Goal: Task Accomplishment & Management: Complete application form

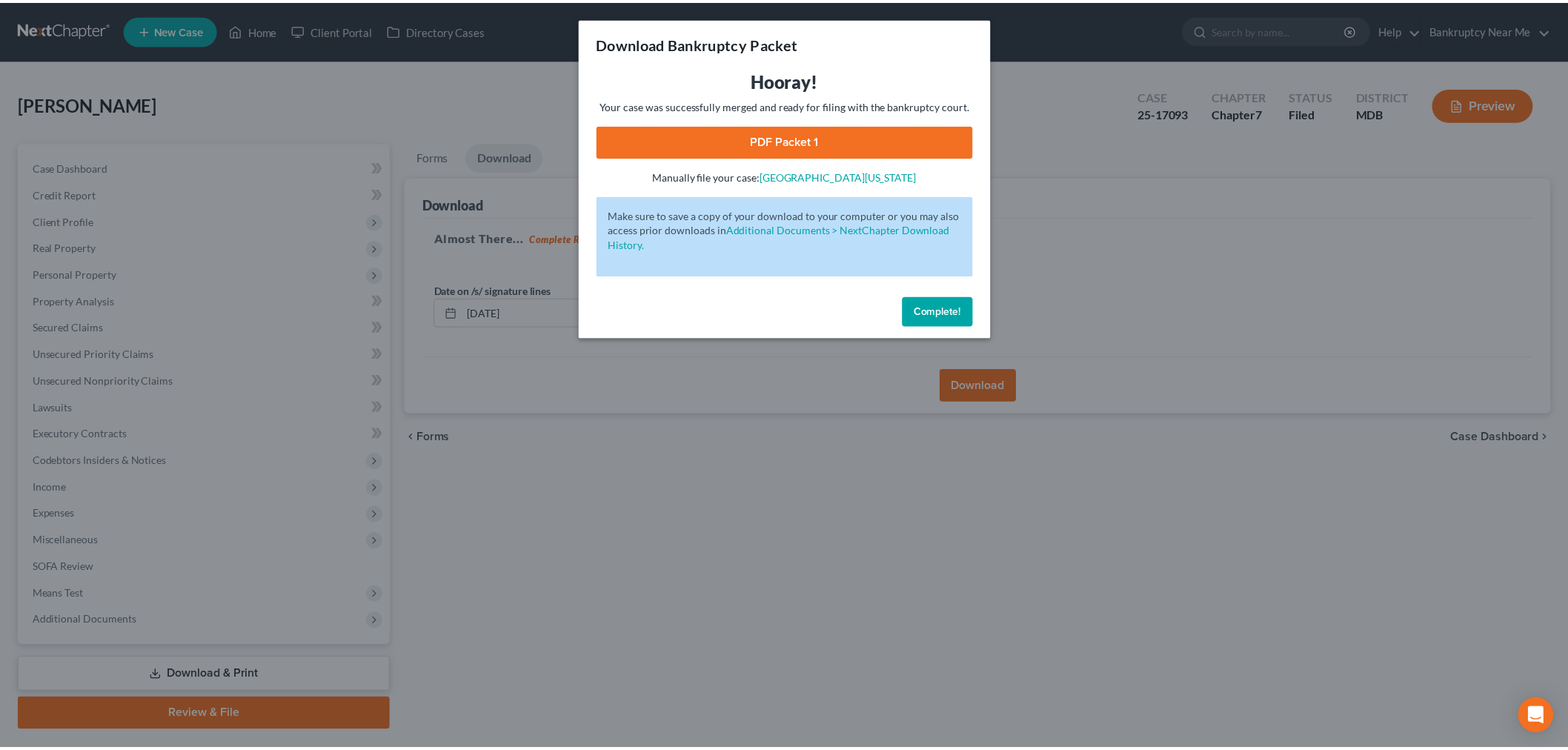
scroll to position [36, 0]
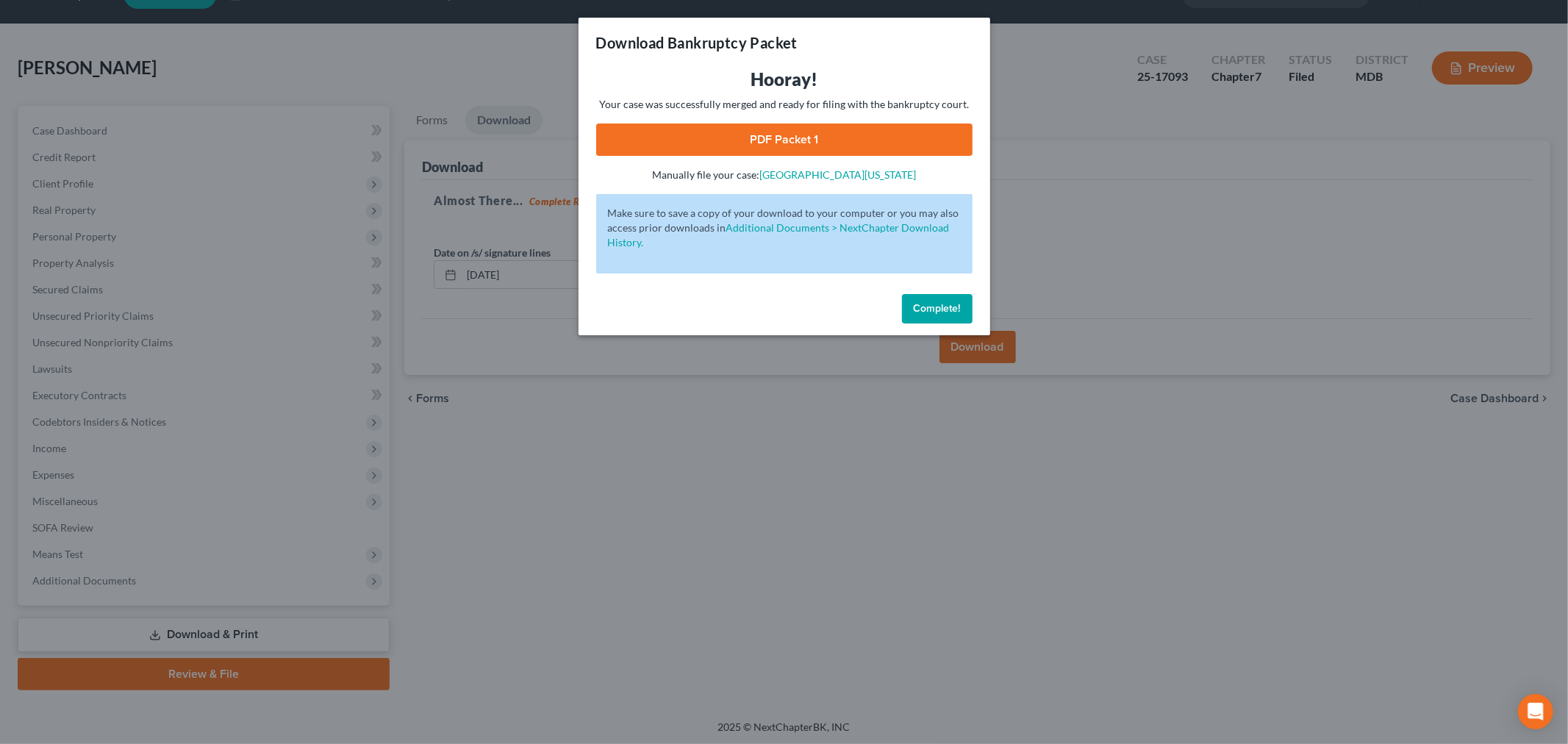
click at [884, 135] on link "PDF Packet 1" at bounding box center [784, 139] width 376 height 32
drag, startPoint x: 937, startPoint y: 303, endPoint x: 904, endPoint y: 291, distance: 35.1
click at [936, 303] on span "Complete!" at bounding box center [937, 309] width 47 height 12
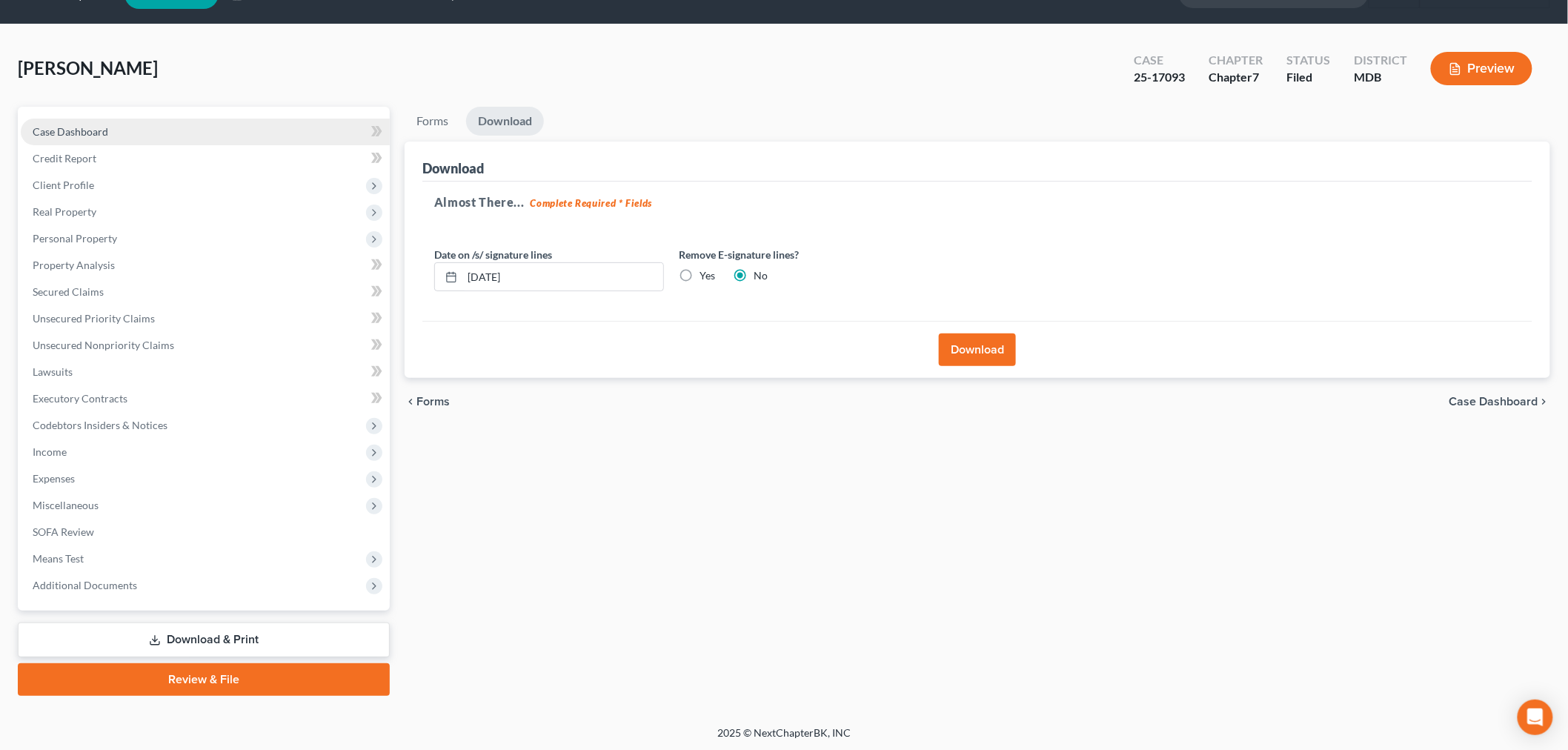
click at [271, 134] on link "Case Dashboard" at bounding box center [205, 132] width 369 height 27
select select "6"
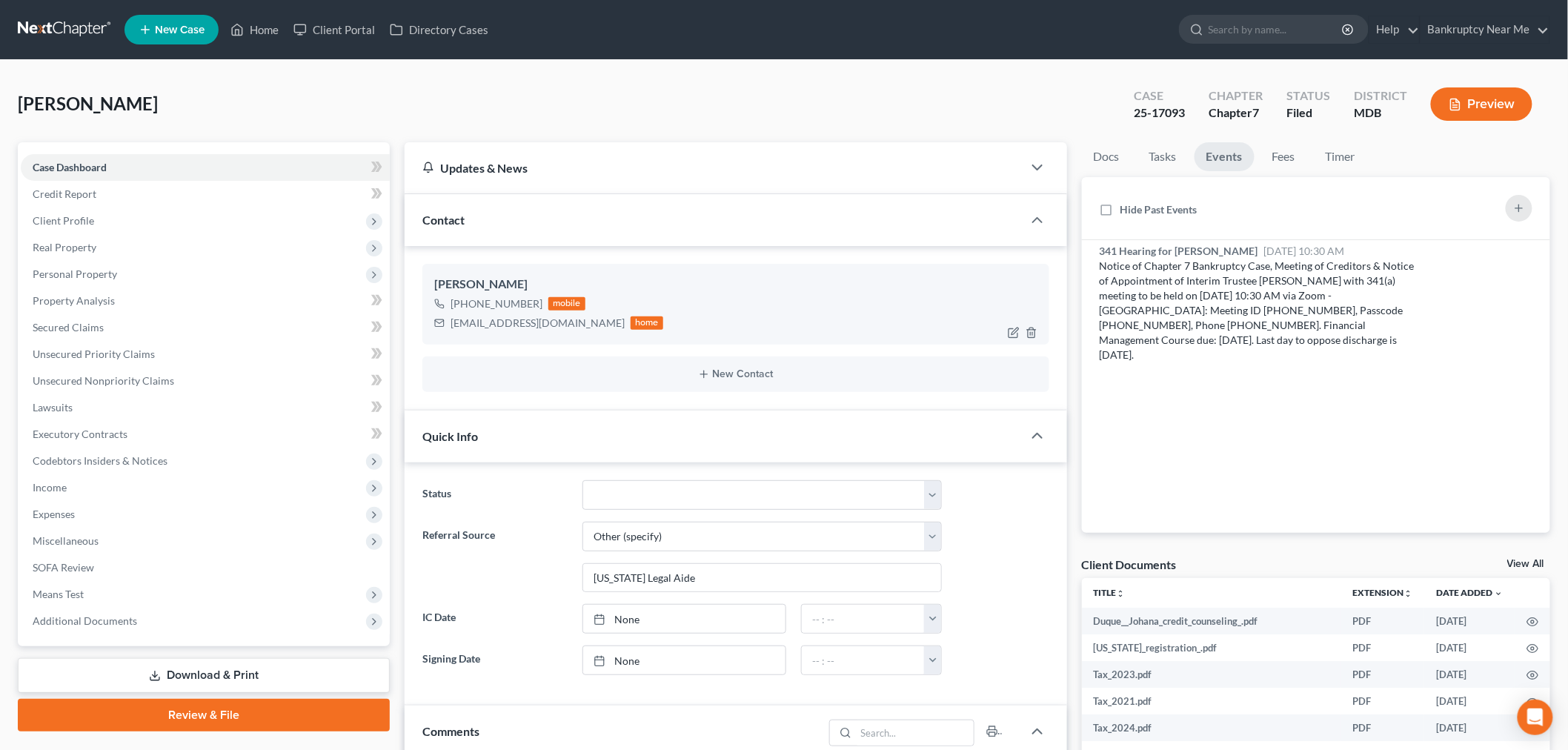
scroll to position [7303, 0]
drag, startPoint x: 538, startPoint y: 322, endPoint x: 415, endPoint y: 334, distance: 123.6
click at [415, 334] on div "Johana Duque +1 (631) 605-4568 mobile Johana_d@aol.com home New Contact" at bounding box center [735, 328] width 663 height 164
copy div "Johana_d@aol.com"
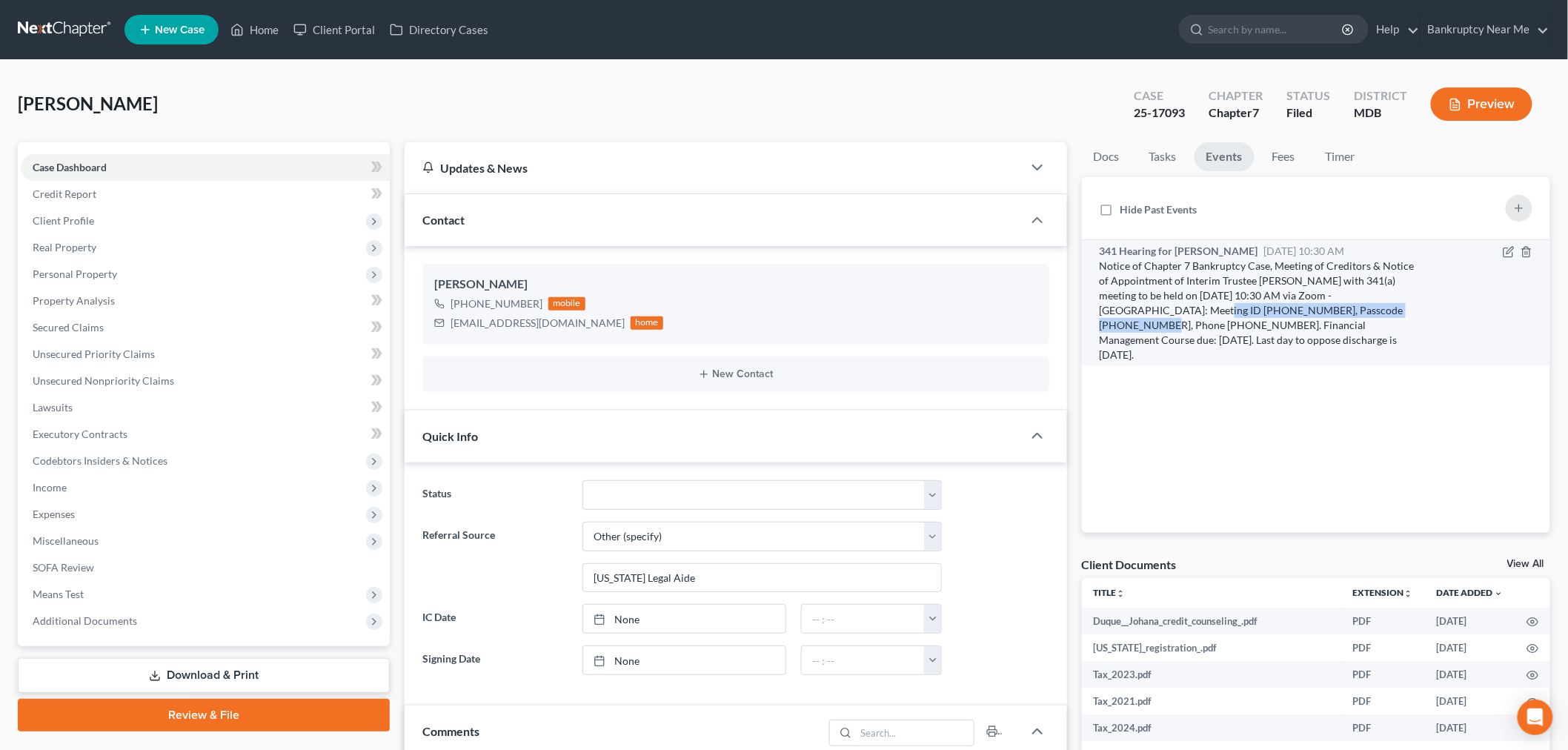
drag, startPoint x: 1091, startPoint y: 305, endPoint x: 1324, endPoint y: 305, distance: 233.0
click at [1324, 305] on li "341 Hearing for Duque, Johana Sep 10, 2025 10:30 AM Notice of Chapter 7 Bankrup…" at bounding box center [1316, 303] width 469 height 126
copy div "Meeting ID 786 719 4224, Passcode 1973879134"
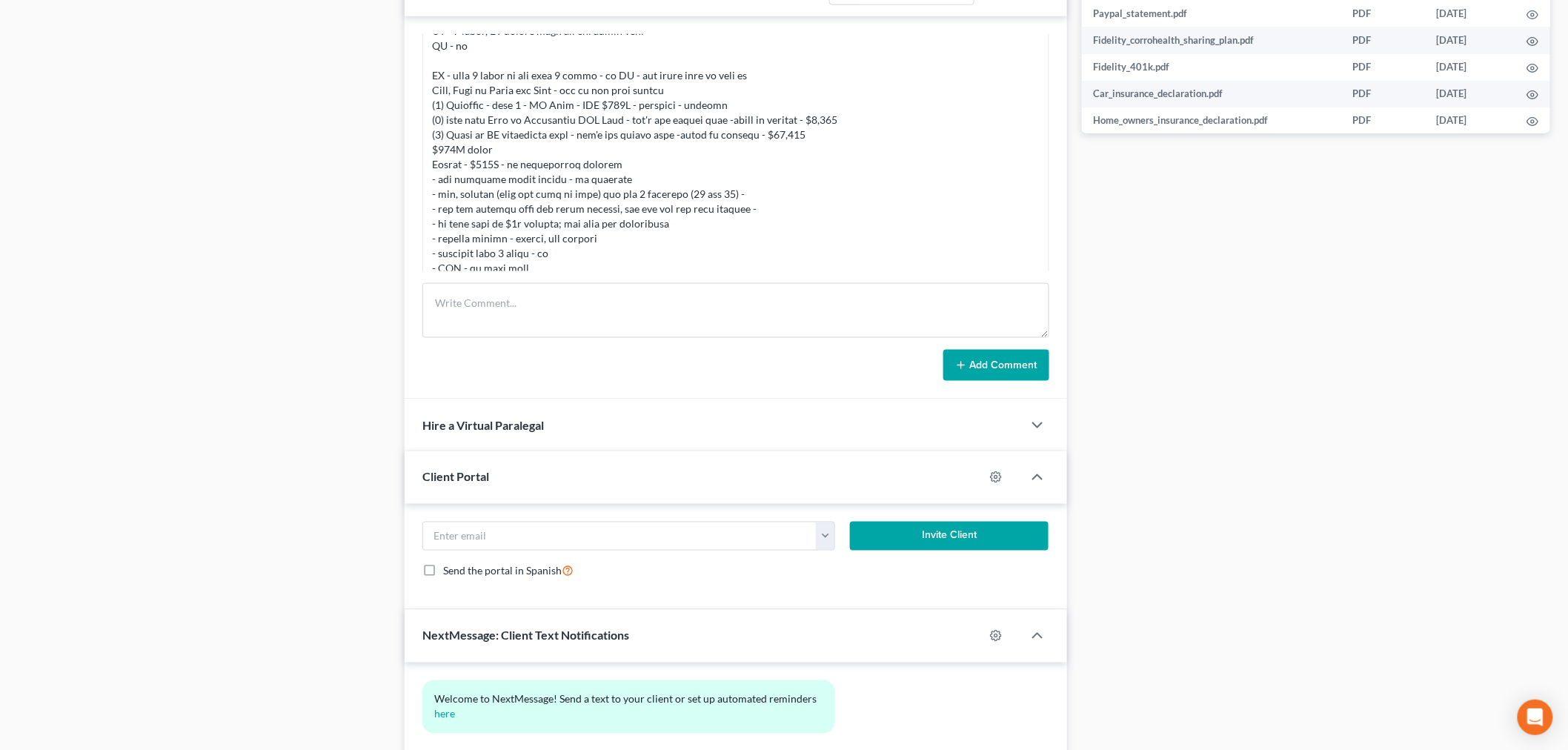
scroll to position [1210, 0]
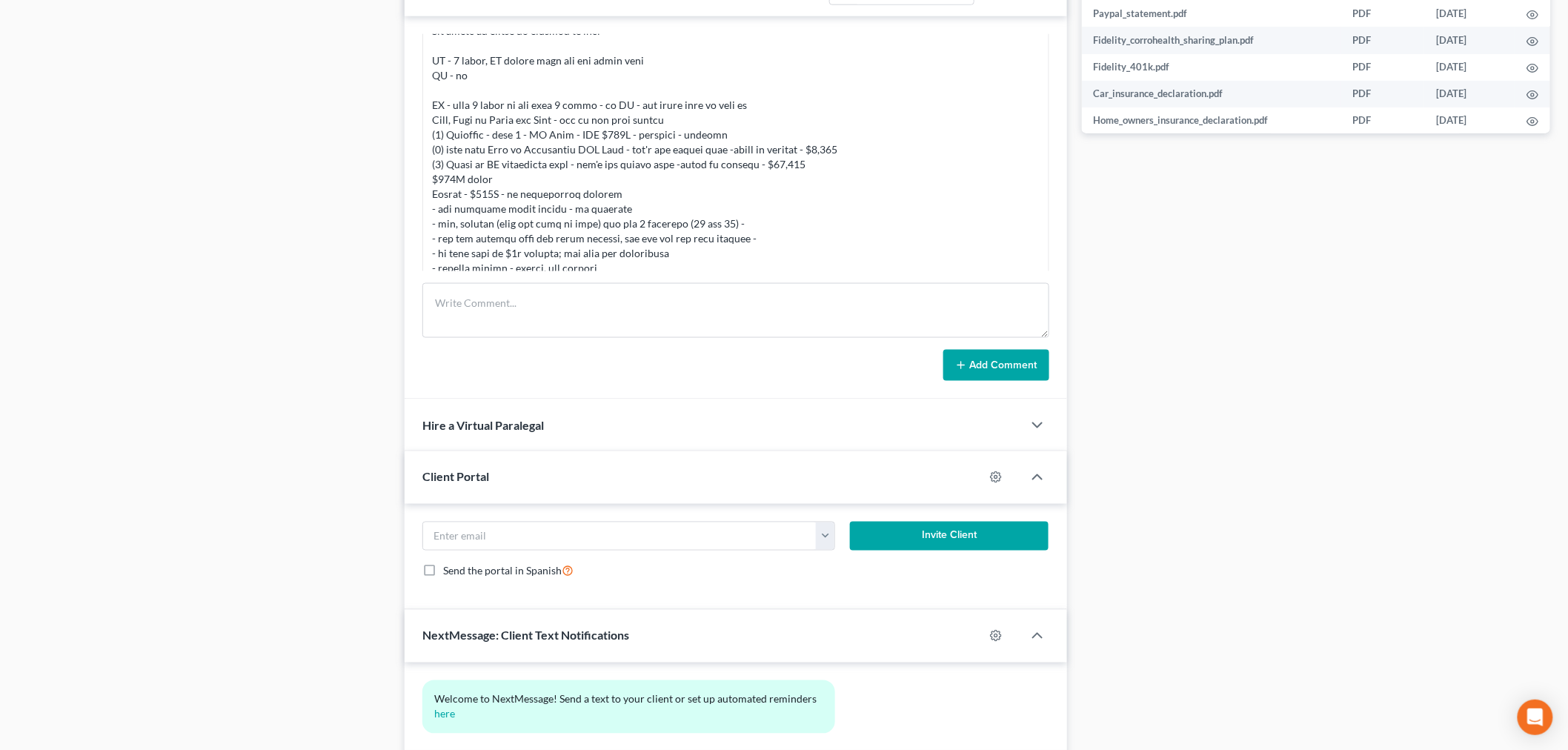
drag, startPoint x: 254, startPoint y: 251, endPoint x: 526, endPoint y: 226, distance: 273.1
click at [254, 251] on div "Case Dashboard Payments Invoices Payments Payments Credit Report Client Profile" at bounding box center [204, 100] width 387 height 1397
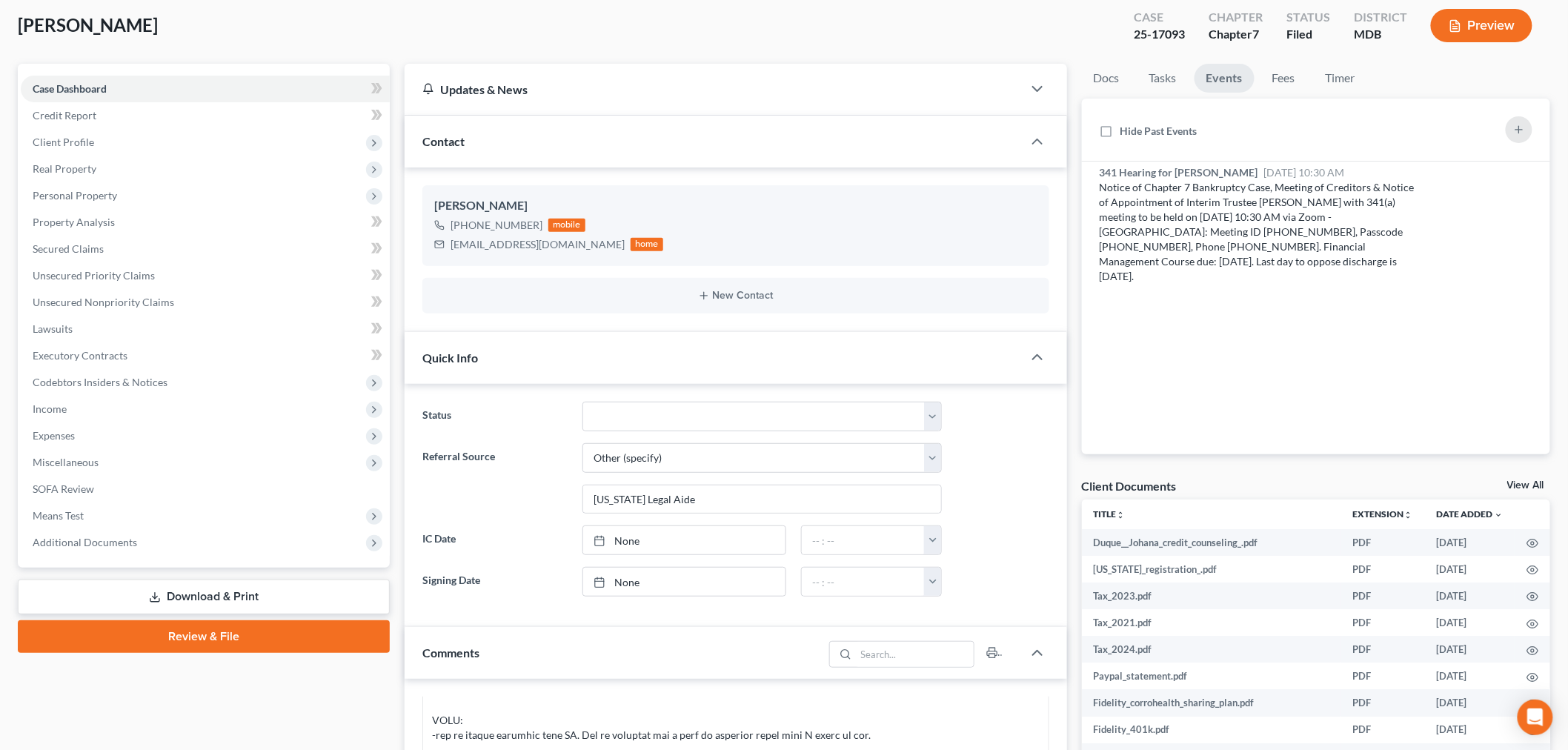
scroll to position [0, 0]
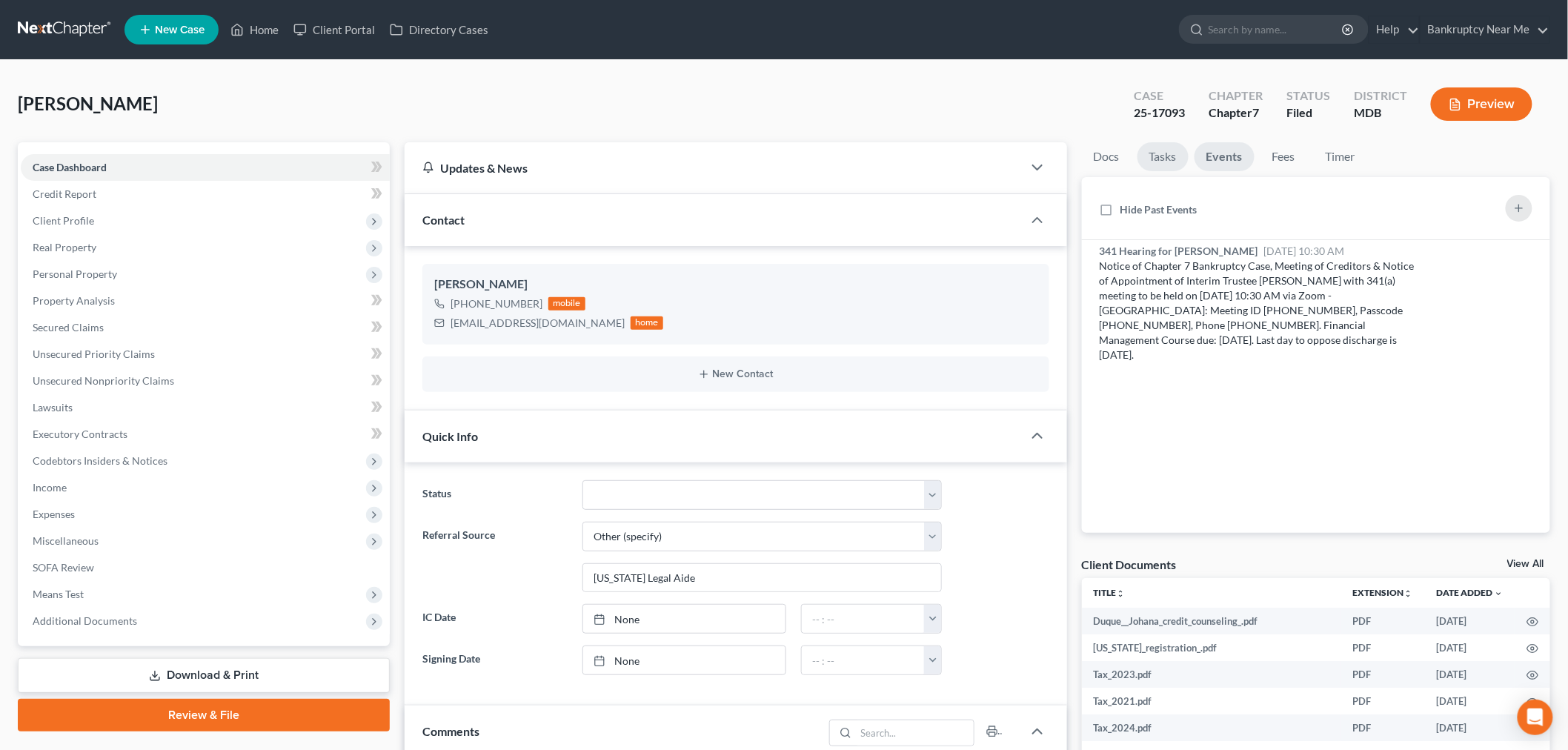
click at [1161, 160] on link "Tasks" at bounding box center [1163, 156] width 51 height 29
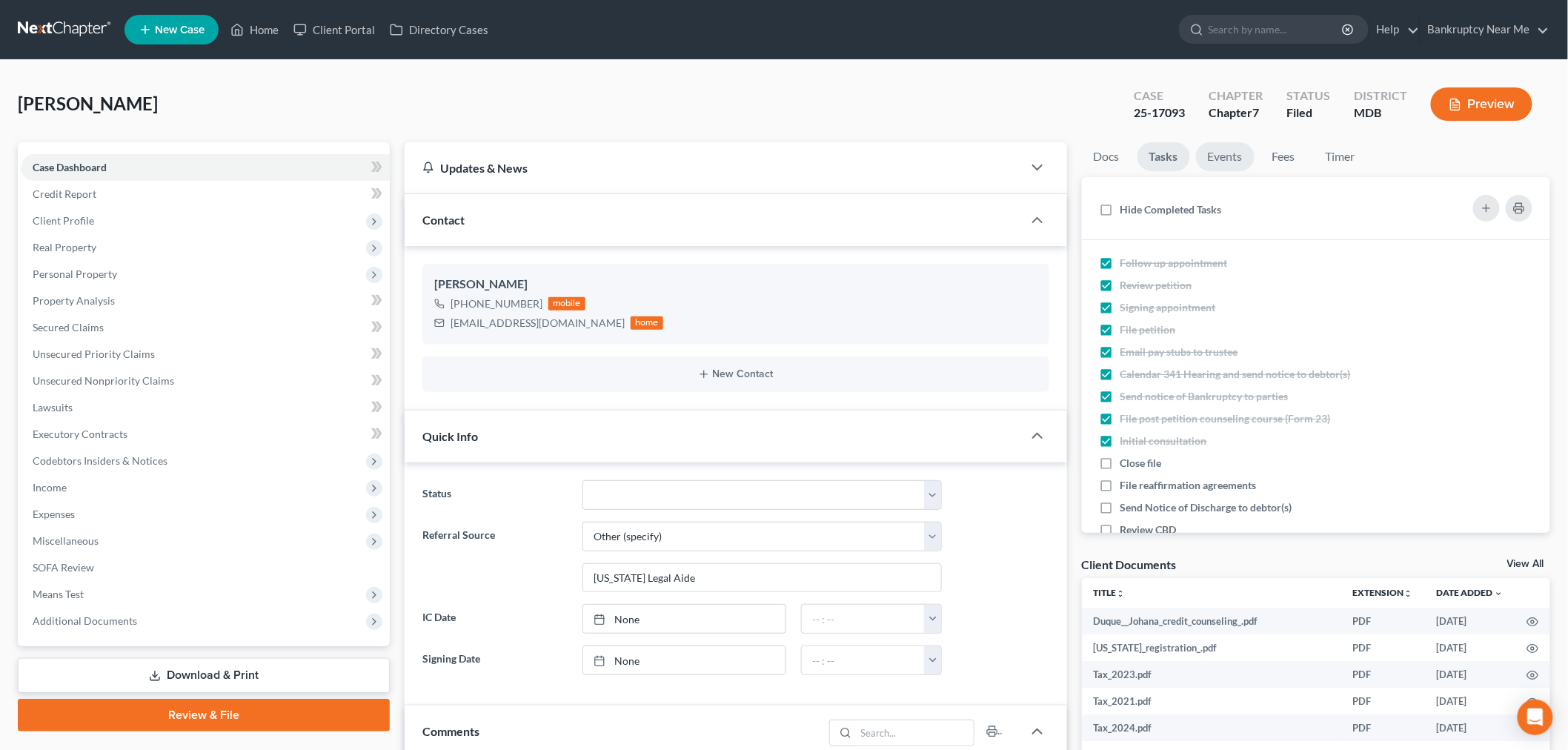
click at [1228, 157] on link "Events" at bounding box center [1225, 156] width 58 height 29
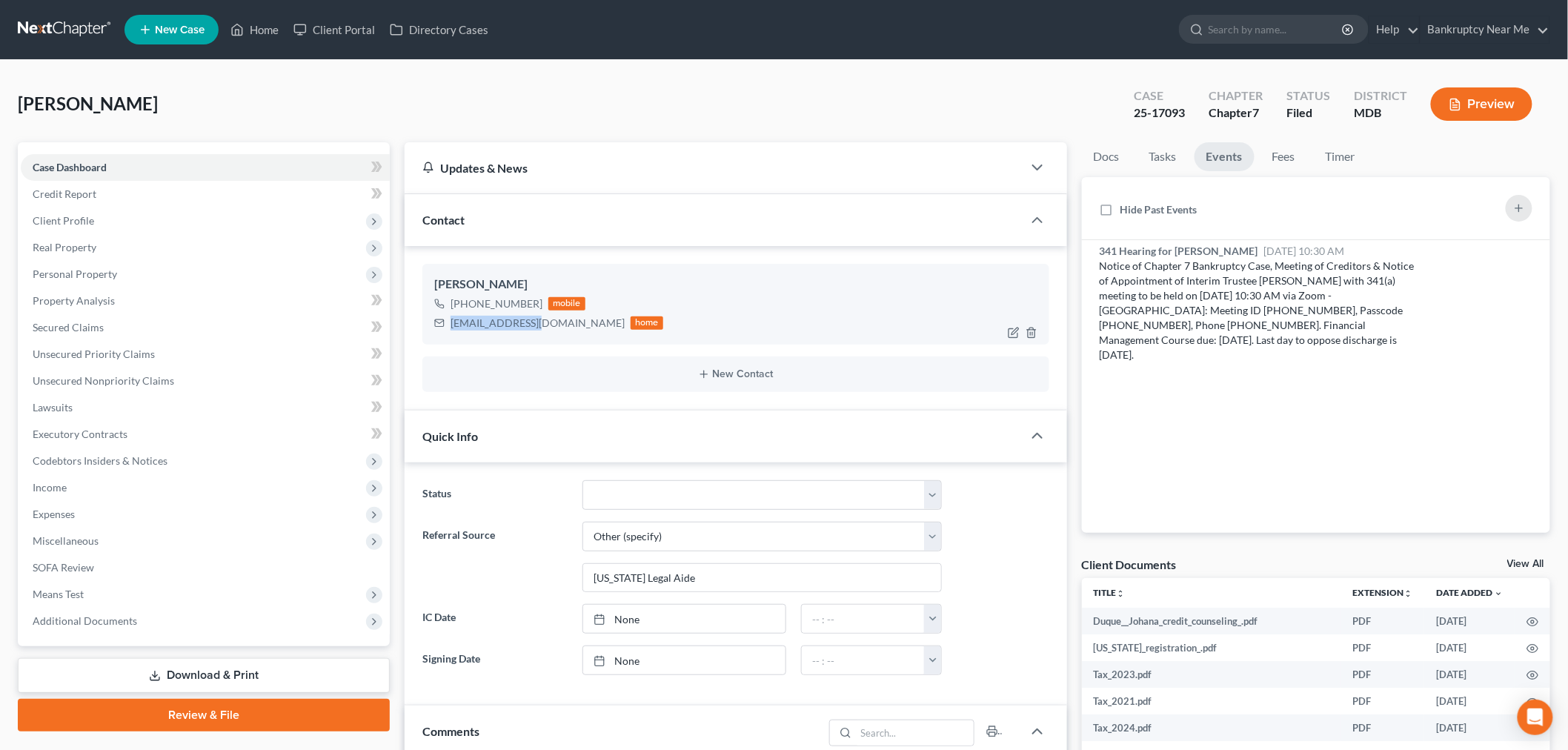
drag, startPoint x: 538, startPoint y: 317, endPoint x: 442, endPoint y: 327, distance: 96.5
click at [442, 327] on div "Johana_d@aol.com home" at bounding box center [548, 323] width 229 height 19
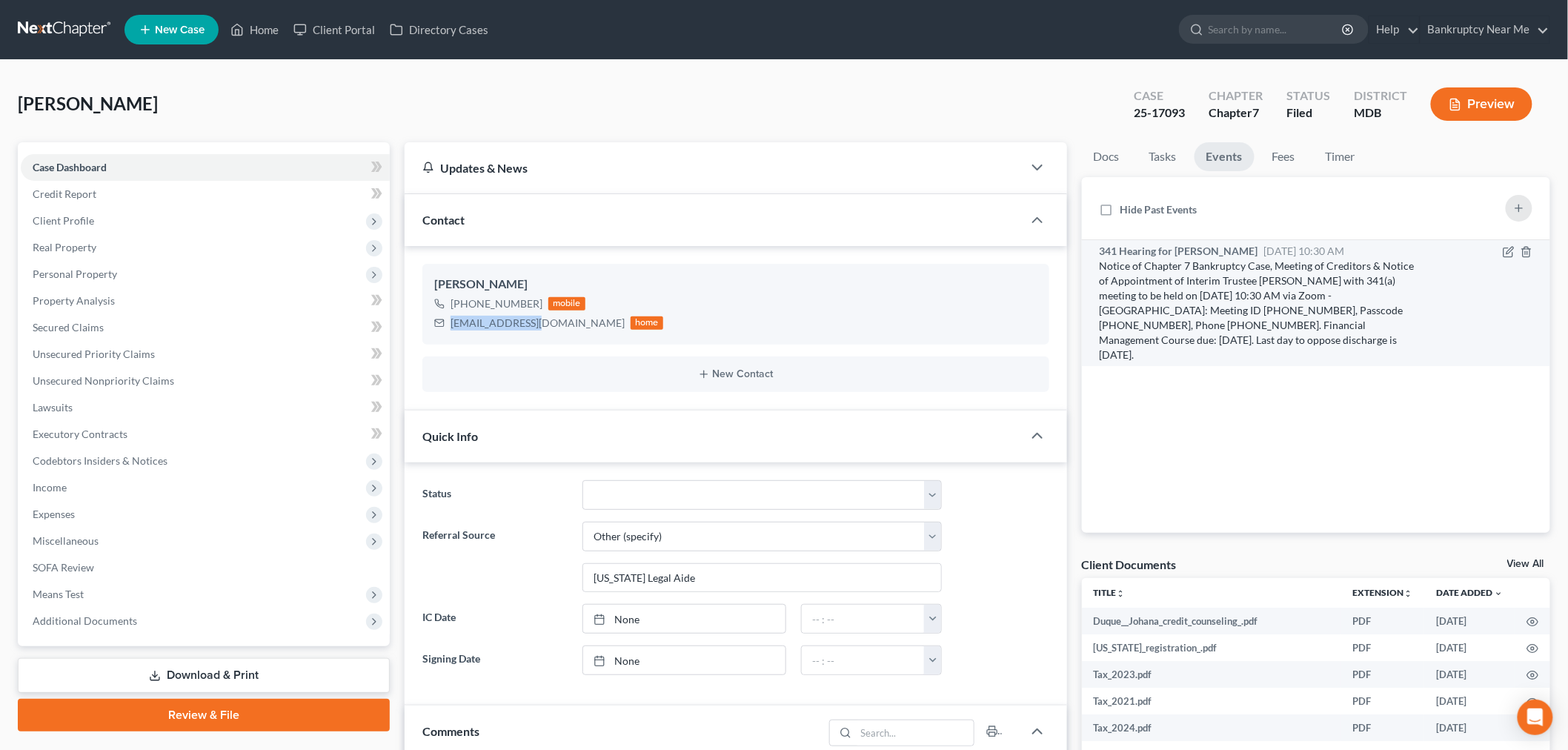
copy div "Johana_d@aol.com"
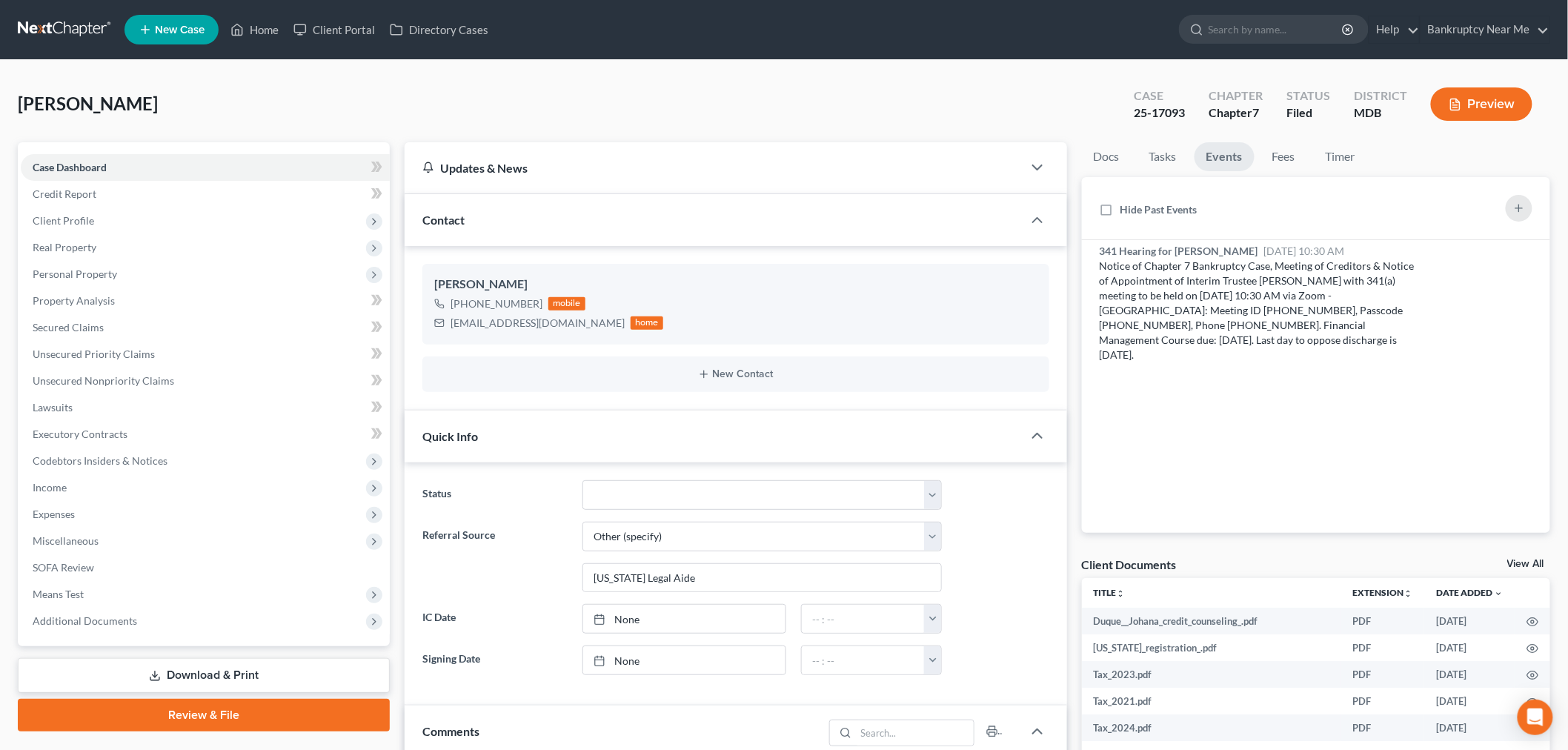
drag, startPoint x: 73, startPoint y: 12, endPoint x: 64, endPoint y: 24, distance: 15.0
click at [73, 12] on nav "Home New Case Client Portal Directory Cases Bankruptcy Near Me iris@bankruptcyn…" at bounding box center [784, 30] width 1568 height 59
click at [64, 24] on link at bounding box center [65, 30] width 94 height 27
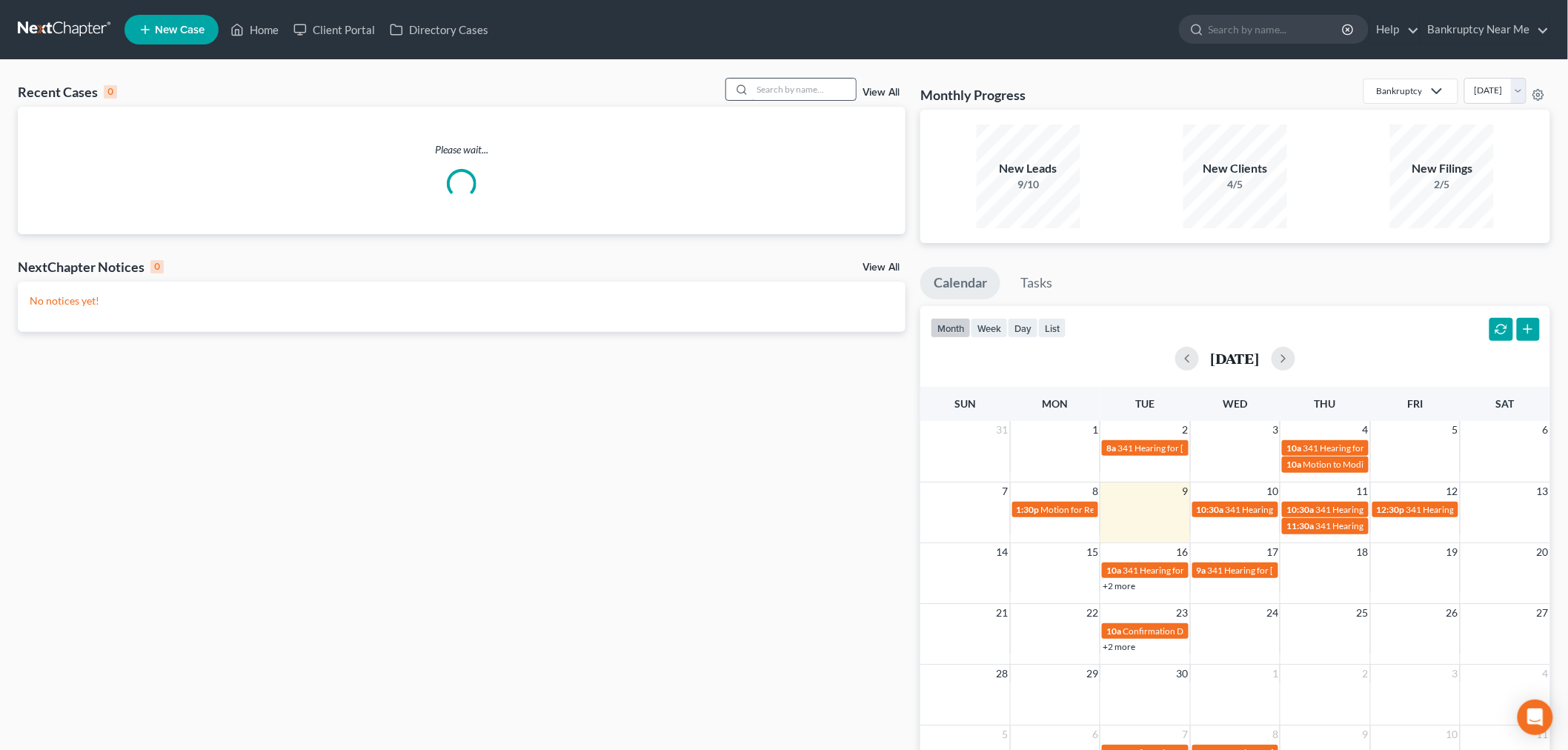
click at [806, 85] on input "search" at bounding box center [804, 89] width 103 height 22
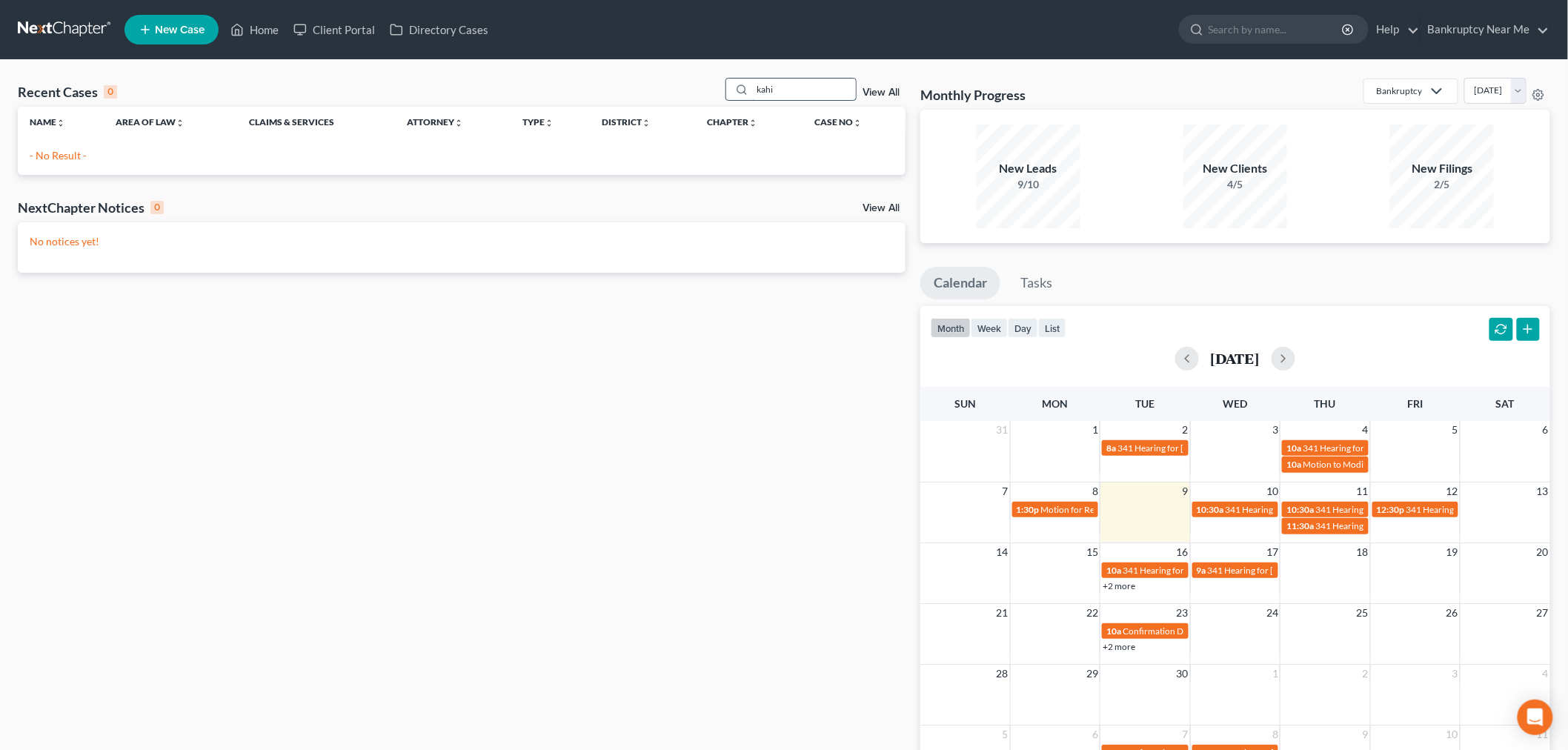
click at [769, 90] on input "kahi" at bounding box center [804, 89] width 103 height 22
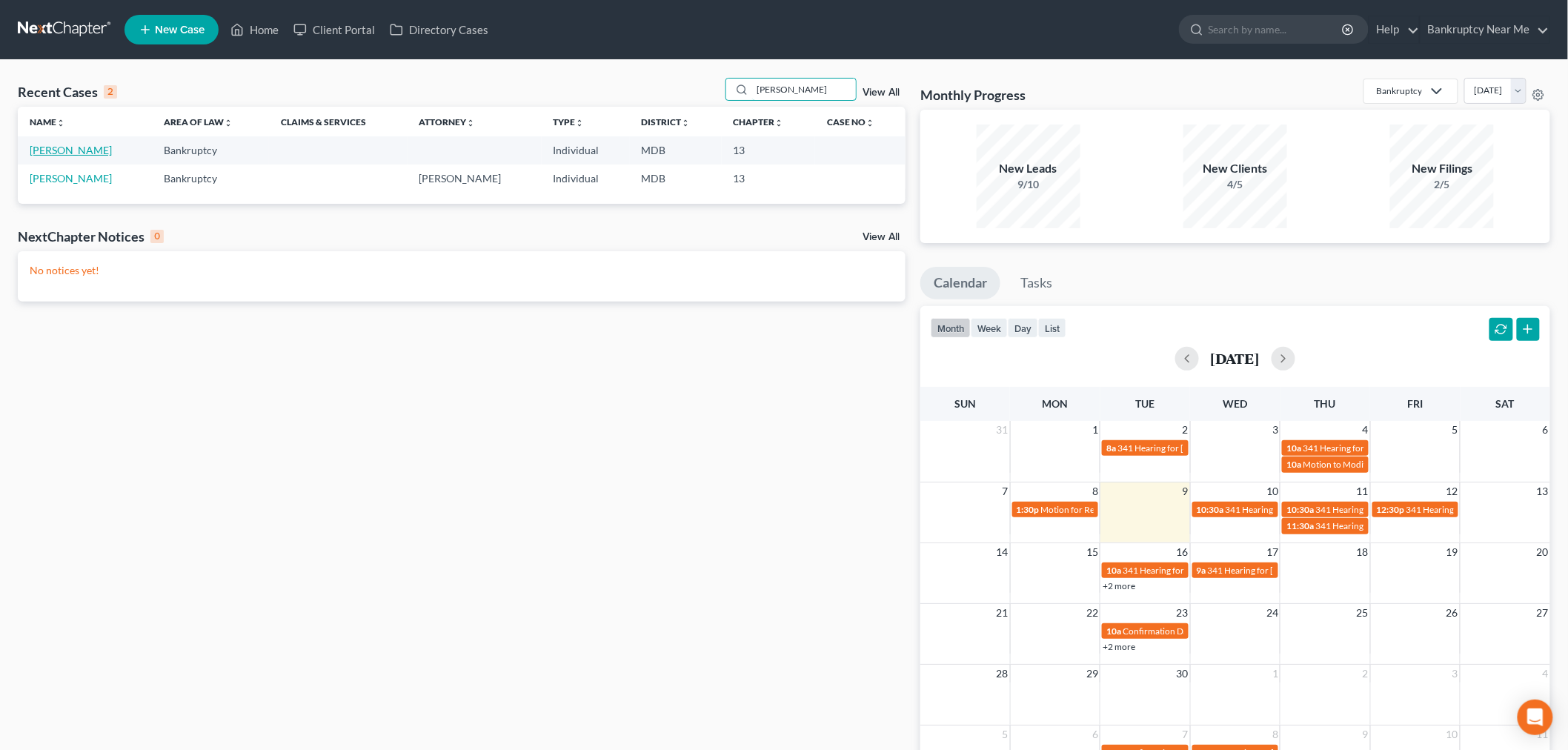
type input "kathi"
click at [67, 152] on link "[PERSON_NAME]" at bounding box center [70, 150] width 82 height 13
select select "6"
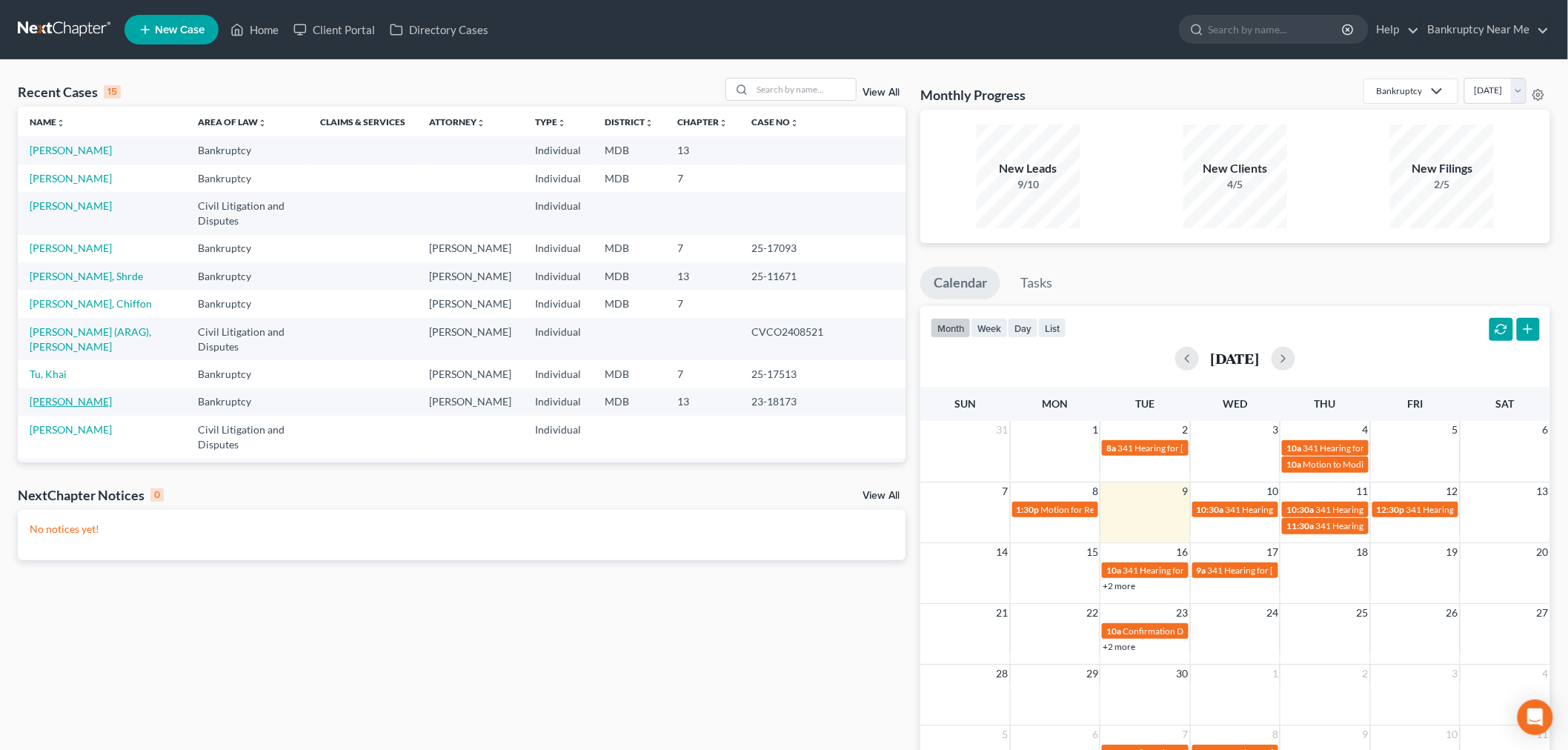
click at [67, 395] on link "[PERSON_NAME]" at bounding box center [70, 401] width 82 height 13
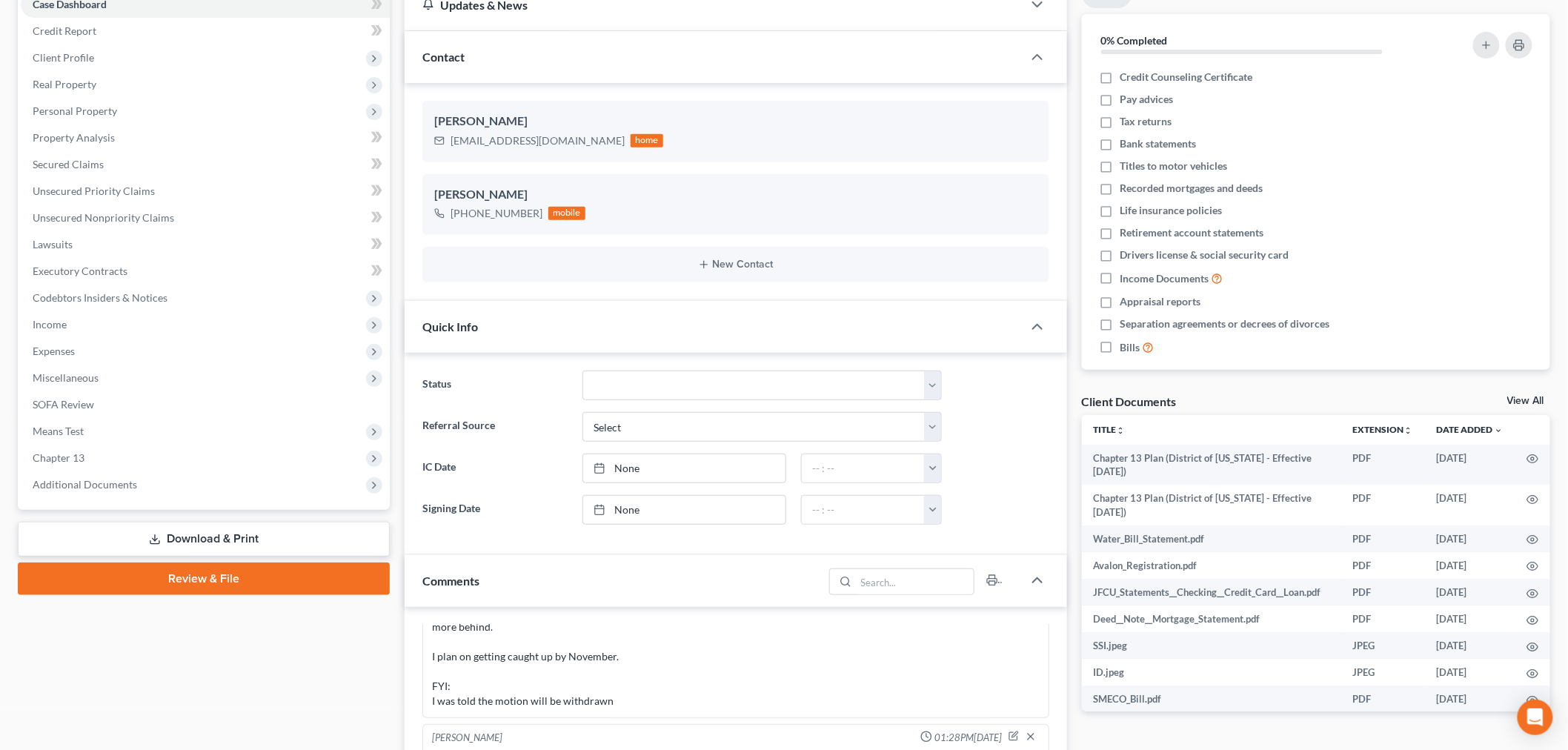
scroll to position [494, 0]
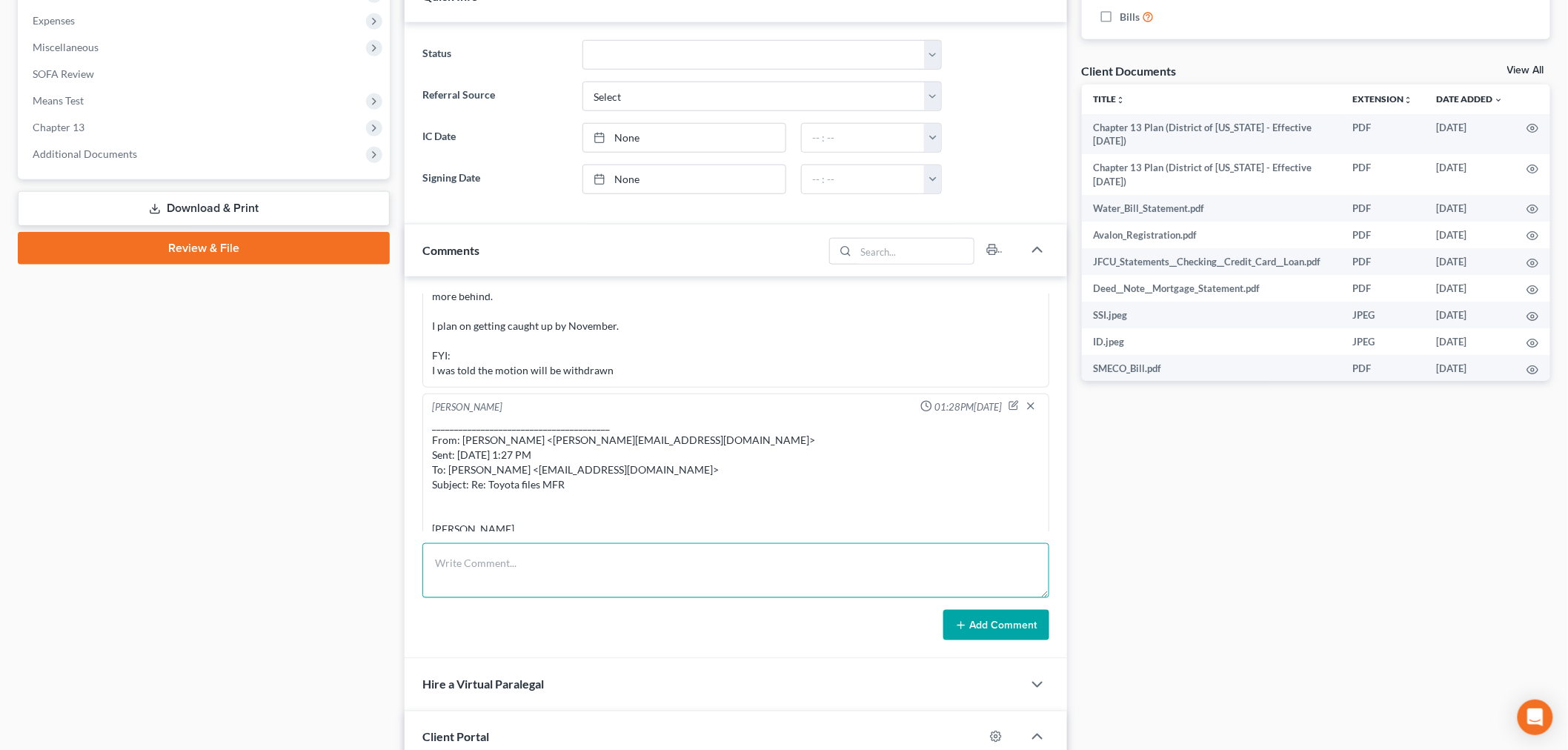
drag, startPoint x: 883, startPoint y: 575, endPoint x: 966, endPoint y: 596, distance: 85.6
click at [883, 575] on textarea at bounding box center [735, 570] width 627 height 55
paste textarea "From: [PERSON_NAME] <[EMAIL_ADDRESS][DOMAIN_NAME]> Sent: [DATE] 4:19 PM To: [PE…"
type textarea "From: [PERSON_NAME] <[EMAIL_ADDRESS][DOMAIN_NAME]> Sent: [DATE] 4:19 PM To: [PE…"
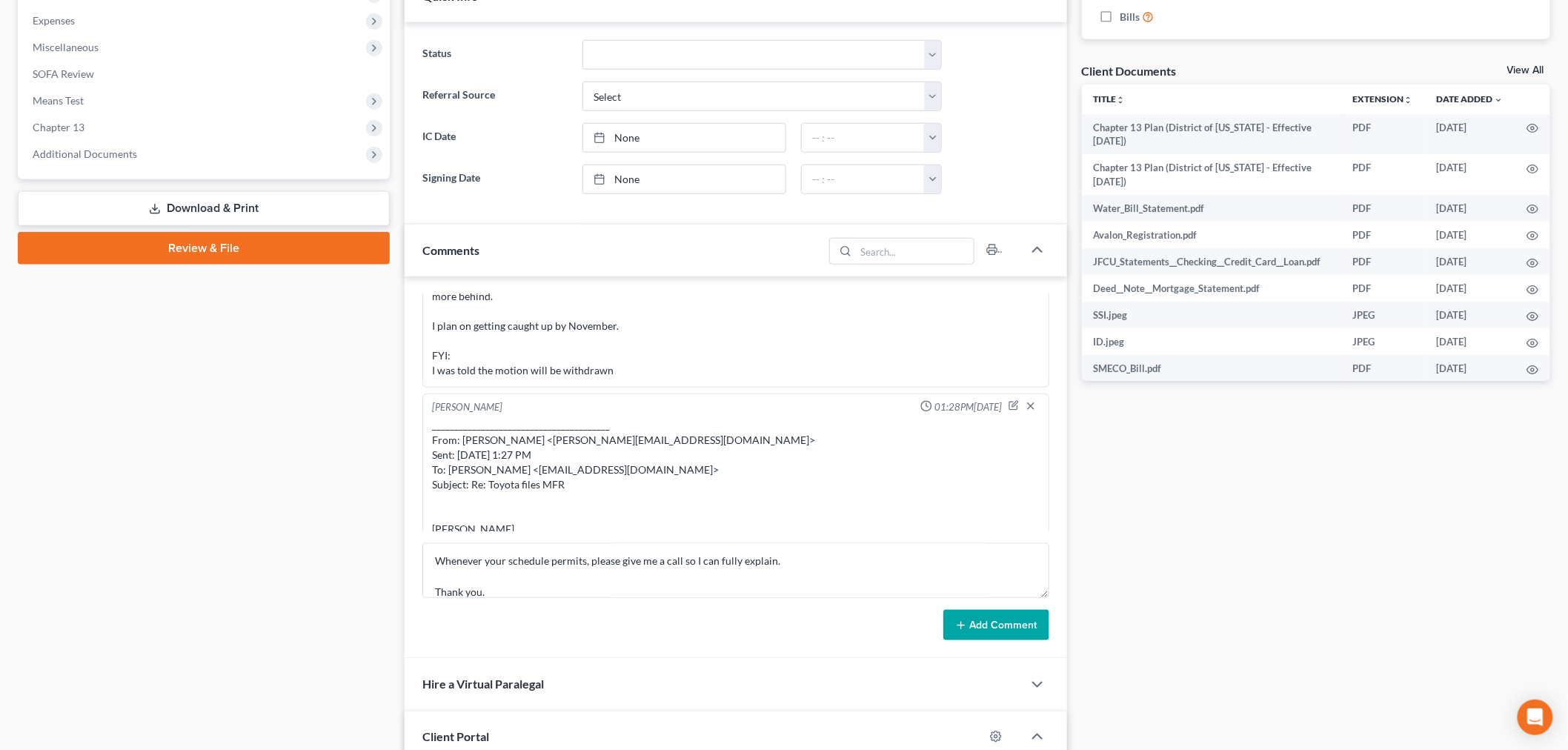
click at [988, 618] on button "Add Comment" at bounding box center [996, 625] width 106 height 31
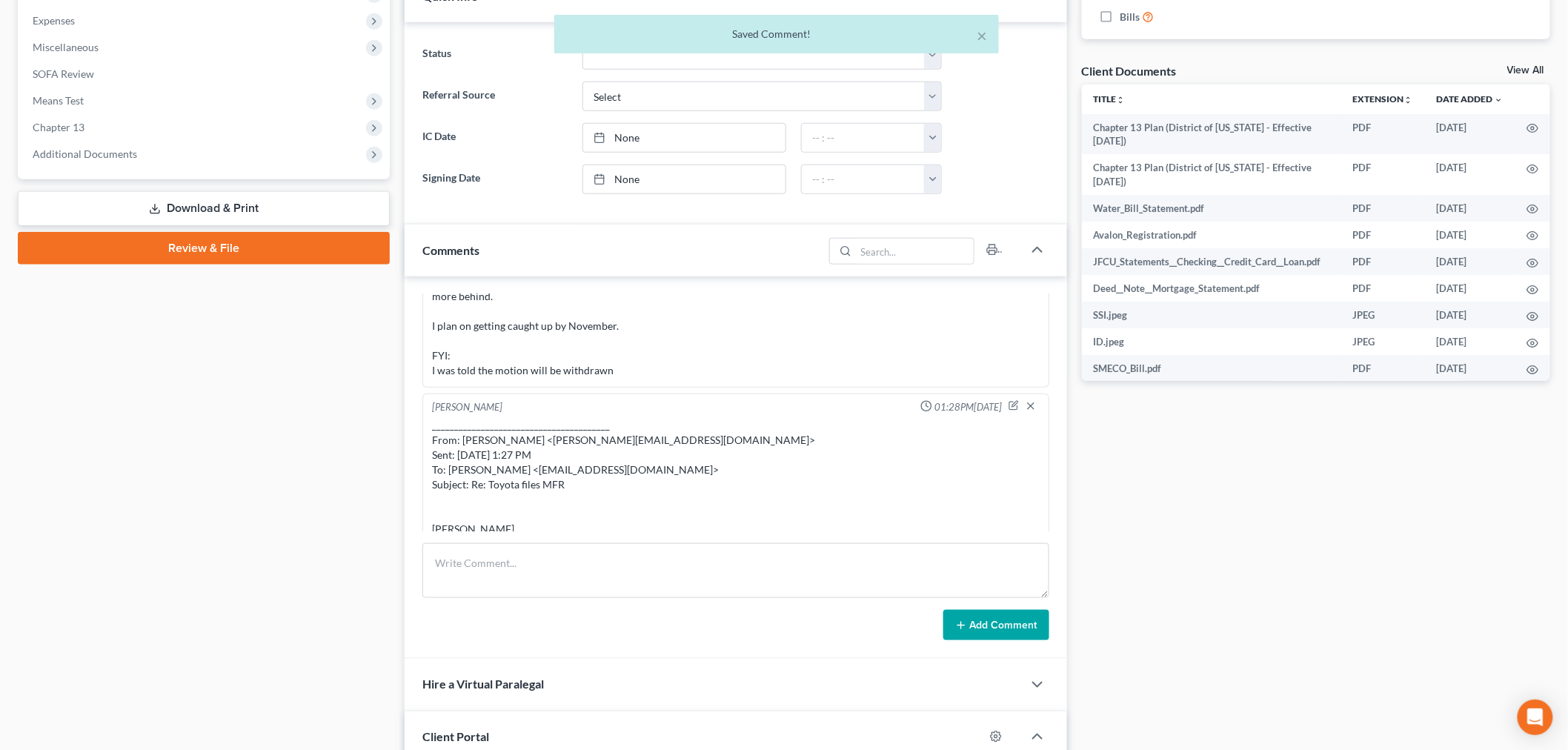
scroll to position [10184, 0]
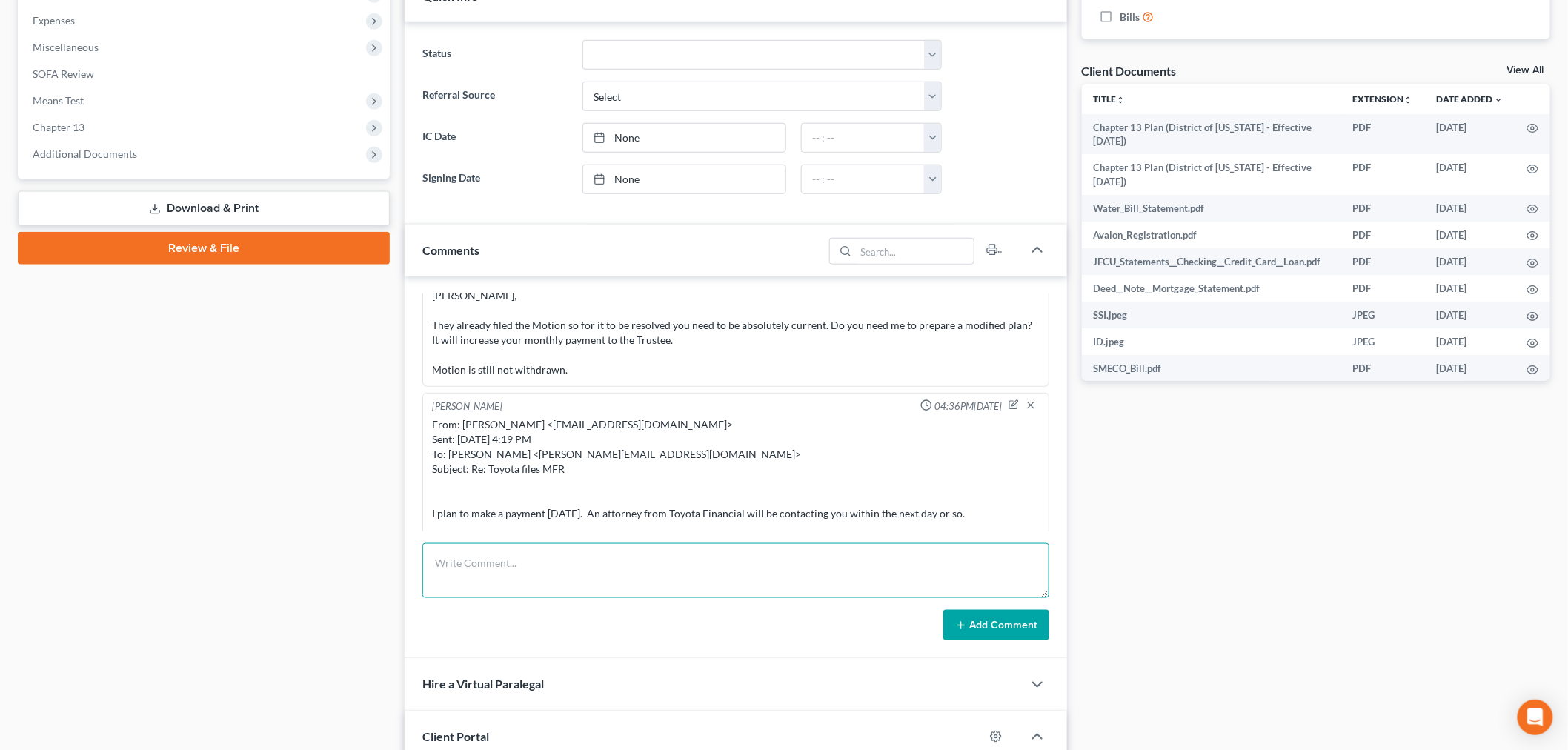
click at [684, 561] on textarea at bounding box center [735, 570] width 627 height 55
paste textarea "From: [PERSON_NAME] <[EMAIL_ADDRESS][DOMAIN_NAME]> Sent: [DATE] 4:14 PM To: [PE…"
type textarea "From: [PERSON_NAME] <[EMAIL_ADDRESS][DOMAIN_NAME]> Sent: [DATE] 4:14 PM To: [PE…"
click at [987, 618] on button "Add Comment" at bounding box center [996, 625] width 106 height 31
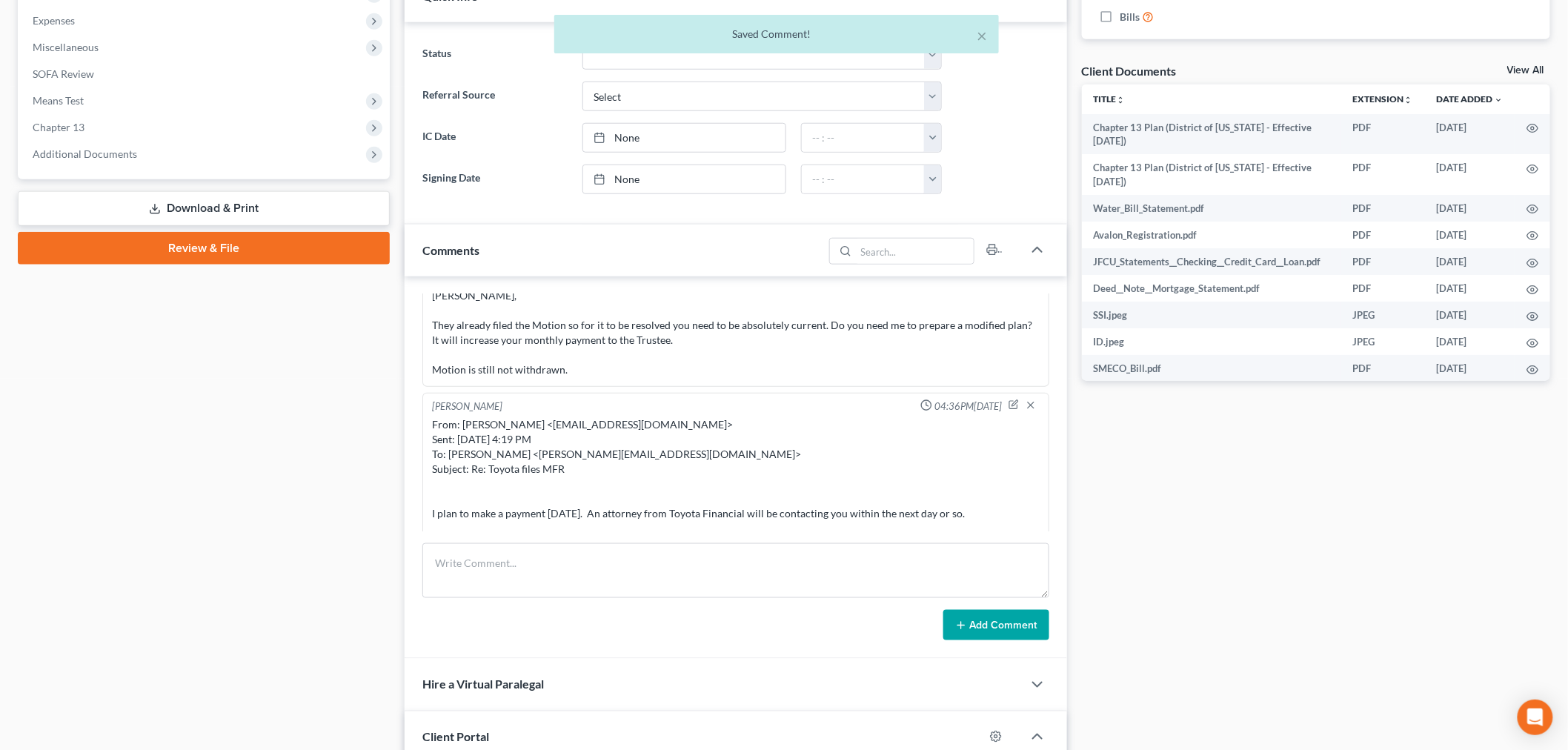
scroll to position [10402, 0]
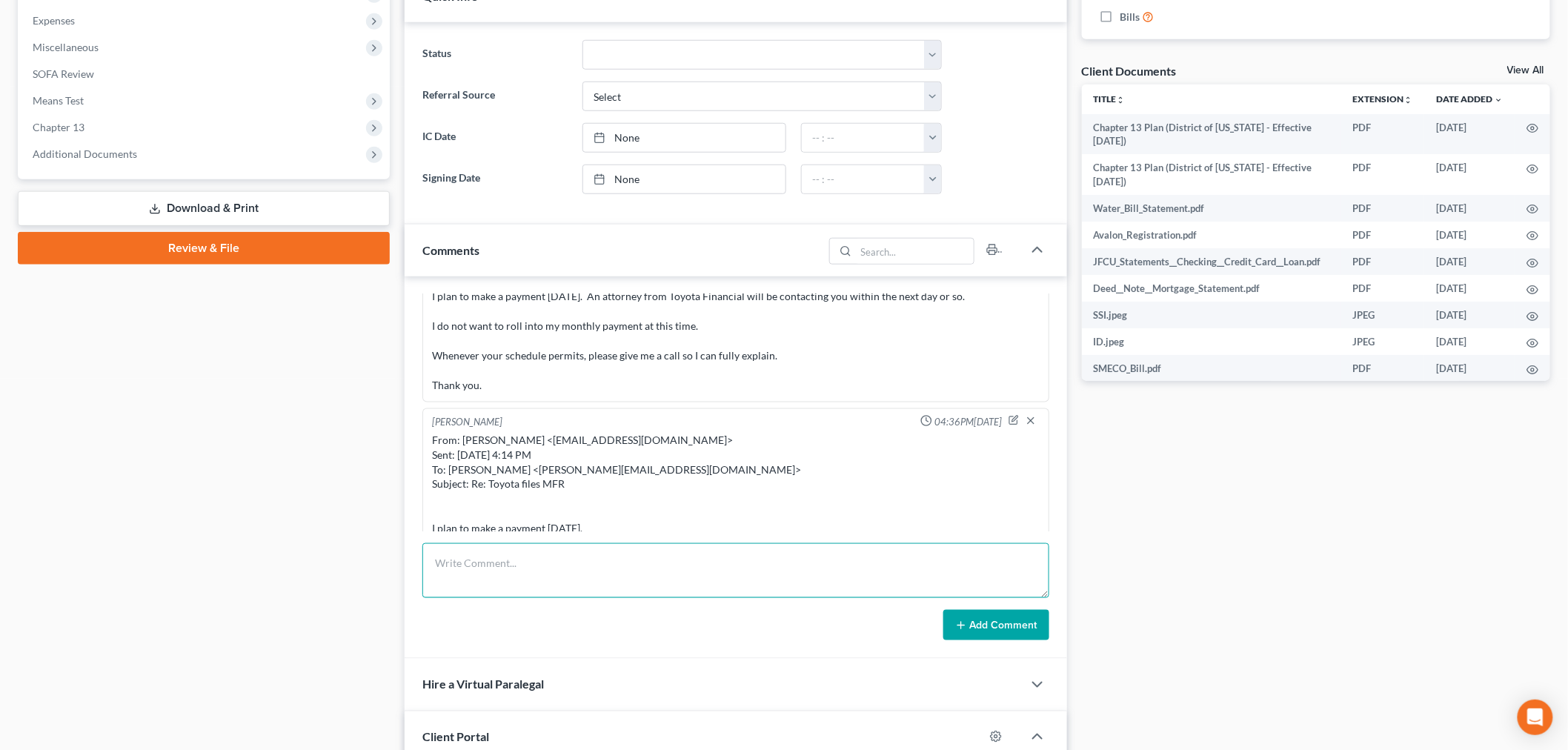
drag, startPoint x: 768, startPoint y: 562, endPoint x: 778, endPoint y: 567, distance: 11.2
click at [766, 564] on textarea at bounding box center [735, 570] width 627 height 55
paste textarea "From: [PERSON_NAME] <[PERSON_NAME][EMAIL_ADDRESS][DOMAIN_NAME]> Sent: [DATE] 4:…"
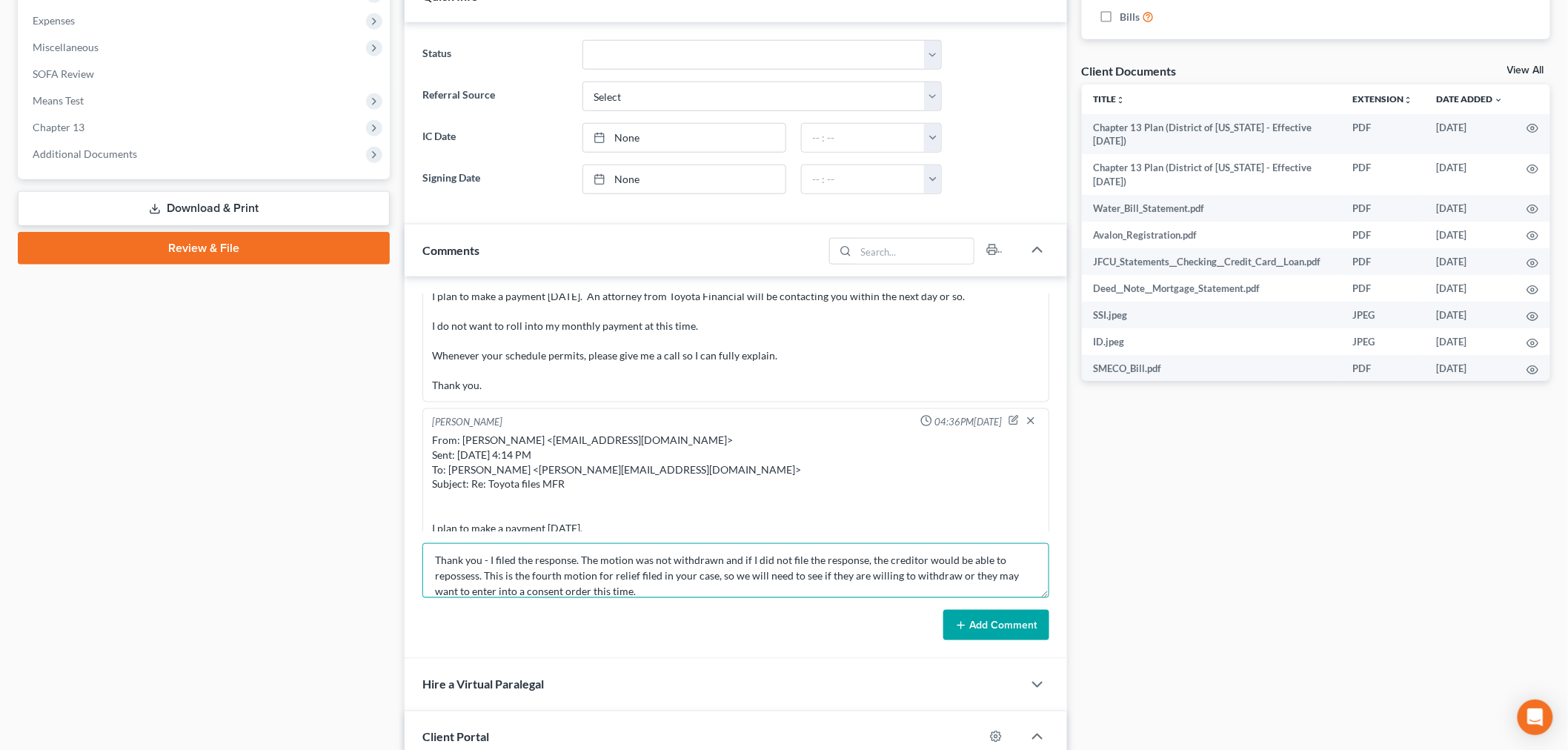
type textarea "From: [PERSON_NAME] <[PERSON_NAME][EMAIL_ADDRESS][DOMAIN_NAME]> Sent: [DATE] 4:…"
click at [967, 620] on button "Add Comment" at bounding box center [996, 625] width 106 height 31
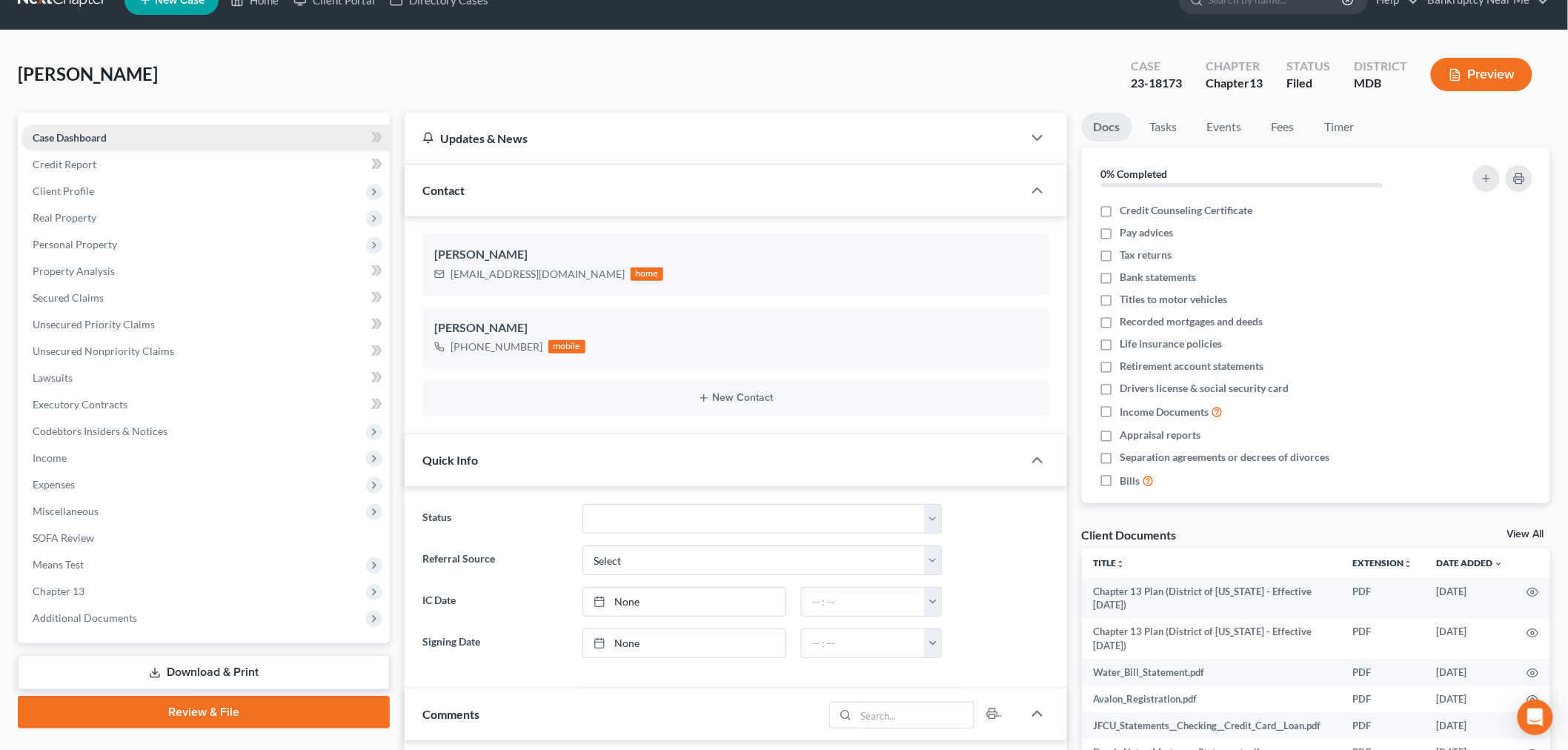
scroll to position [0, 0]
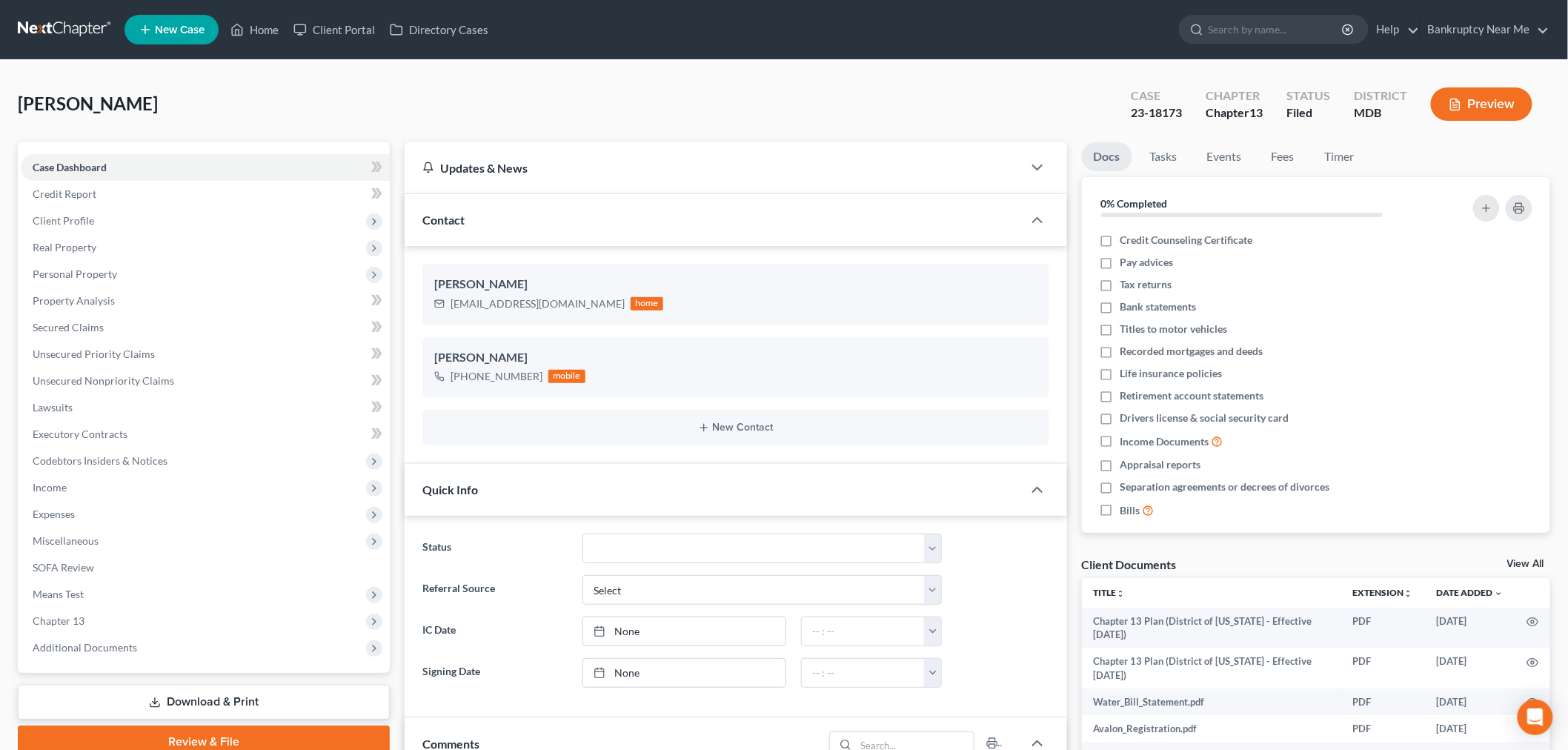
click at [58, 26] on link at bounding box center [65, 30] width 94 height 27
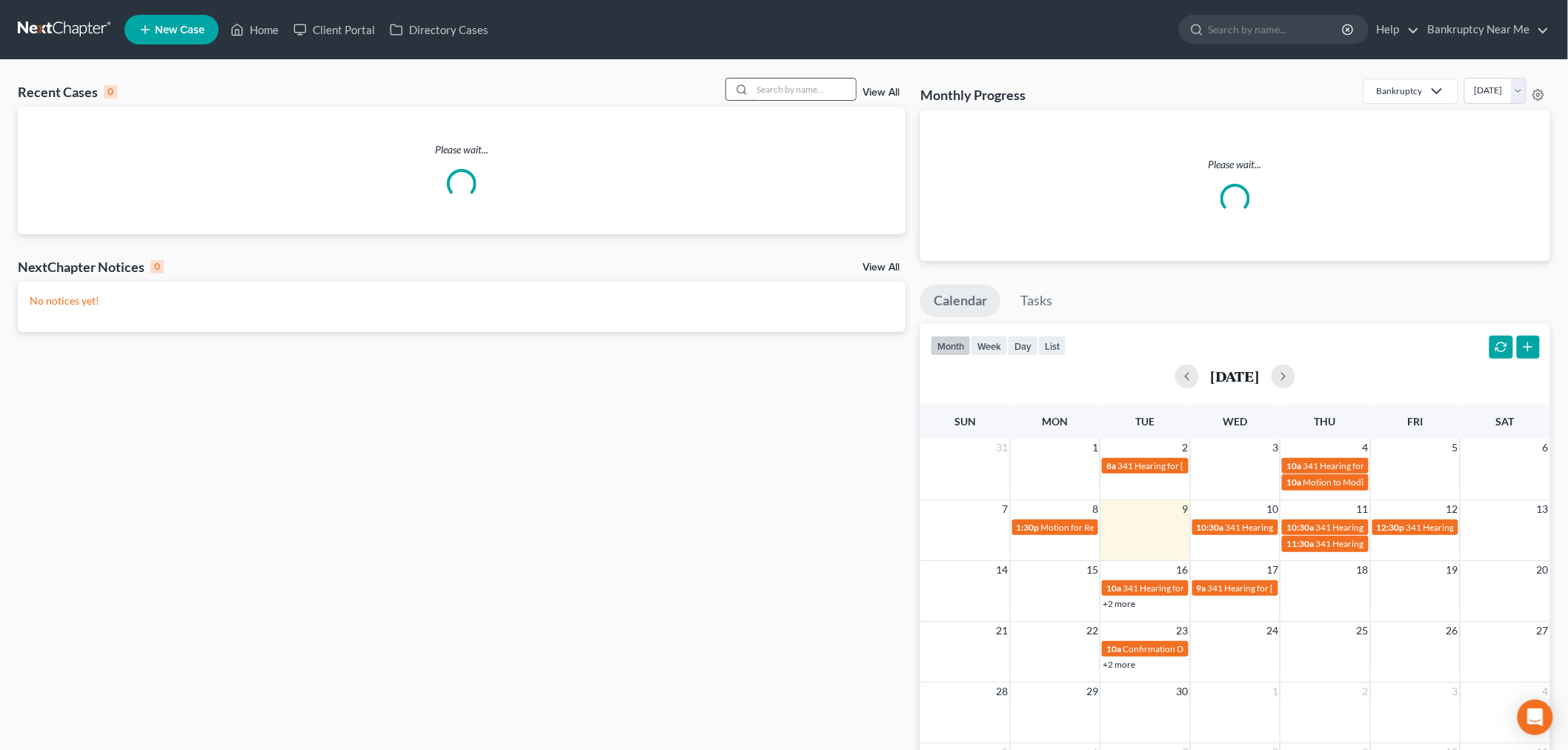
click at [825, 96] on input "search" at bounding box center [804, 89] width 103 height 22
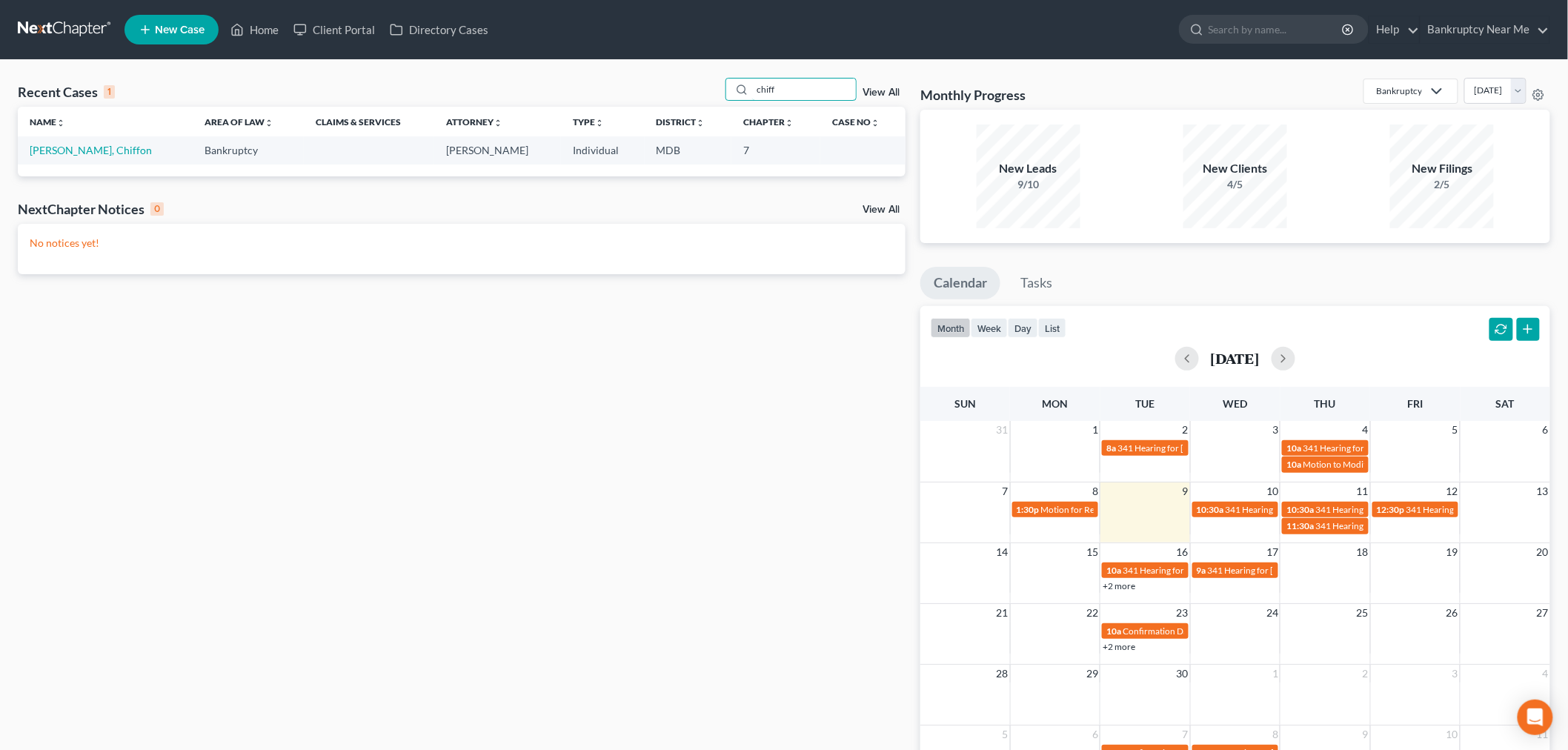
type input "chiff"
click at [65, 143] on td "[PERSON_NAME], Chiffon" at bounding box center [105, 150] width 175 height 27
click at [74, 143] on td "[PERSON_NAME], Chiffon" at bounding box center [105, 150] width 175 height 27
click at [76, 143] on td "[PERSON_NAME], Chiffon" at bounding box center [105, 150] width 175 height 27
click at [86, 149] on link "[PERSON_NAME], Chiffon" at bounding box center [91, 150] width 122 height 13
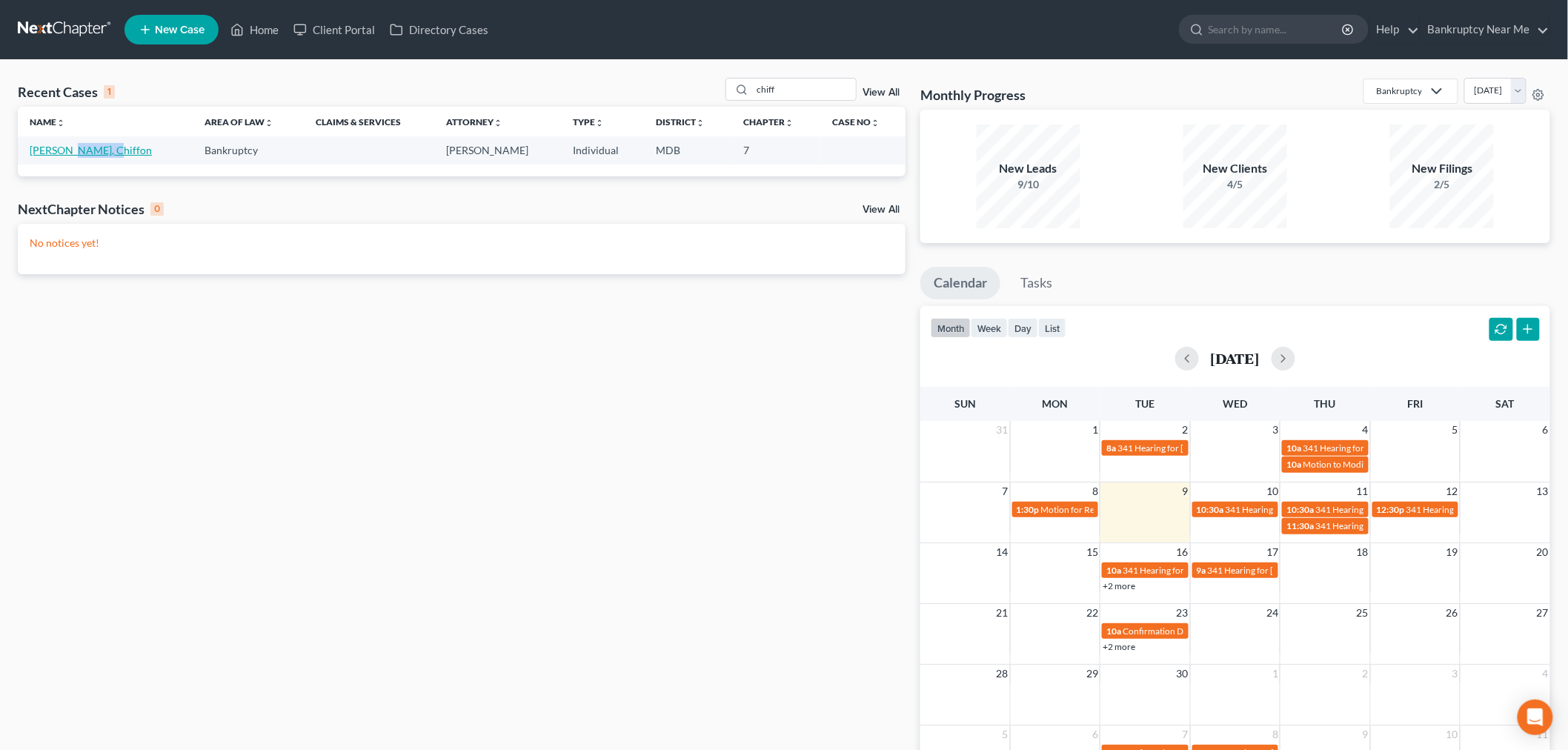
select select "6"
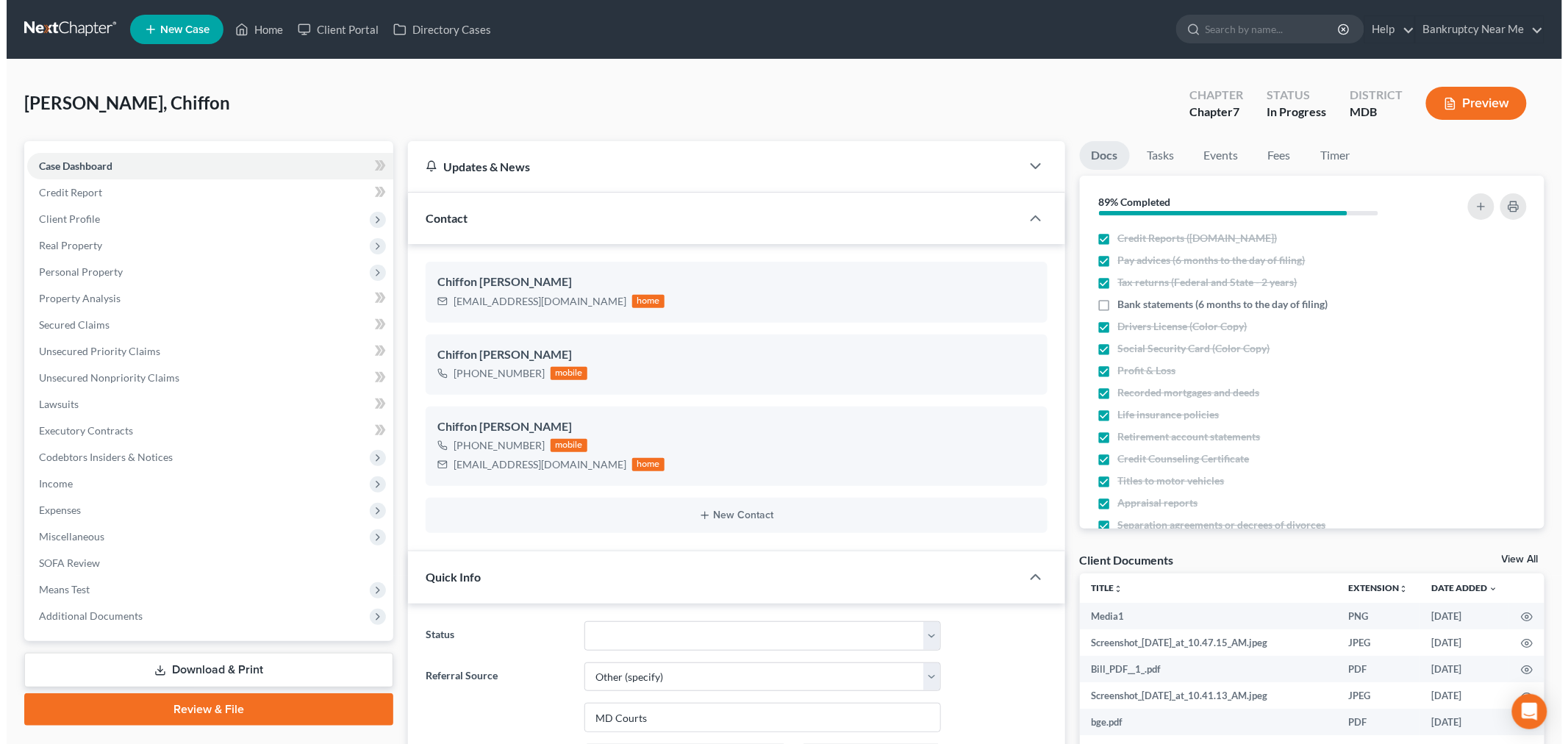
scroll to position [5, 0]
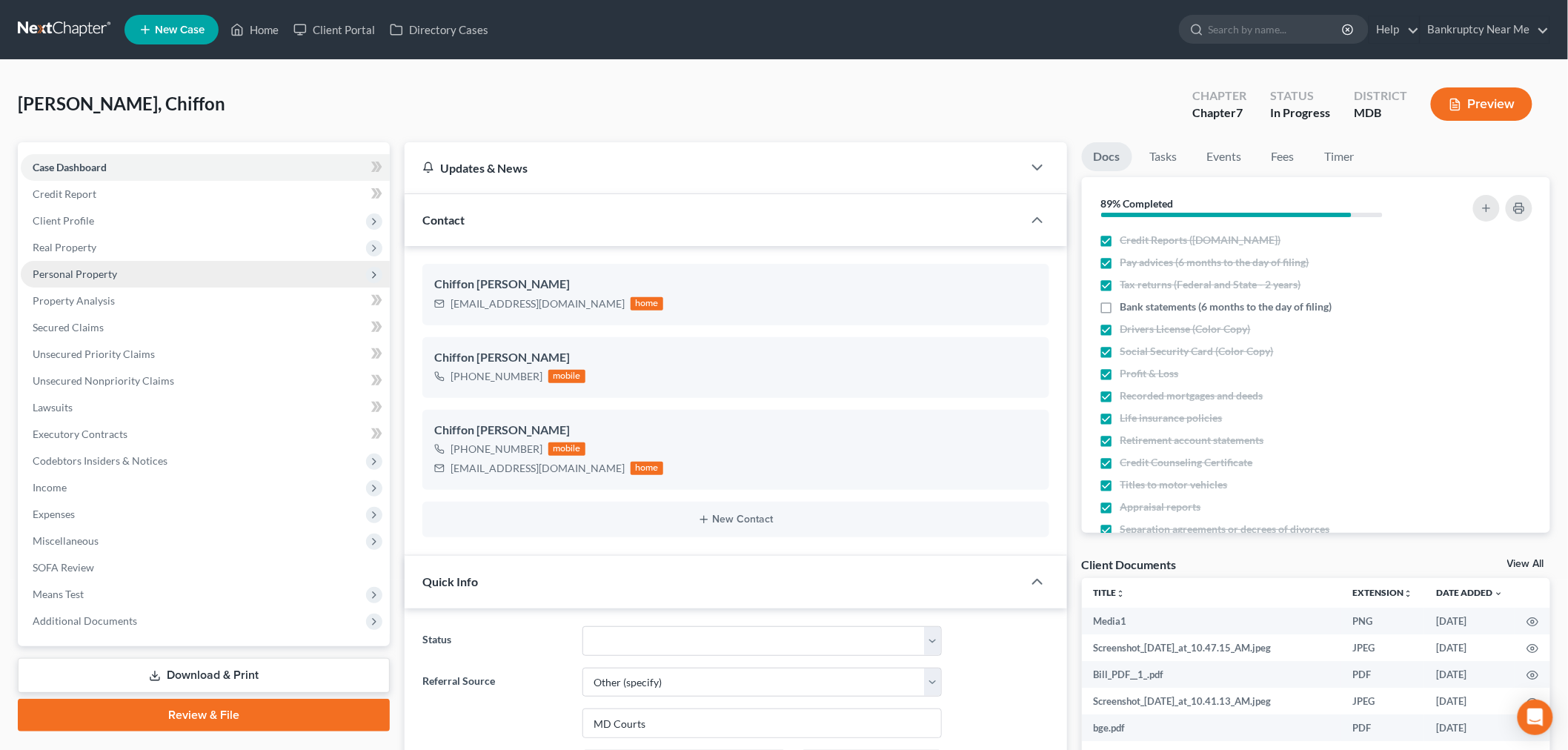
click at [120, 276] on span "Personal Property" at bounding box center [205, 274] width 369 height 27
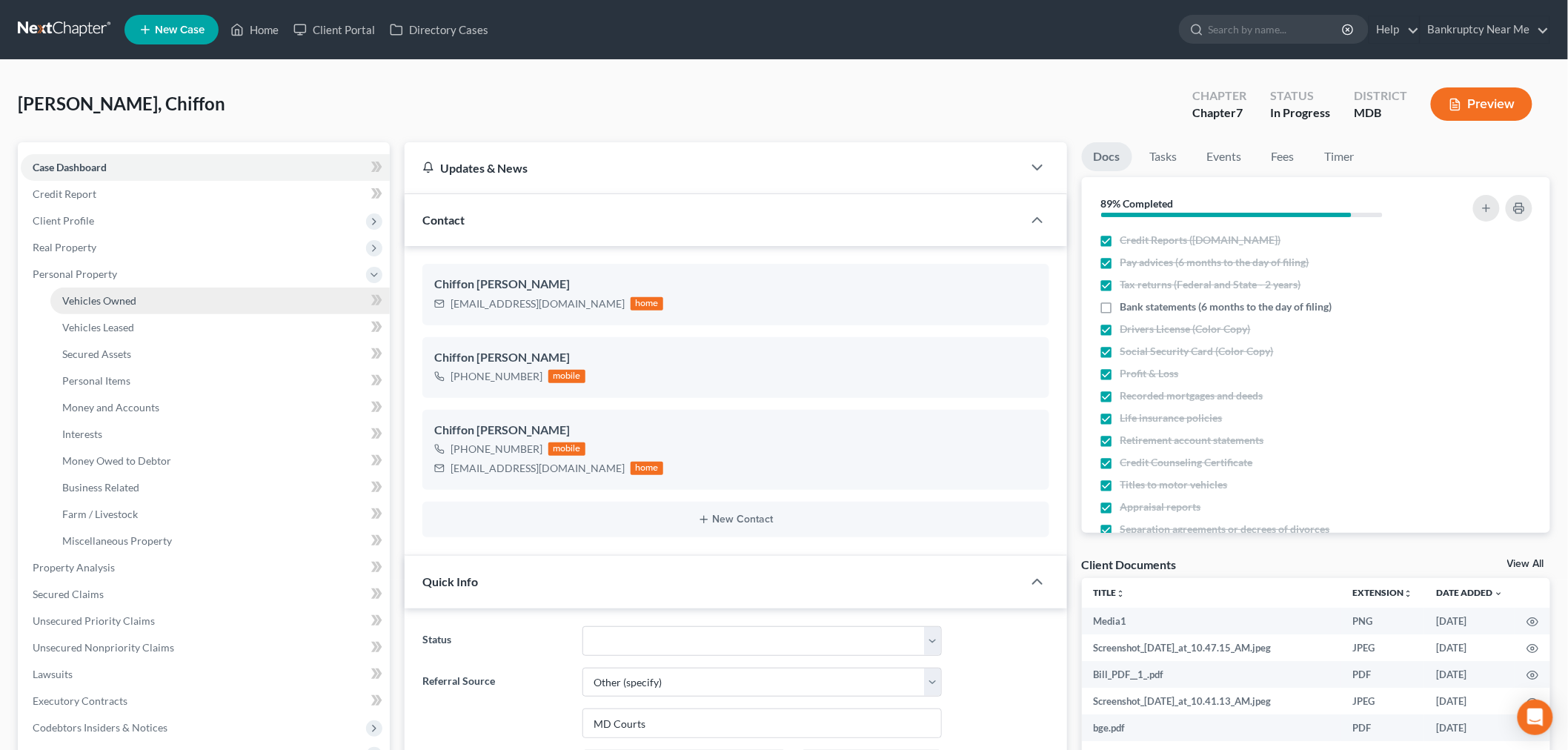
click at [102, 292] on link "Vehicles Owned" at bounding box center [219, 301] width 339 height 27
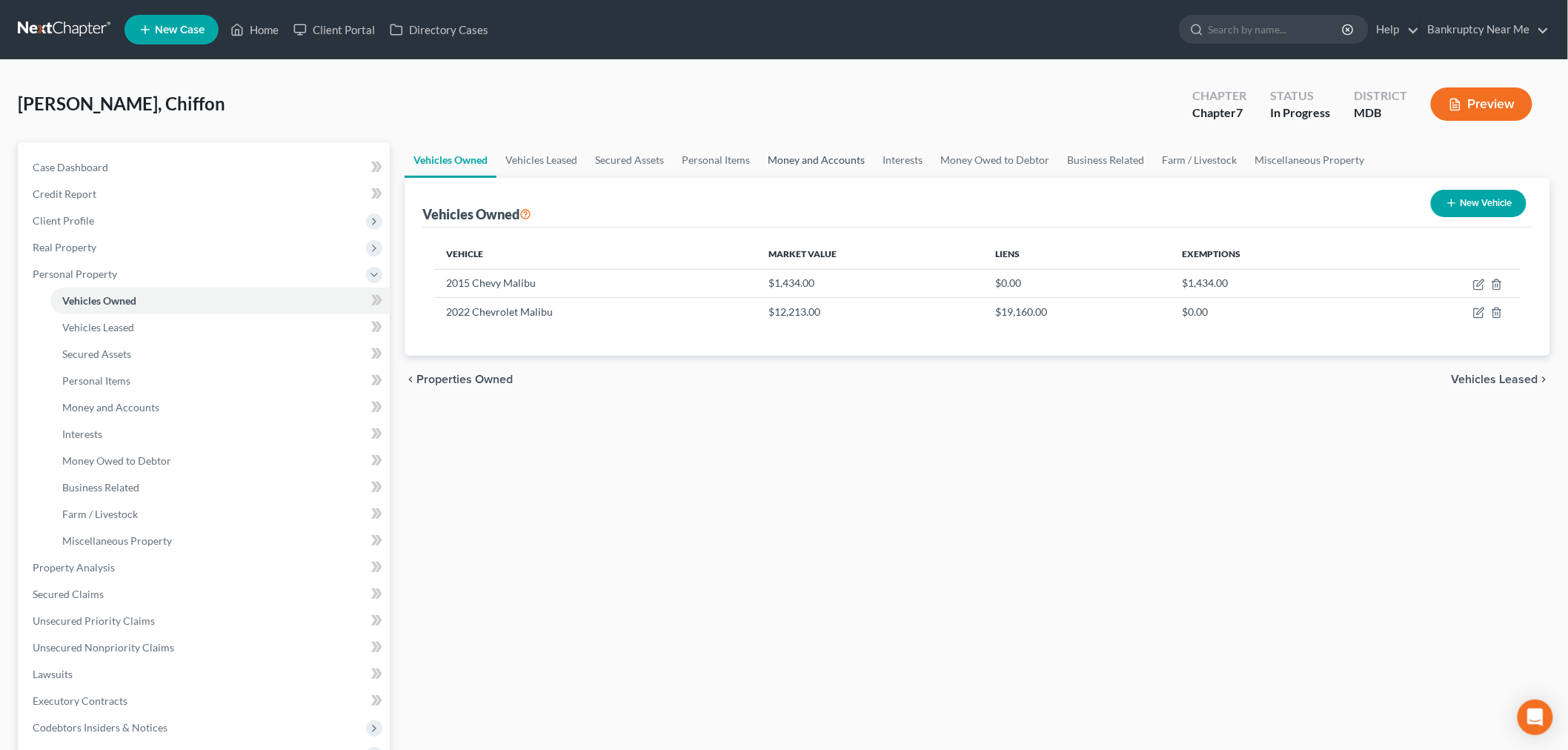
click at [795, 161] on link "Money and Accounts" at bounding box center [816, 160] width 115 height 36
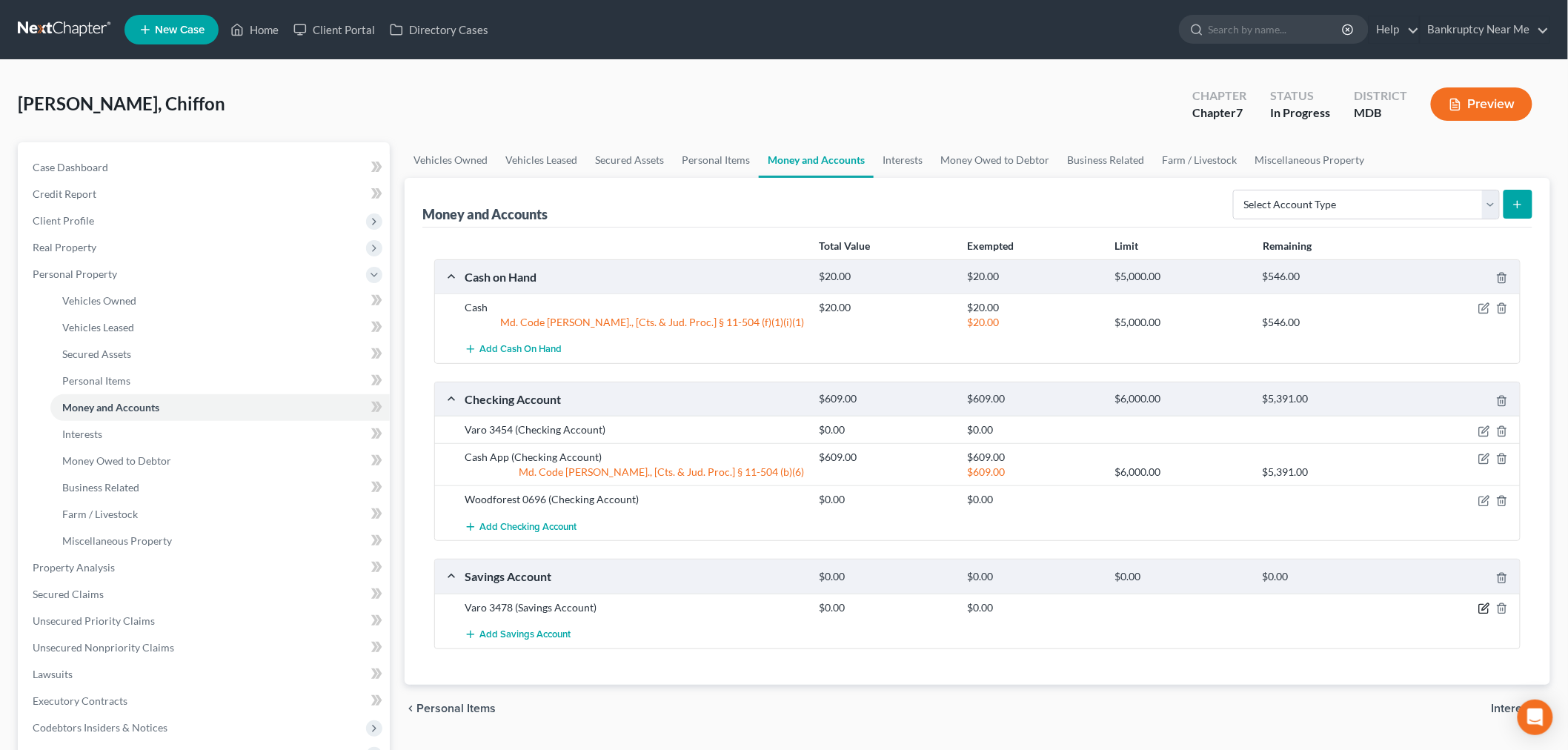
click at [1485, 604] on icon "button" at bounding box center [1483, 608] width 12 height 12
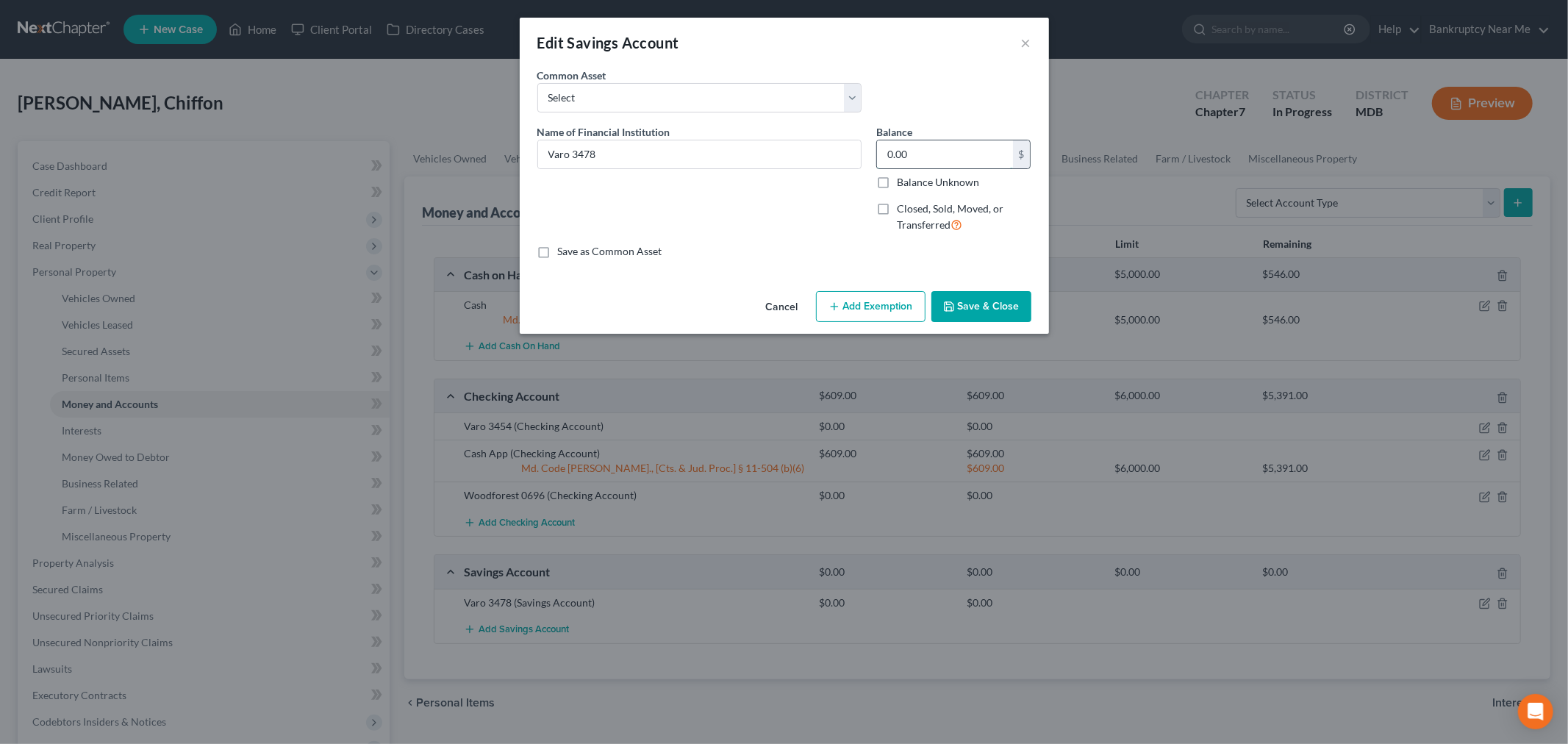
click at [908, 147] on input "0.00" at bounding box center [945, 153] width 136 height 28
click at [1000, 157] on input "0.00" at bounding box center [945, 153] width 136 height 28
type input "0.03"
click at [868, 294] on button "Add Exemption" at bounding box center [871, 306] width 110 height 31
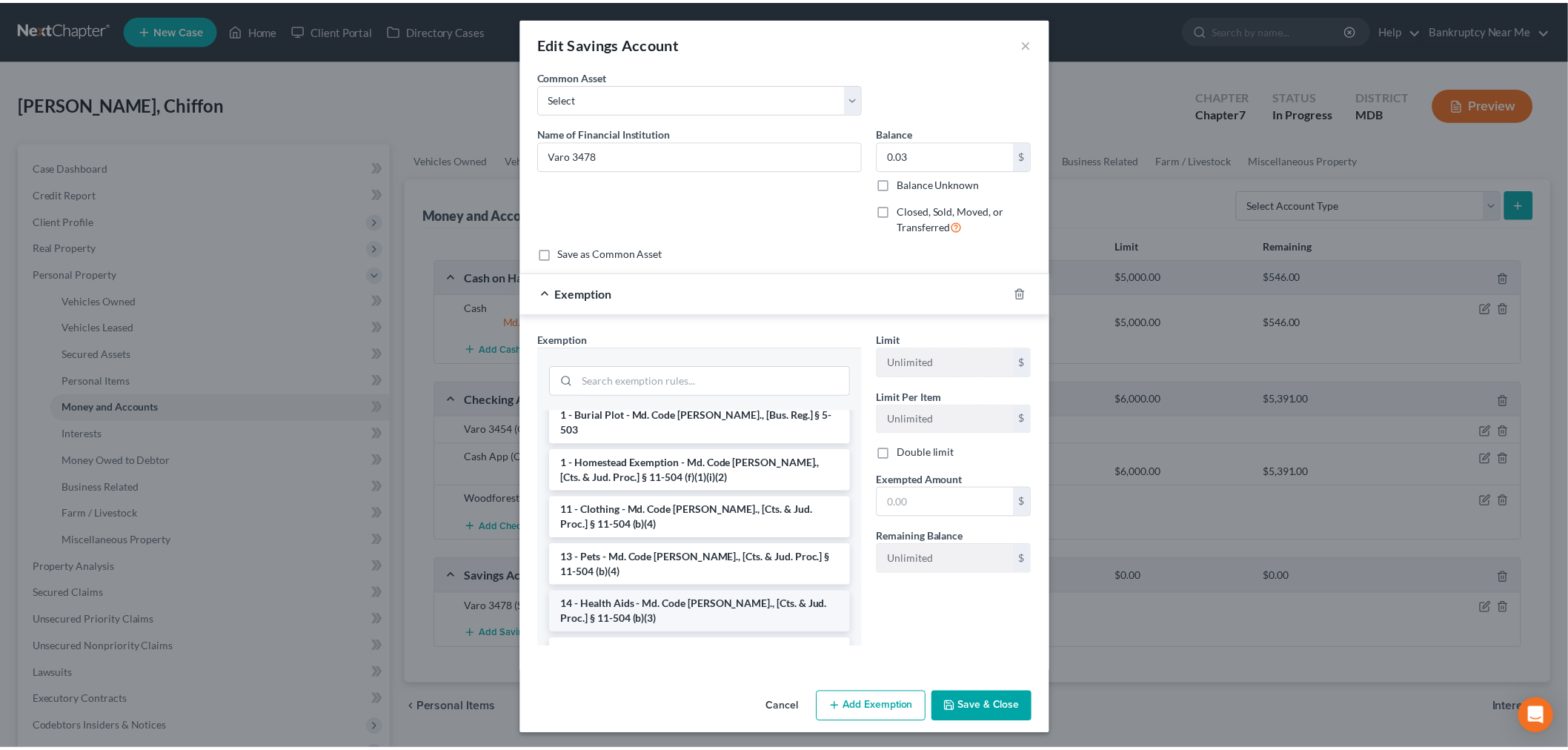
scroll to position [165, 0]
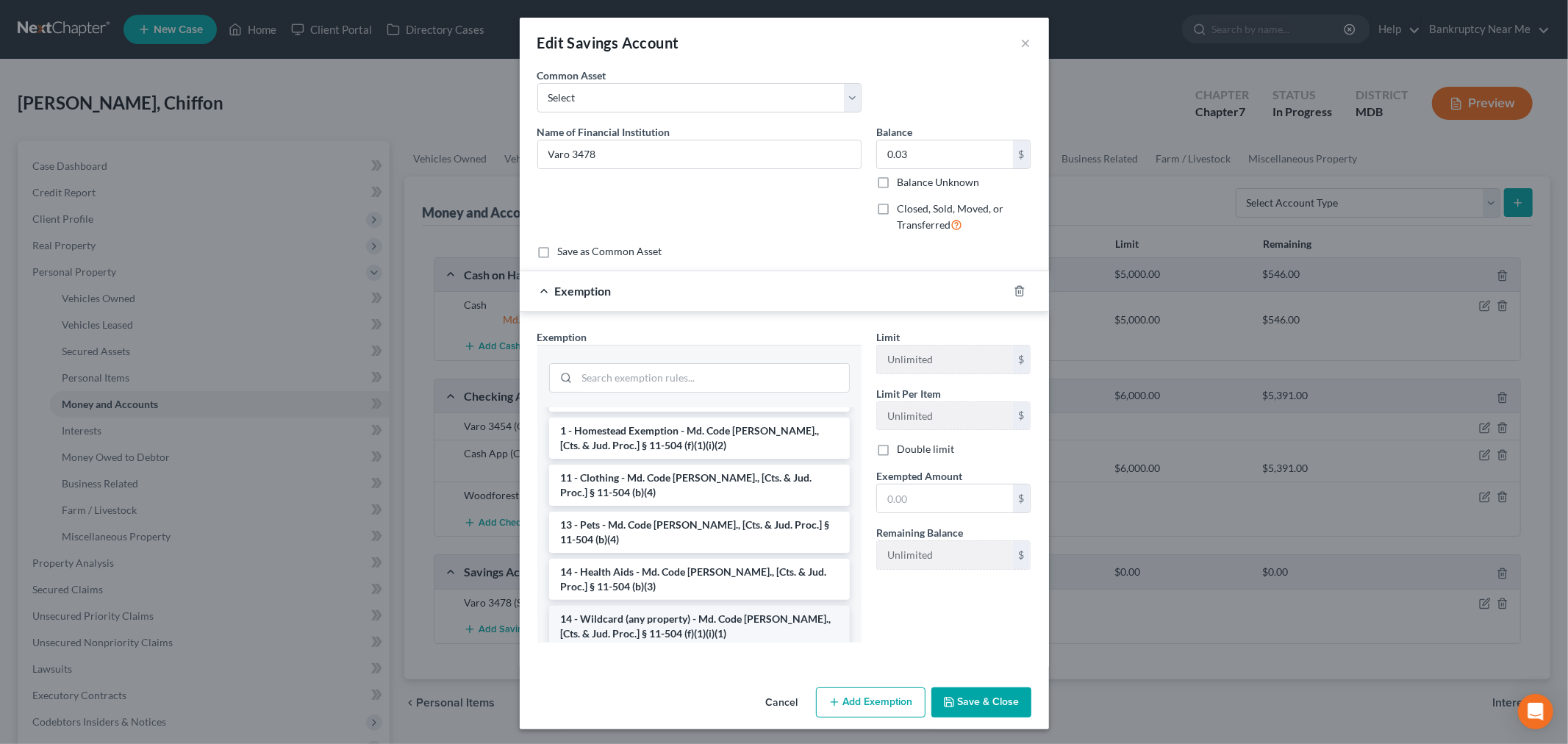
click at [700, 608] on li "14 - Wildcard (any property) - Md. Code Ann., [Cts. & Jud. Proc.] § 11-504 (f)(…" at bounding box center [699, 626] width 301 height 41
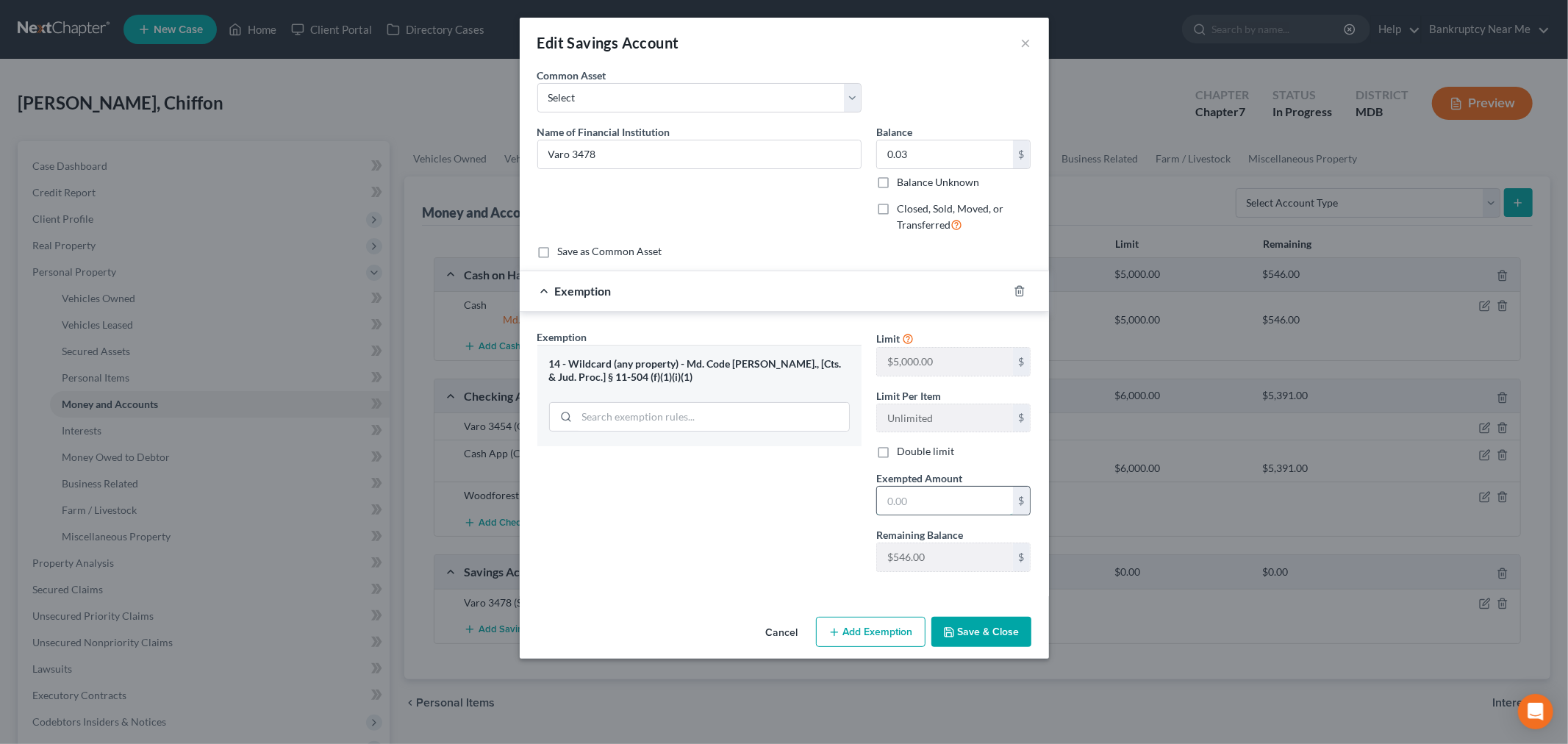
click at [957, 508] on input "text" at bounding box center [945, 500] width 136 height 28
type input "0.03"
click at [750, 505] on div "Exemption Set must be selected for CA. Exemption * 14 - Wildcard (any property)…" at bounding box center [699, 456] width 339 height 254
click at [976, 622] on button "Save & Close" at bounding box center [981, 632] width 100 height 31
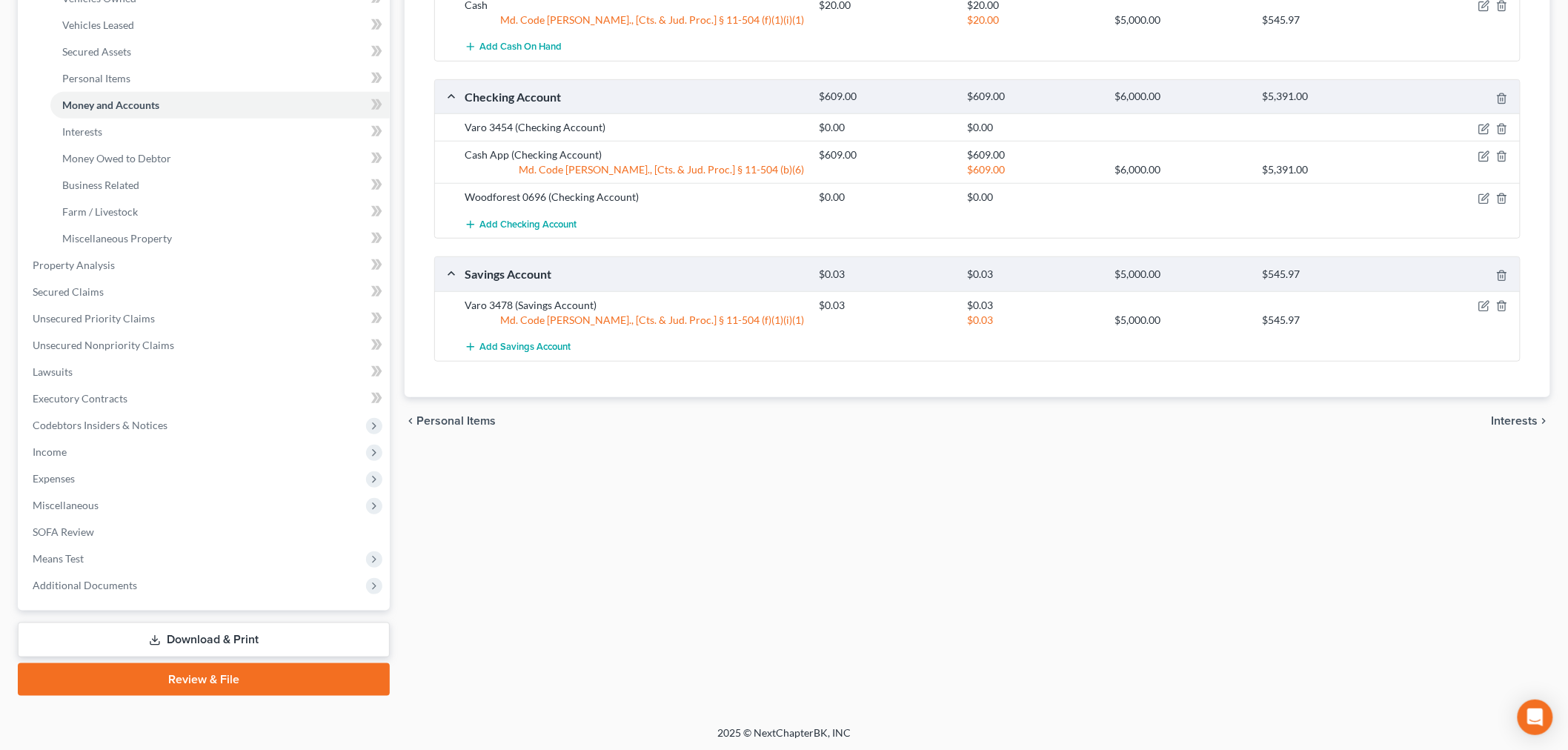
click at [208, 638] on link "Download & Print" at bounding box center [204, 639] width 372 height 35
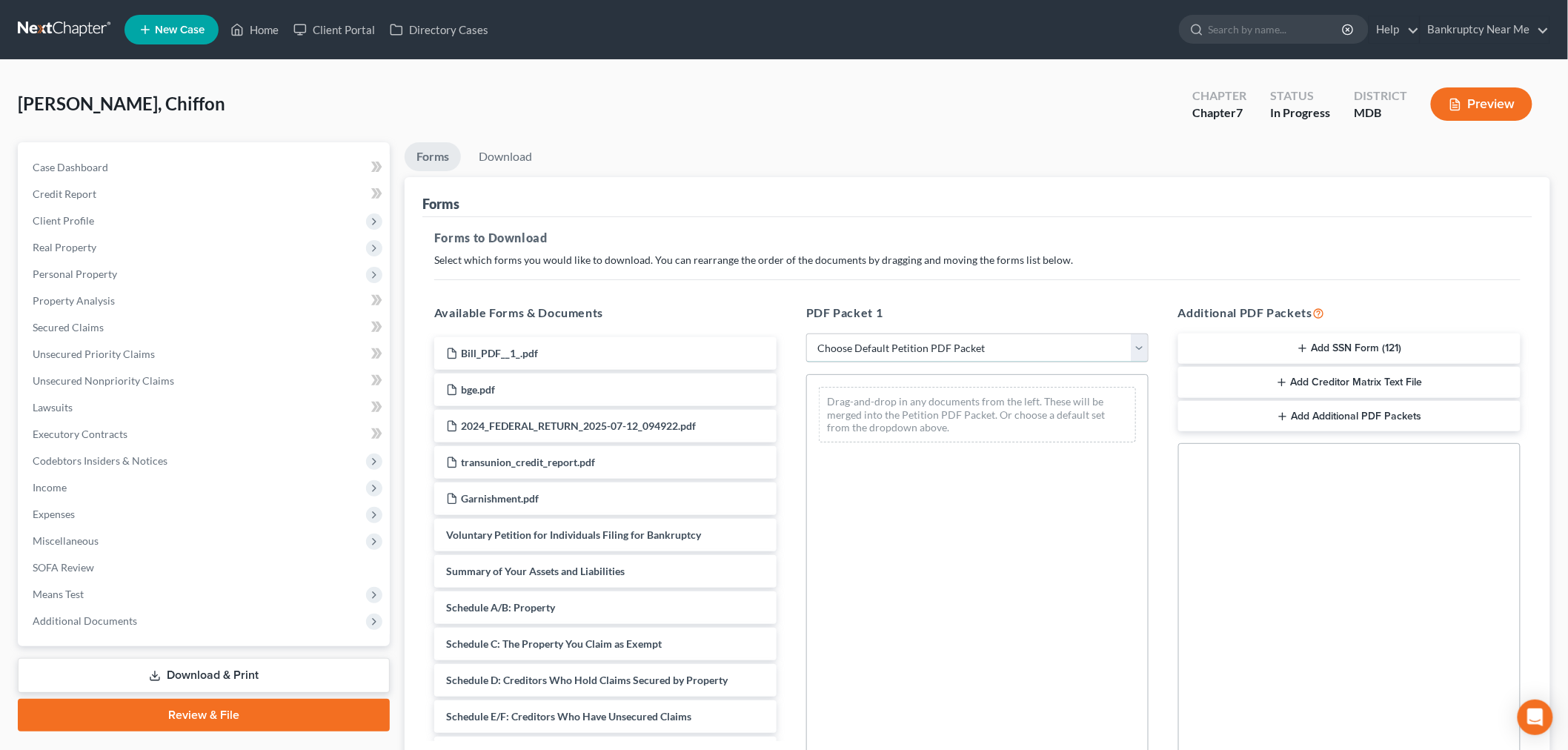
click at [1013, 356] on select "Choose Default Petition PDF Packet Complete Bankruptcy Petition (all forms and …" at bounding box center [977, 348] width 343 height 30
select select "0"
click at [806, 334] on select "Choose Default Petition PDF Packet Complete Bankruptcy Petition (all forms and …" at bounding box center [977, 348] width 343 height 30
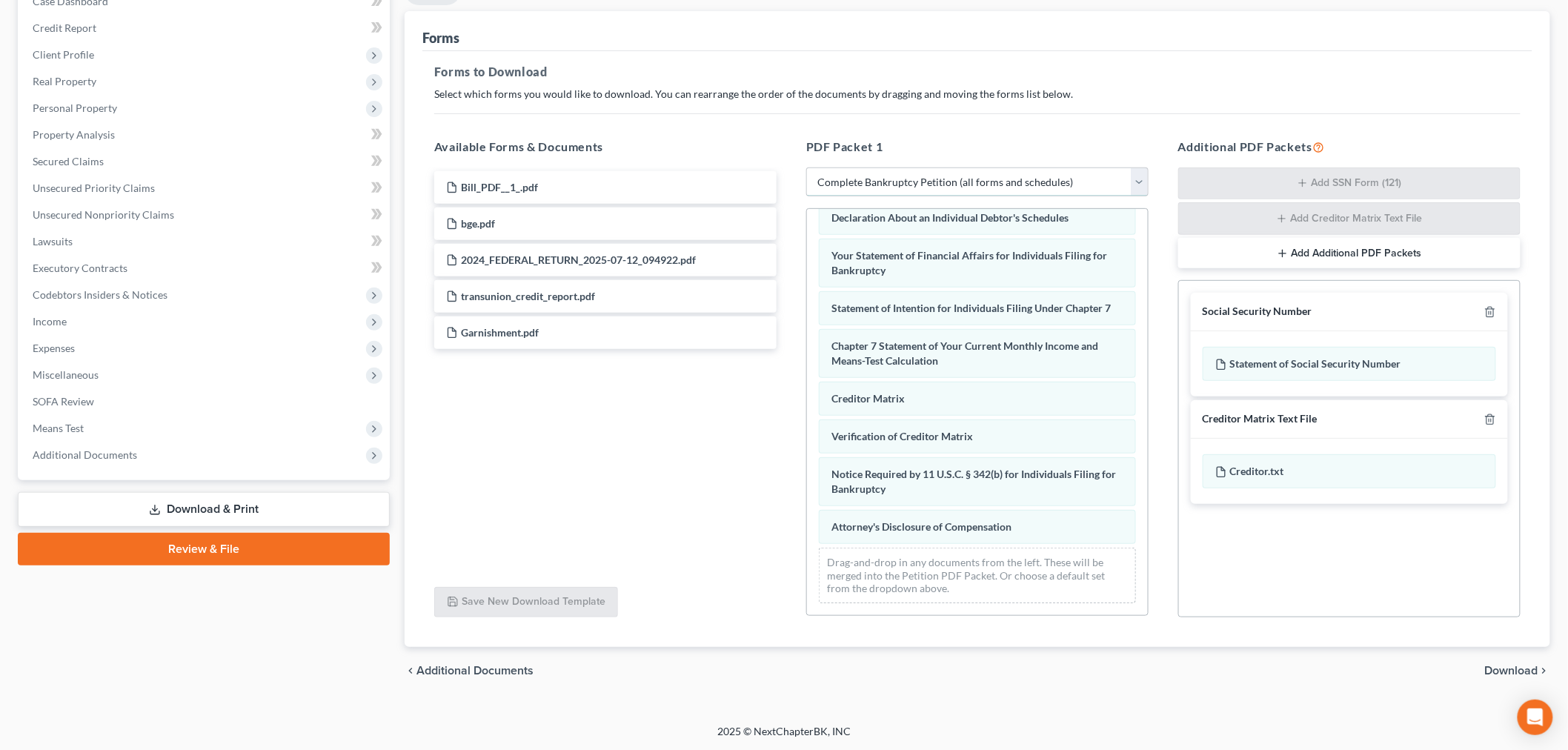
scroll to position [166, 0]
drag, startPoint x: 884, startPoint y: 531, endPoint x: 619, endPoint y: 520, distance: 265.2
click at [807, 526] on div "Attorney's Disclosure of Compensation Voluntary Petition for Individuals Filing…" at bounding box center [977, 212] width 341 height 804
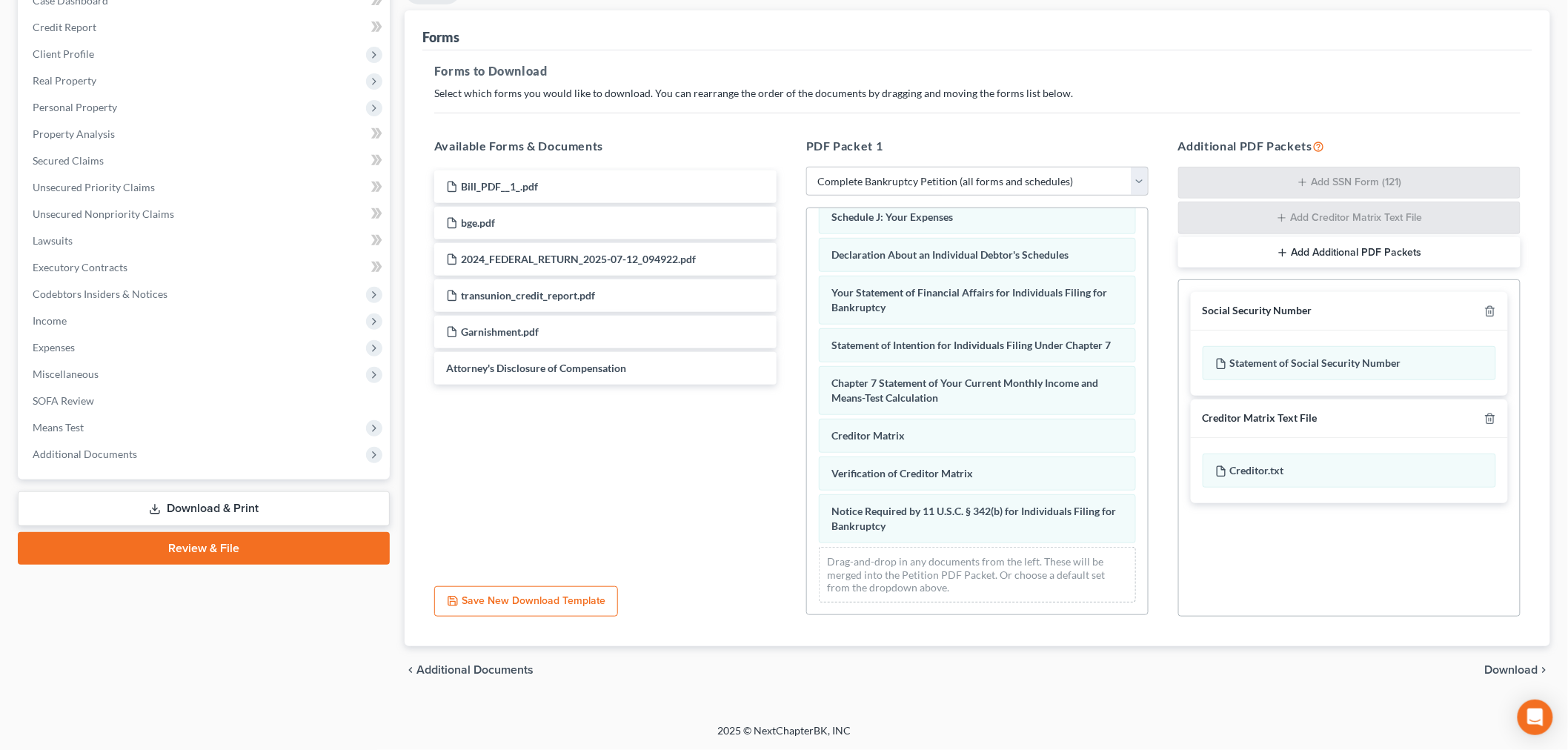
click at [807, 497] on div "Voluntary Petition for Individuals Filing for Bankruptcy Summary of Your Assets…" at bounding box center [977, 231] width 341 height 766
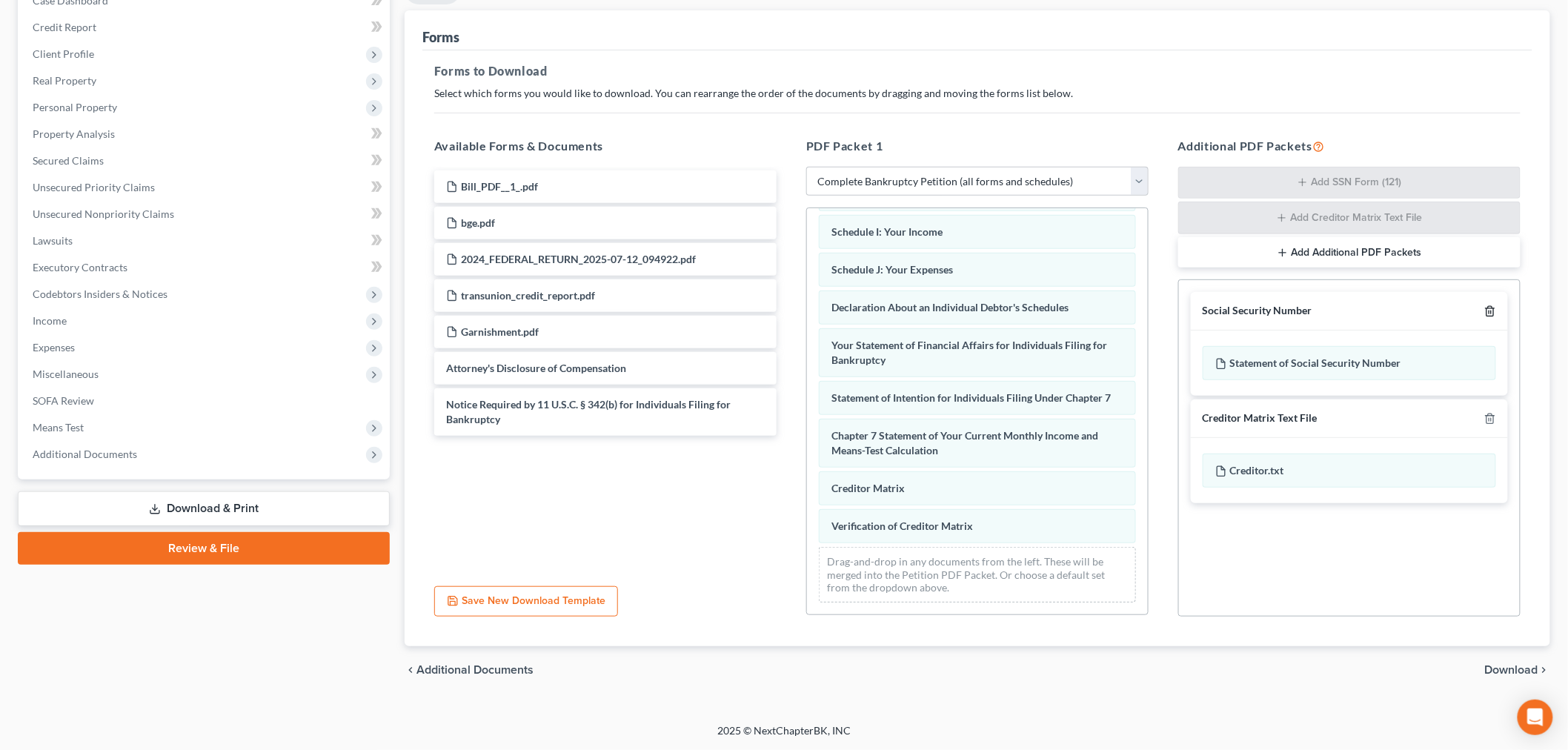
click at [1487, 314] on icon "button" at bounding box center [1490, 311] width 12 height 12
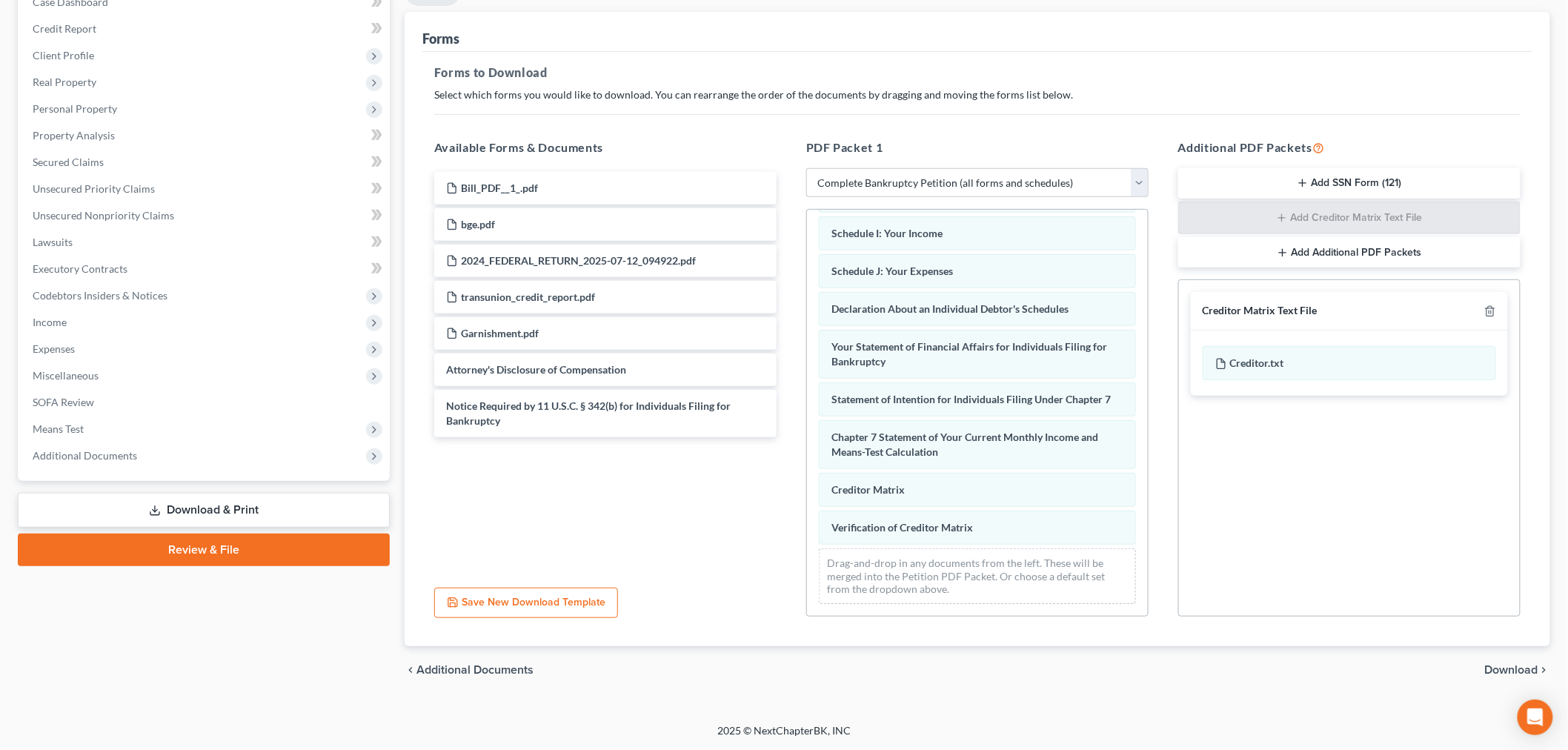
scroll to position [165, 0]
click at [1487, 314] on icon "button" at bounding box center [1490, 311] width 12 height 12
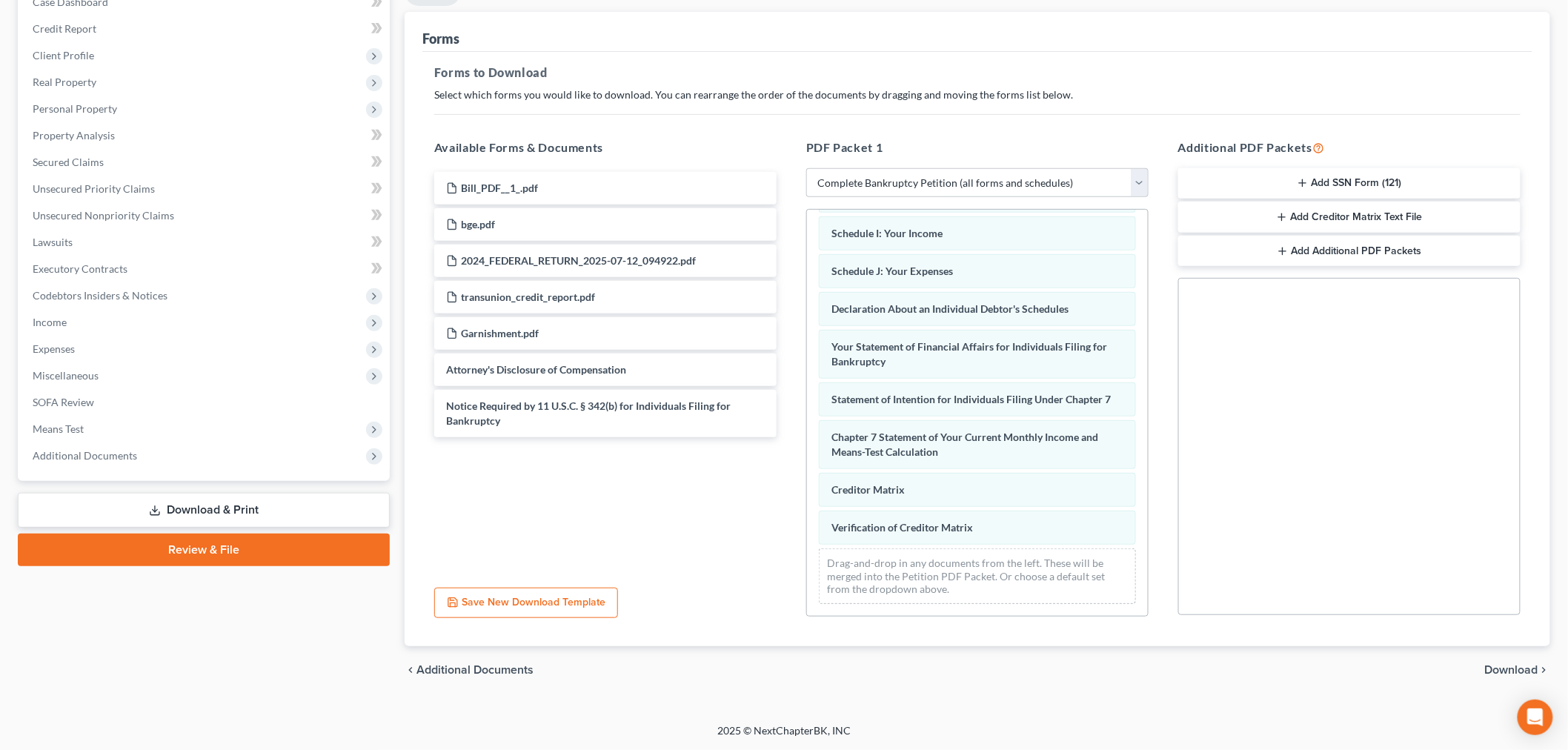
click at [1507, 665] on span "Download" at bounding box center [1511, 669] width 53 height 12
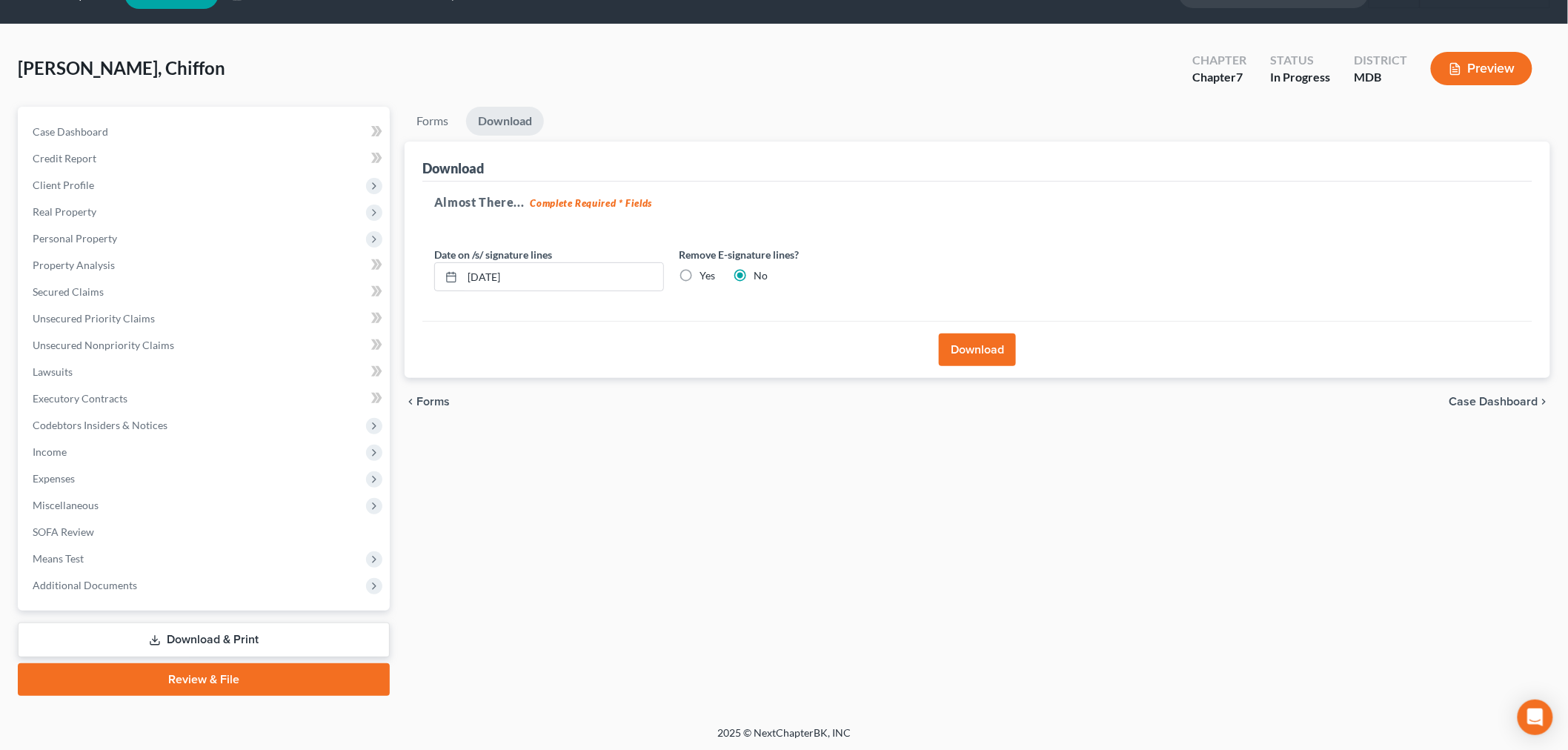
click at [976, 344] on button "Download" at bounding box center [977, 350] width 77 height 32
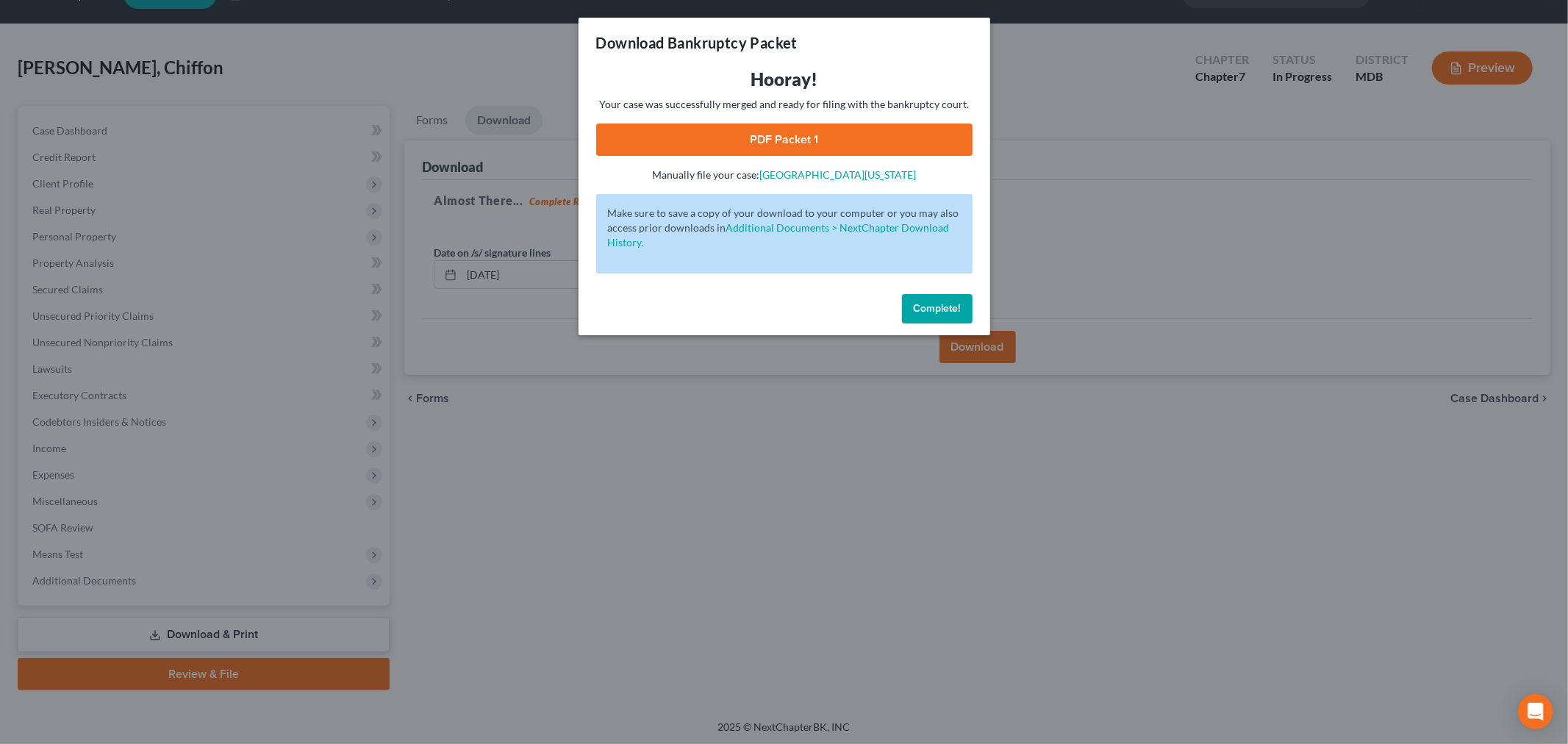
click at [796, 143] on link "PDF Packet 1" at bounding box center [784, 139] width 376 height 32
click at [953, 310] on span "Complete!" at bounding box center [937, 309] width 47 height 12
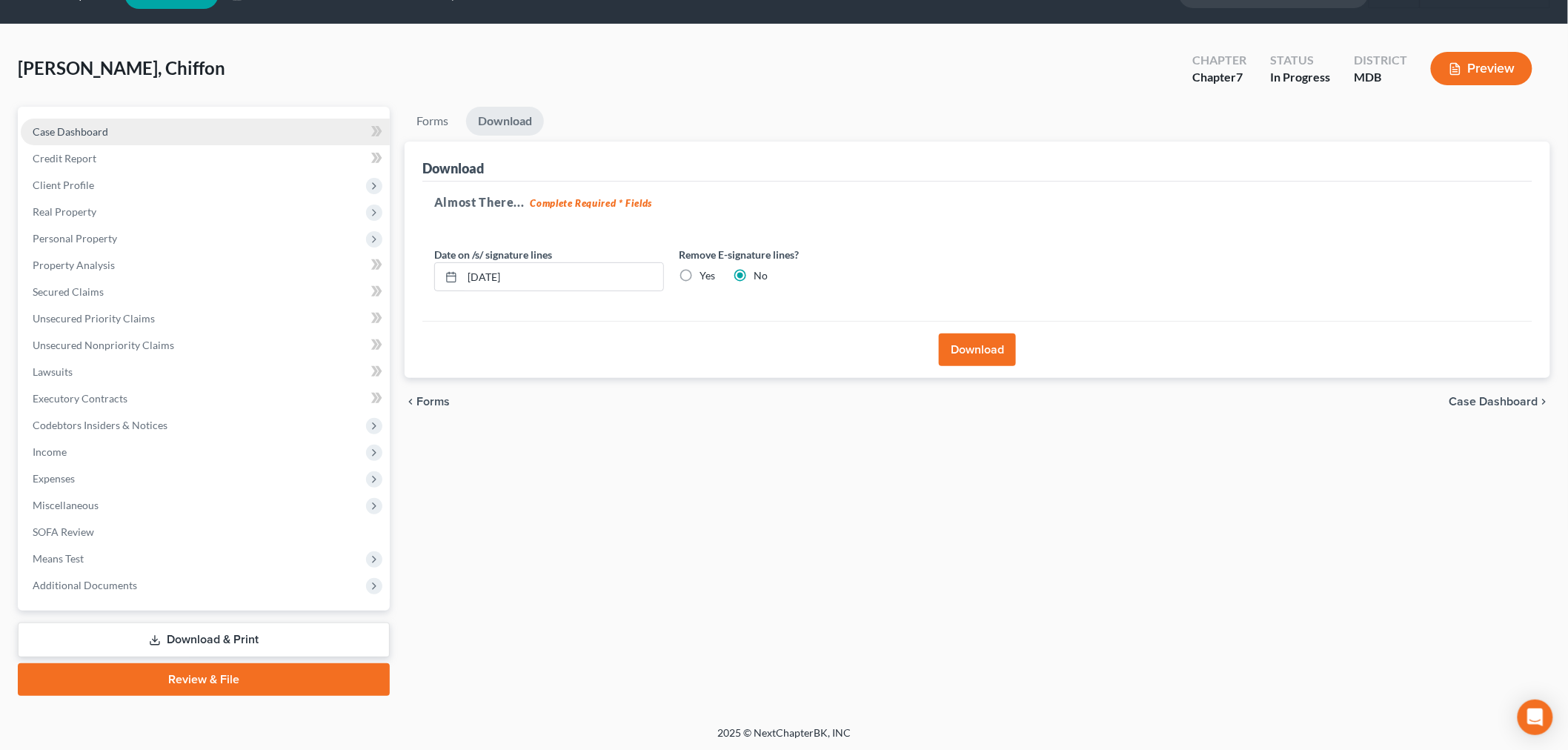
drag, startPoint x: 144, startPoint y: 120, endPoint x: 196, endPoint y: 119, distance: 52.0
click at [144, 120] on link "Case Dashboard" at bounding box center [205, 132] width 369 height 27
select select "6"
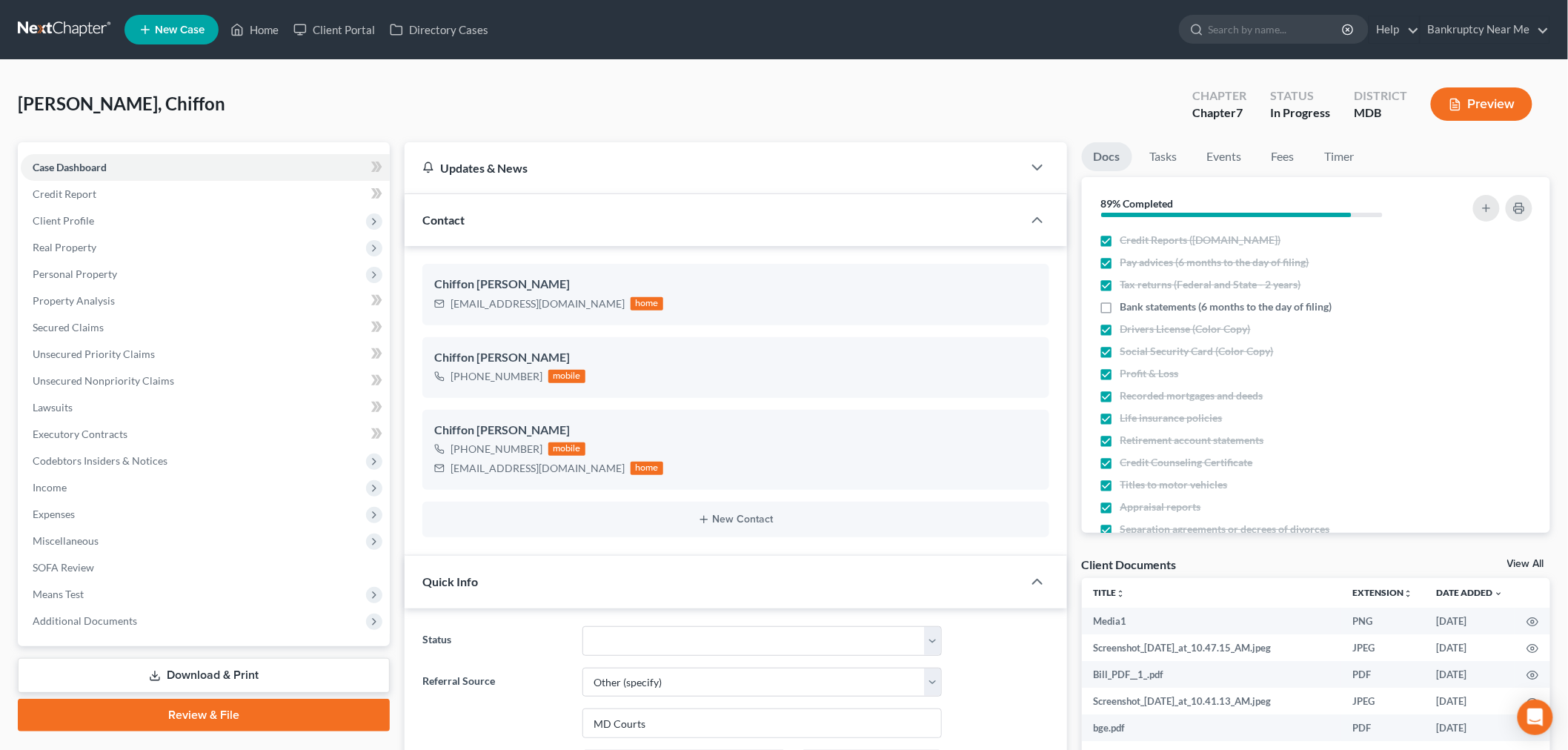
scroll to position [5, 0]
click at [111, 217] on span "Client Profile" at bounding box center [205, 221] width 369 height 27
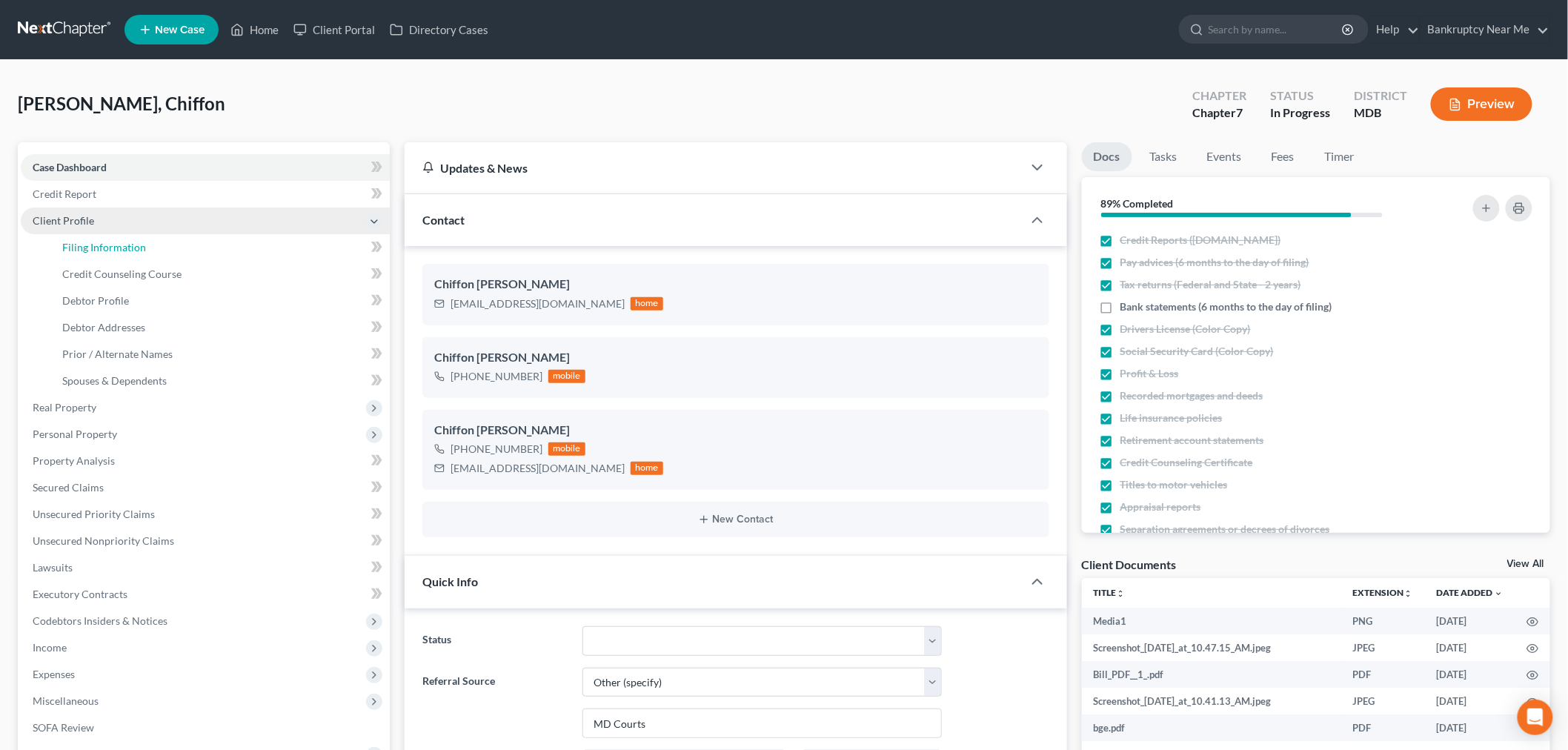
drag, startPoint x: 116, startPoint y: 241, endPoint x: 329, endPoint y: 217, distance: 214.3
click at [115, 241] on span "Filing Information" at bounding box center [103, 247] width 84 height 13
select select "1"
select select "0"
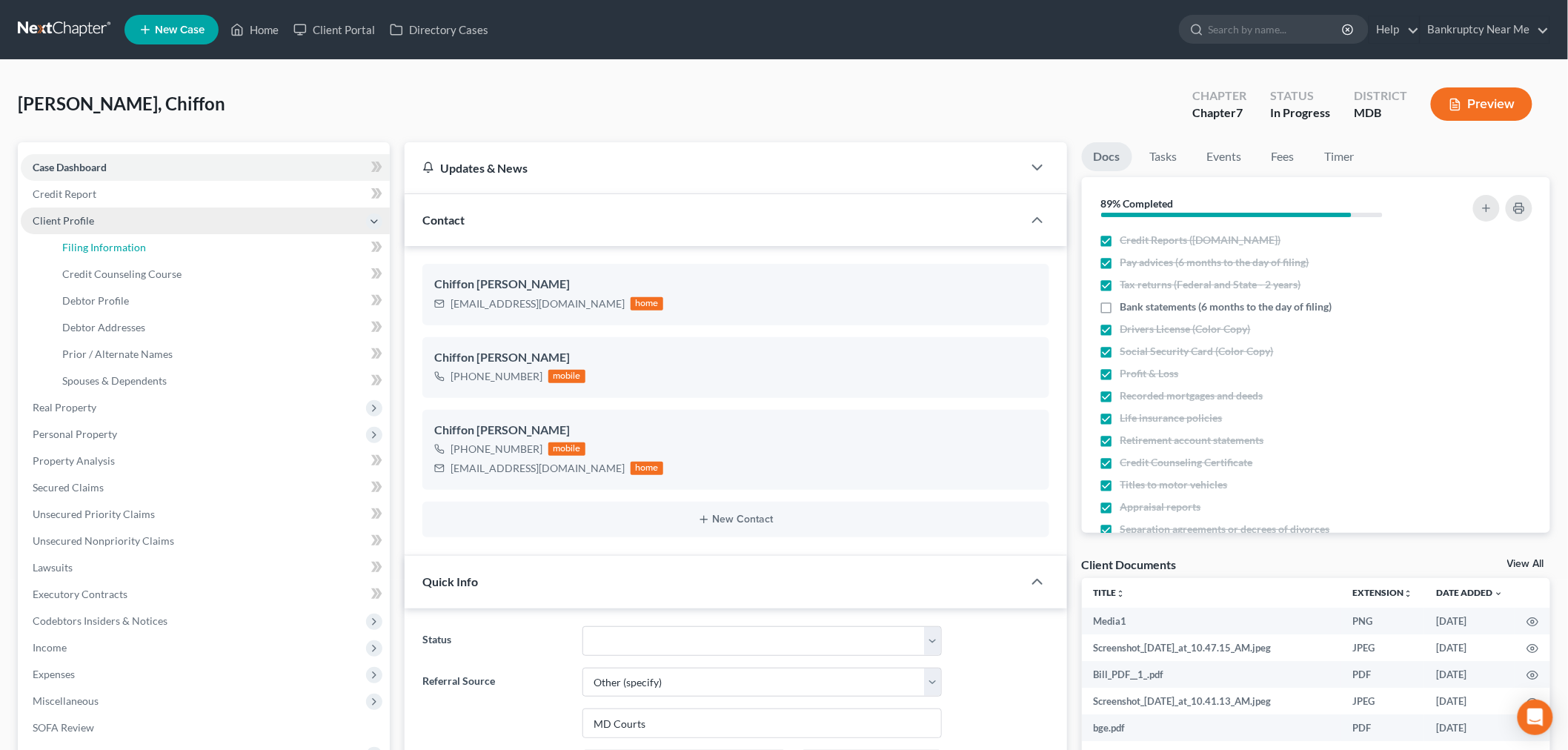
select select "0"
select select "21"
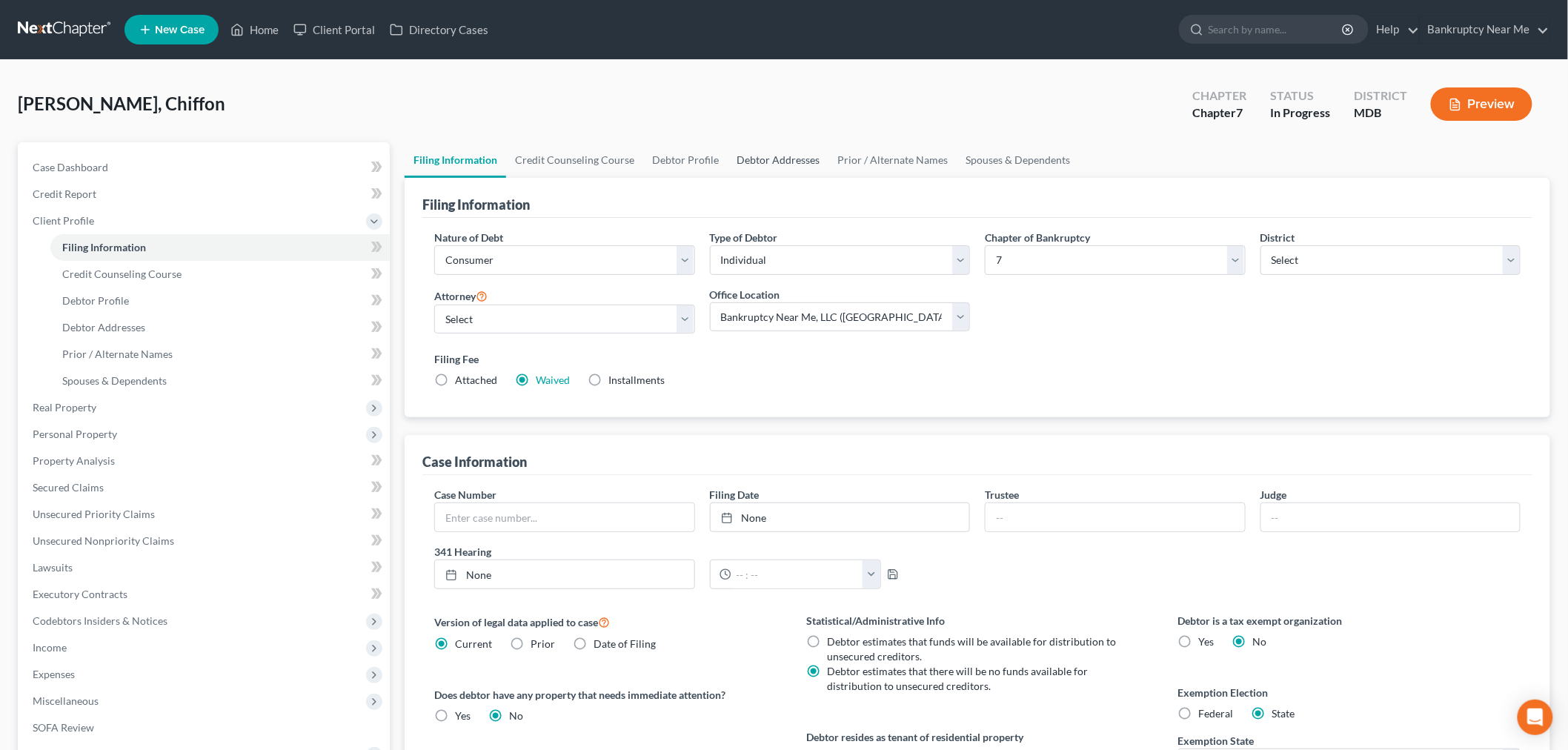
click at [765, 159] on link "Debtor Addresses" at bounding box center [778, 160] width 101 height 36
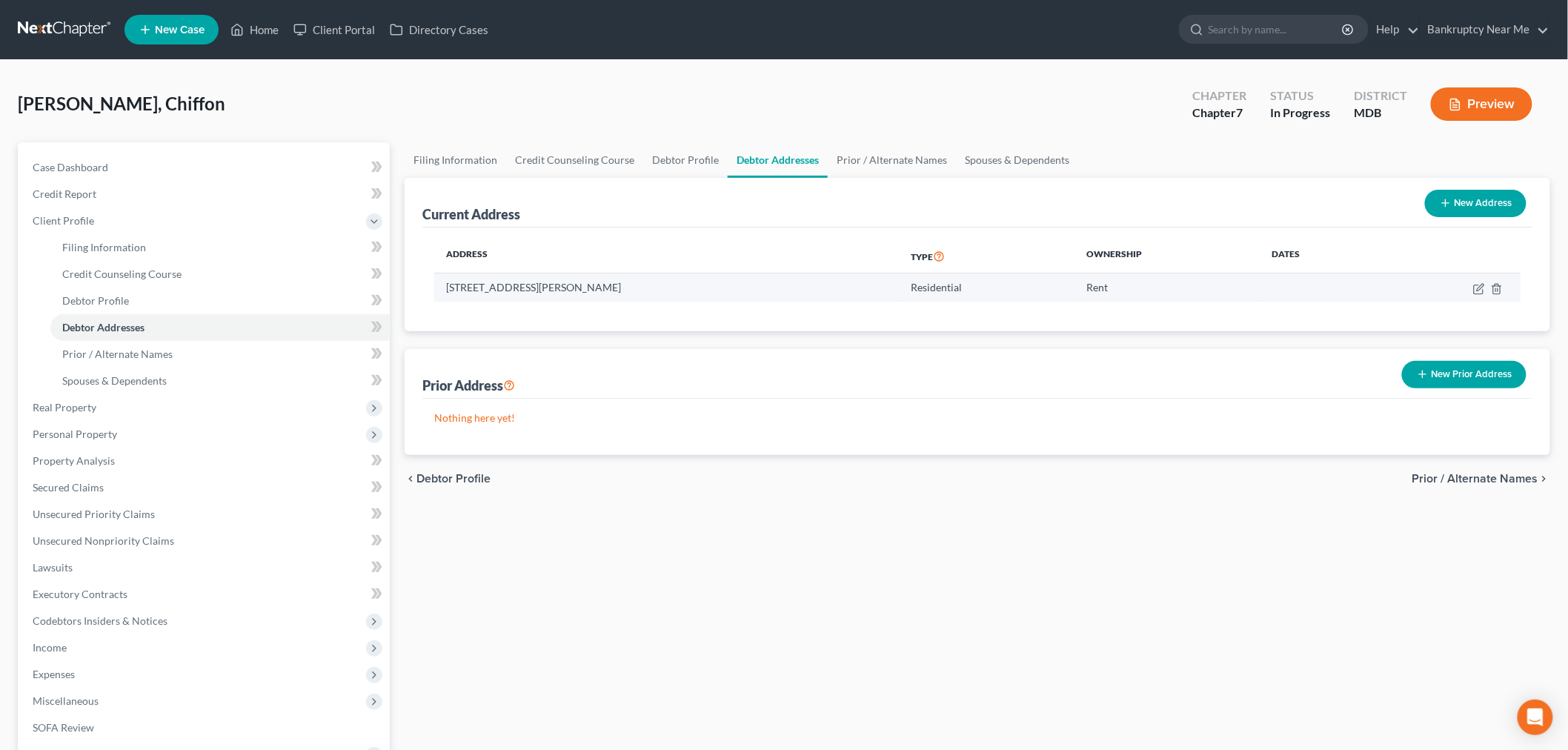
drag, startPoint x: 655, startPoint y: 297, endPoint x: 477, endPoint y: 279, distance: 178.9
click at [441, 292] on td "450 Fontana Ct, Glen Burnie , MD 21061" at bounding box center [667, 287] width 466 height 28
copy td "450 Fontana Ct, Glen Burnie , MD 21061"
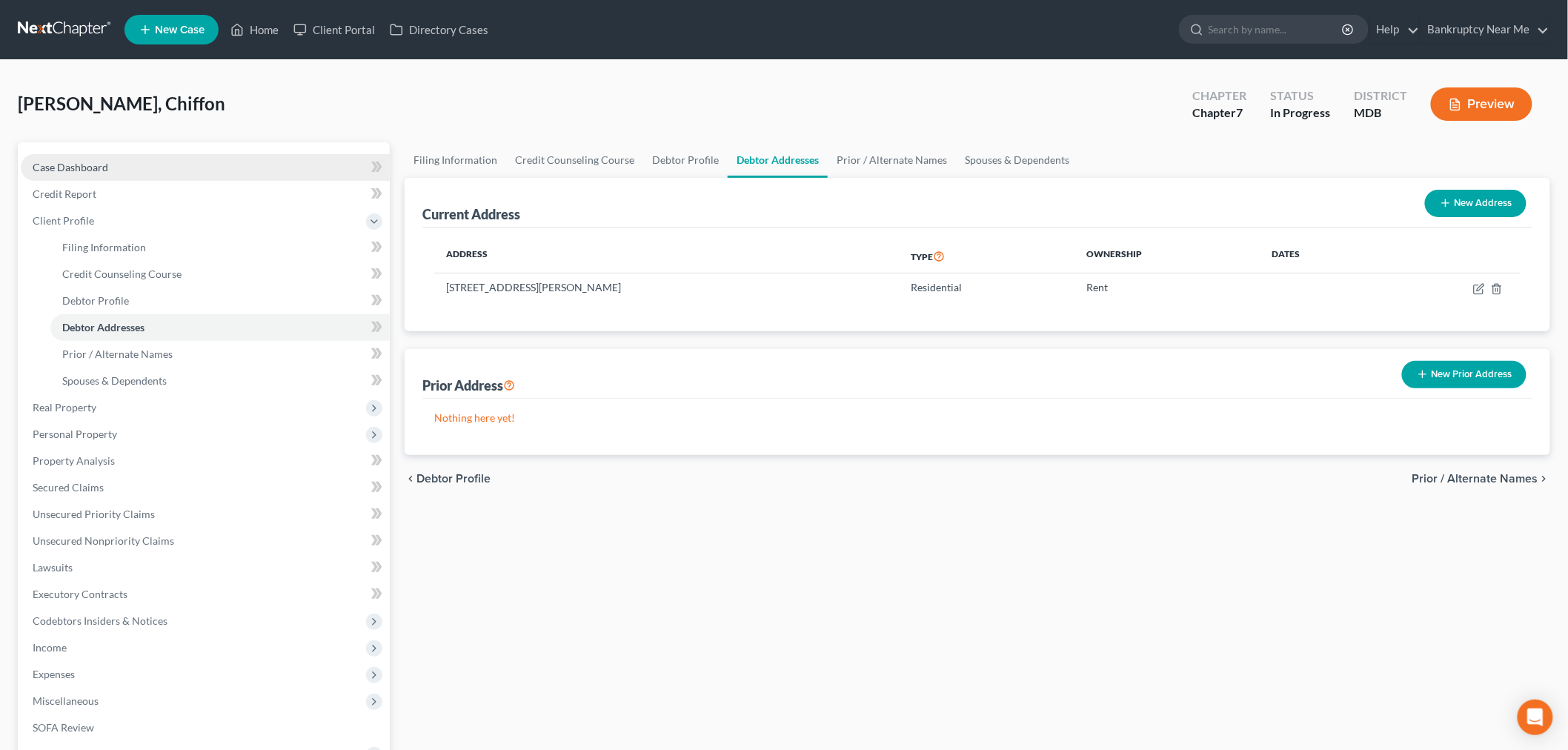
click at [130, 162] on link "Case Dashboard" at bounding box center [205, 167] width 369 height 27
select select "6"
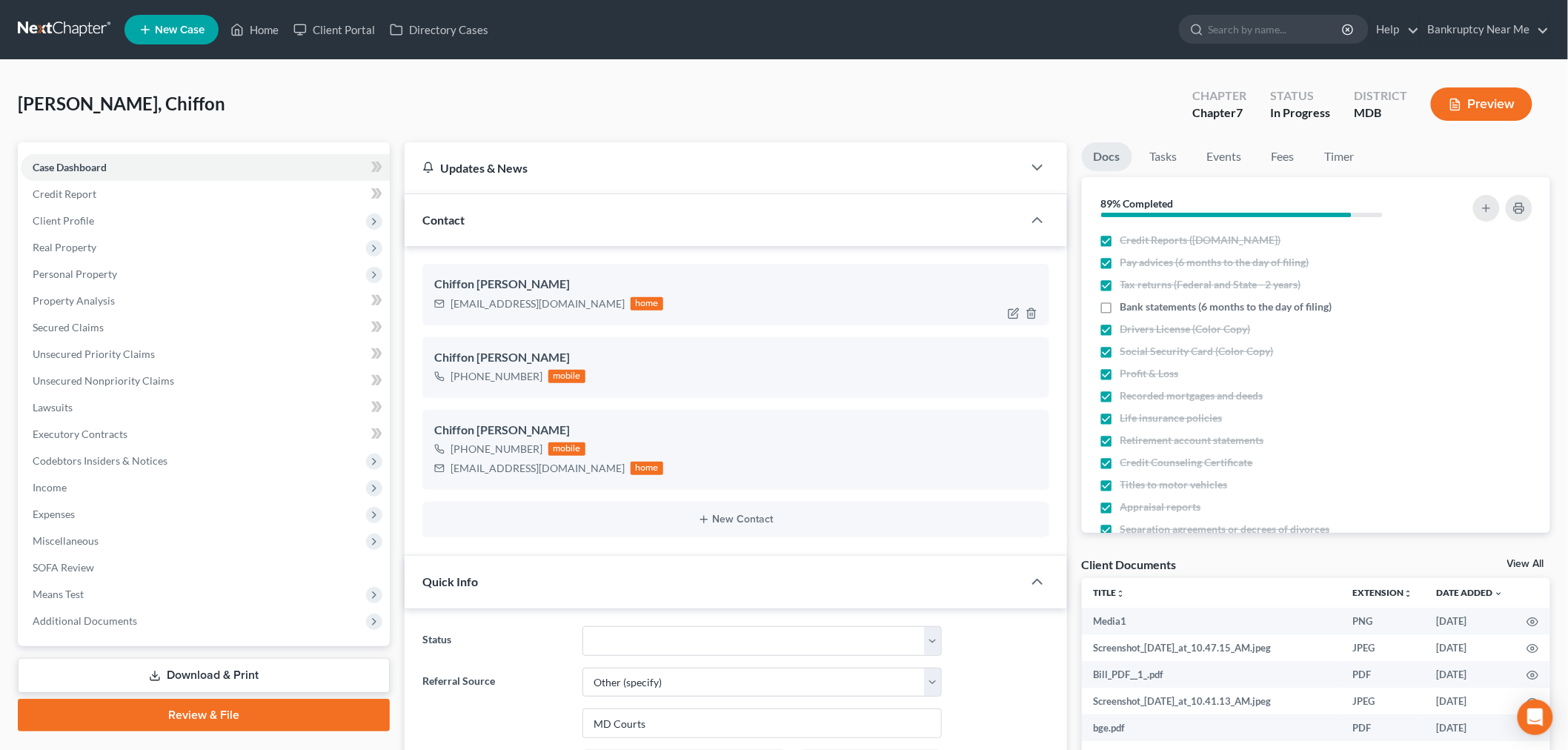
scroll to position [5, 0]
drag, startPoint x: 582, startPoint y: 306, endPoint x: 442, endPoint y: 306, distance: 140.0
click at [442, 306] on div "Chiffonedmonds@yahoo.com home" at bounding box center [548, 303] width 229 height 19
copy div "Chiffonedmonds@yahoo.com"
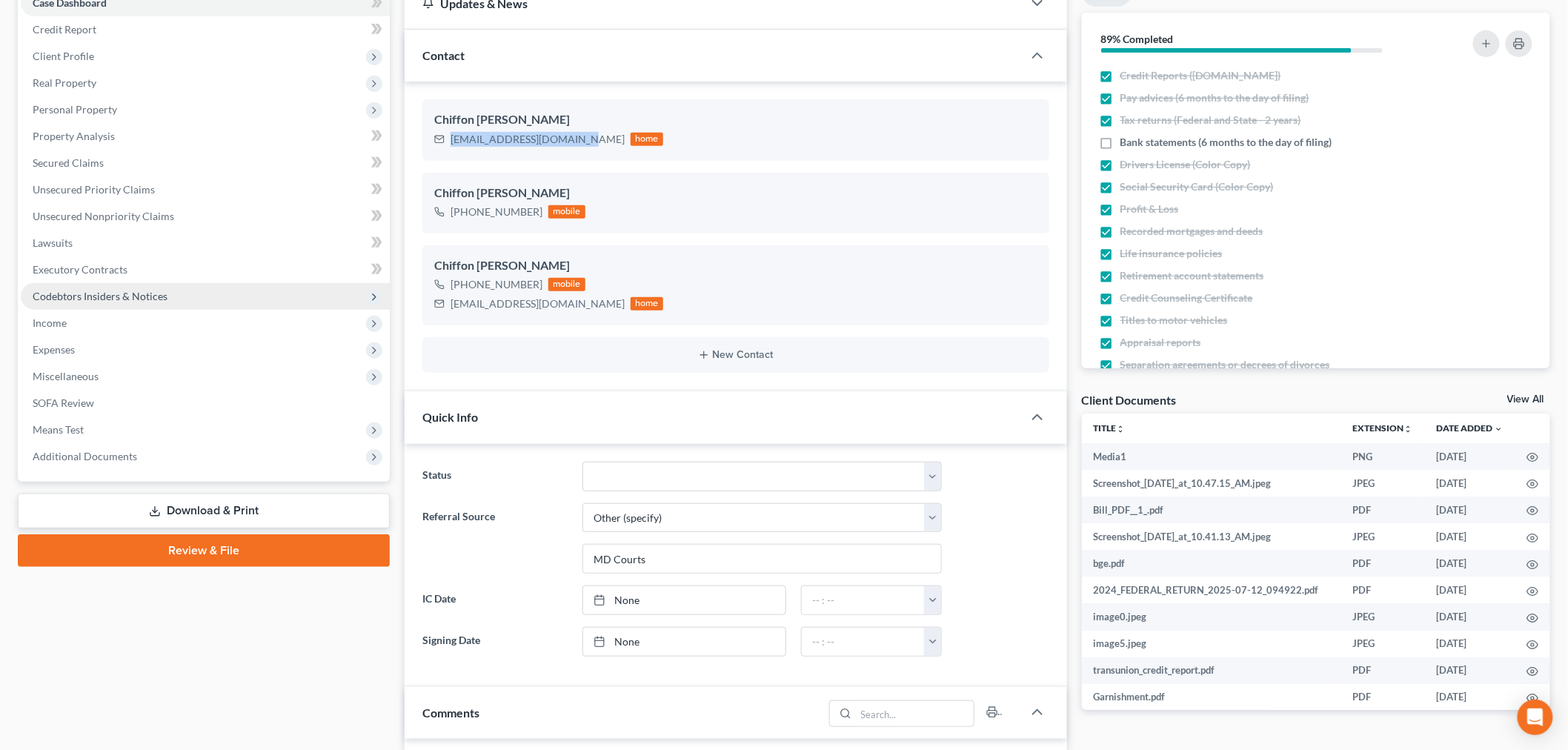
scroll to position [0, 0]
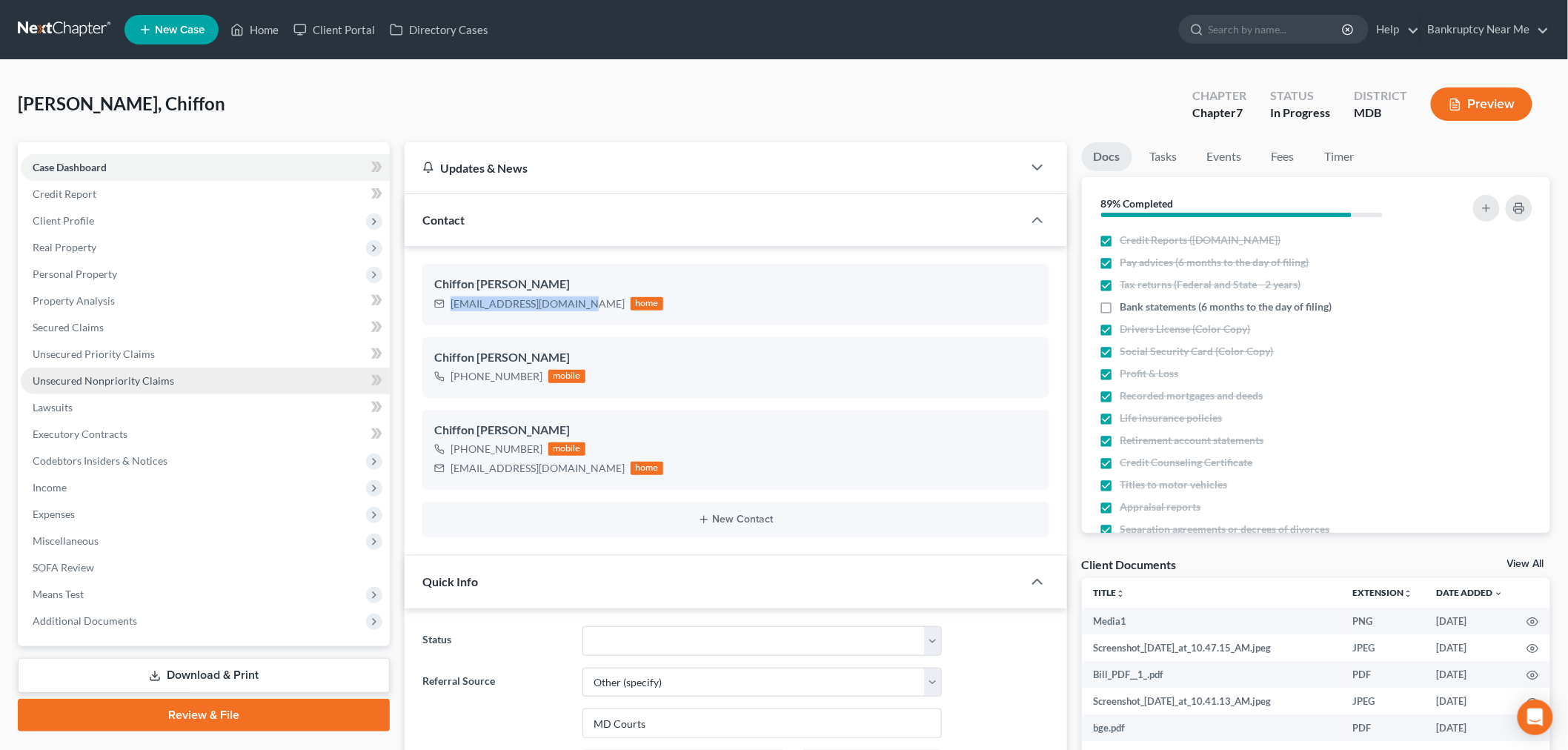
click at [146, 378] on span "Unsecured Nonpriority Claims" at bounding box center [102, 380] width 141 height 13
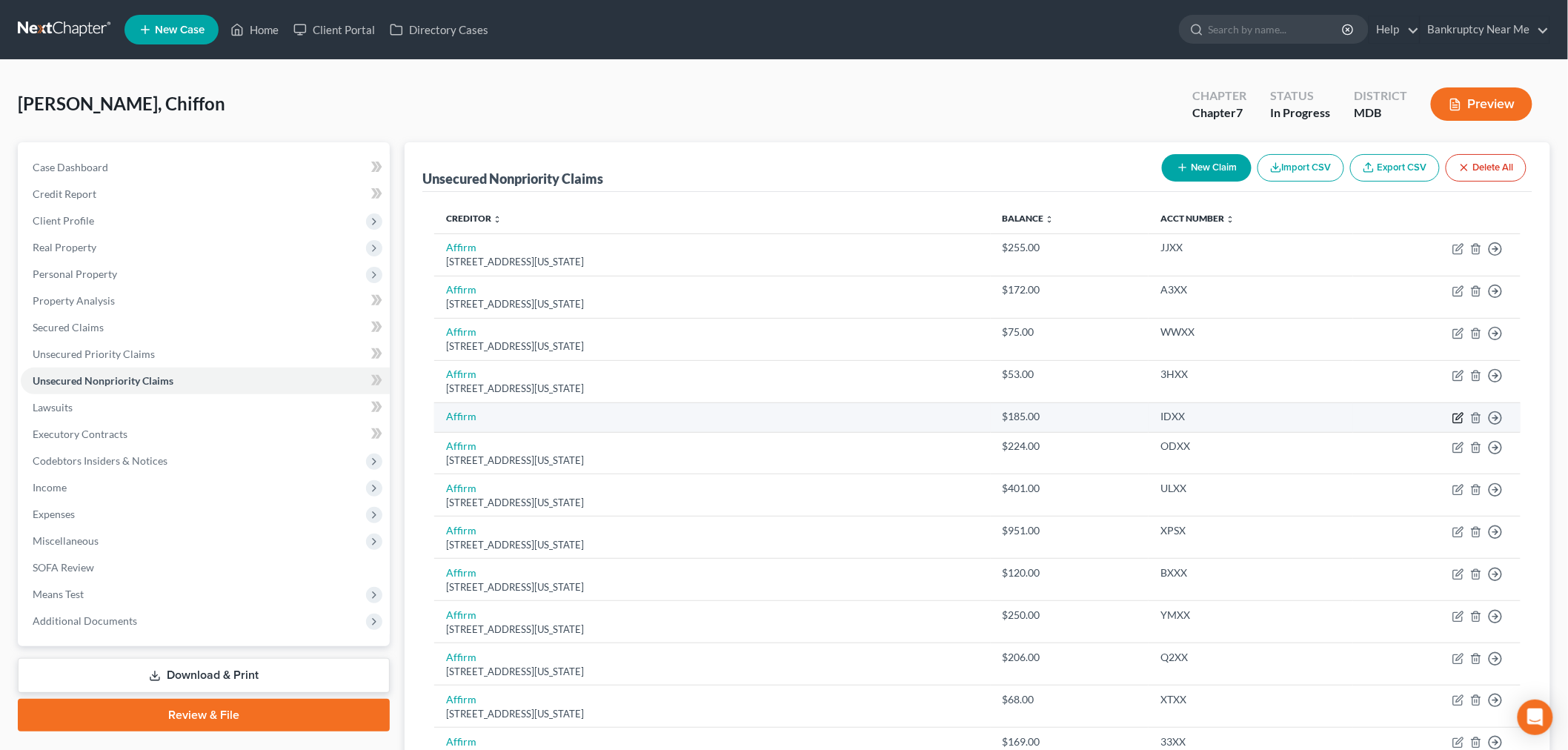
click at [1461, 415] on icon "button" at bounding box center [1457, 417] width 12 height 12
select select "2"
select select "0"
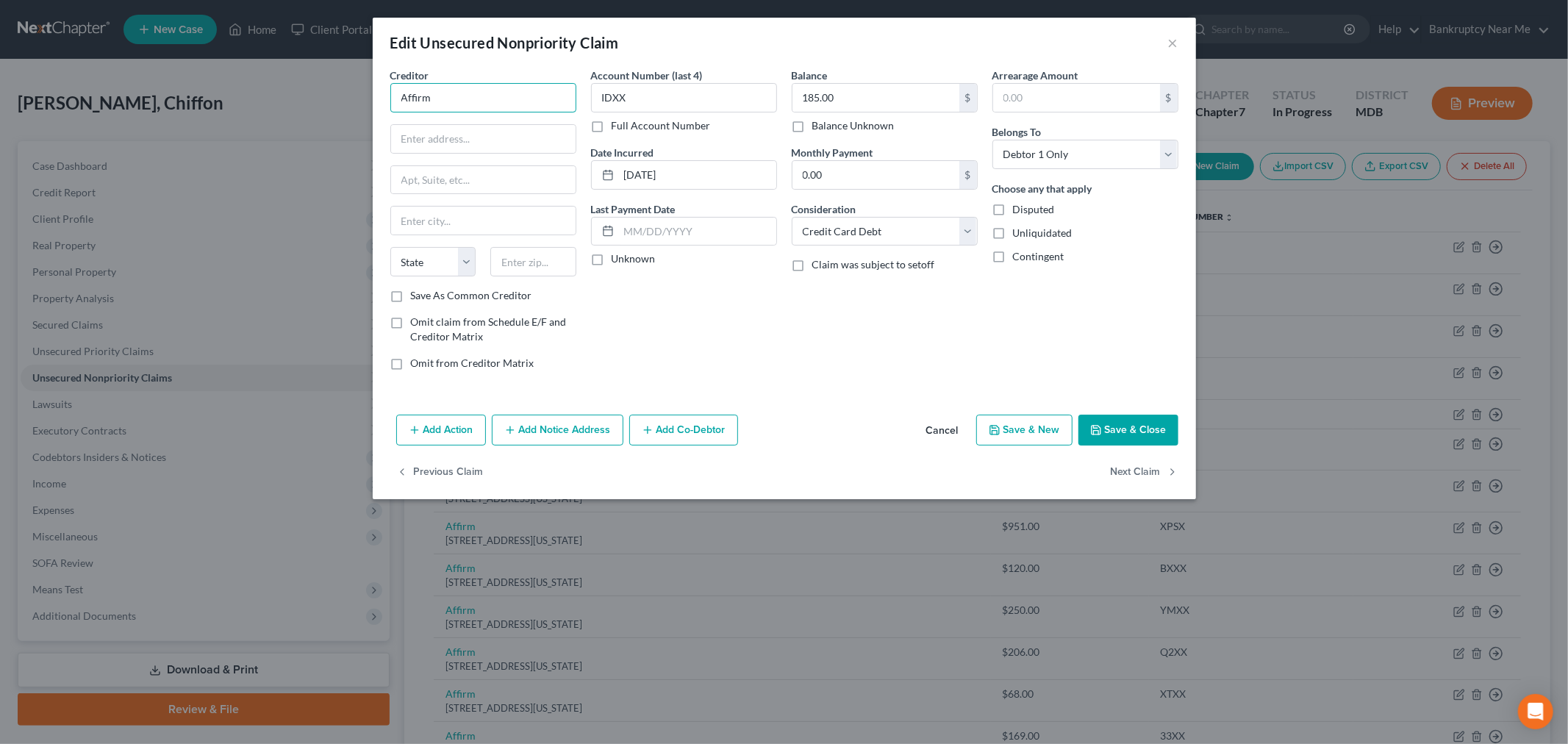
drag, startPoint x: 483, startPoint y: 95, endPoint x: 358, endPoint y: 99, distance: 125.1
click at [358, 99] on div "Edit Unsecured Nonpriority Claim × Creditor * Affirm State AL AK AR AZ CA CO CT…" at bounding box center [784, 372] width 1568 height 744
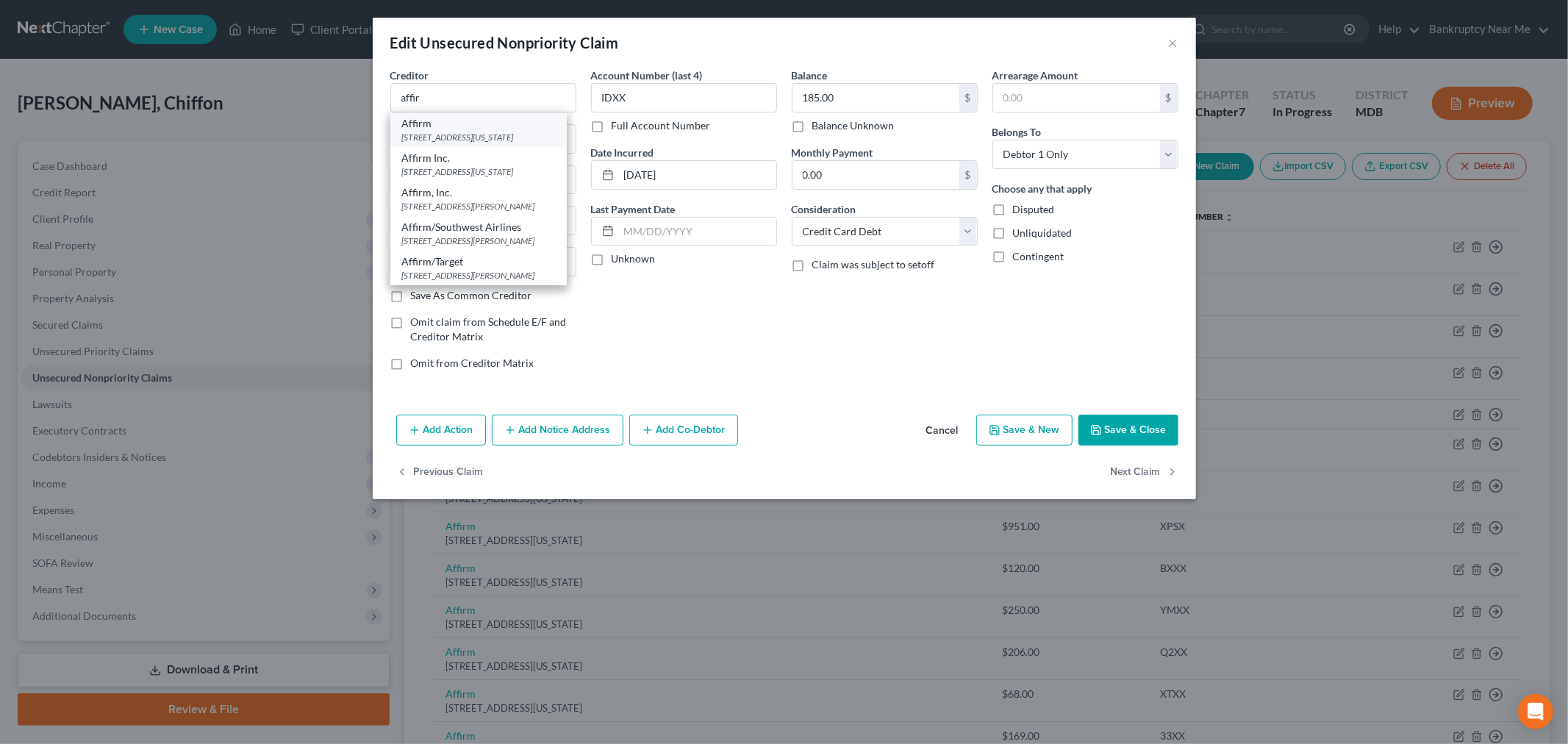
click at [444, 134] on div "650 California Street Floor 12, San Francisco, CA 94108" at bounding box center [478, 137] width 153 height 12
type input "Affirm"
type input "650 California Street"
type input "Floor 12"
type input "San Francisco"
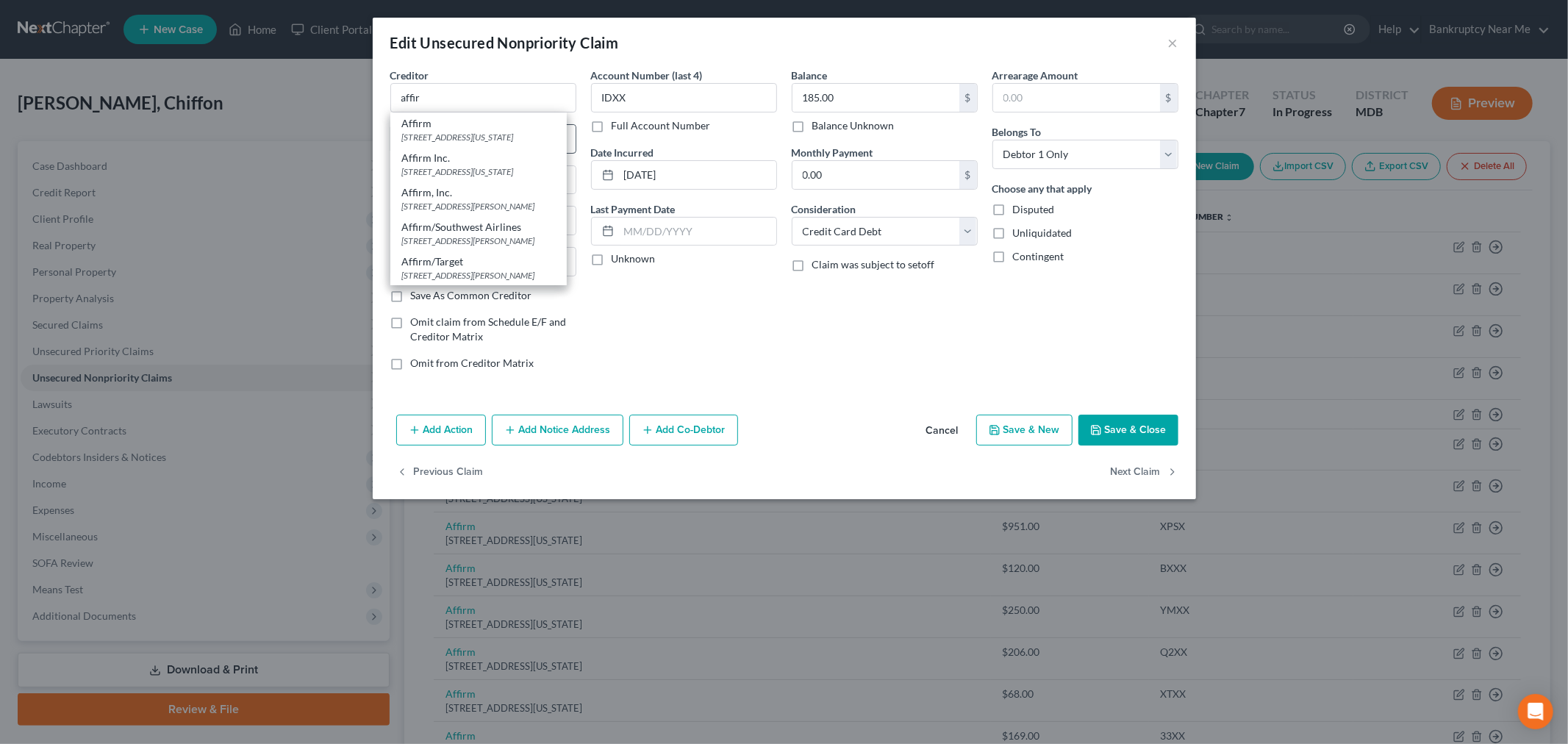
select select "4"
type input "94108"
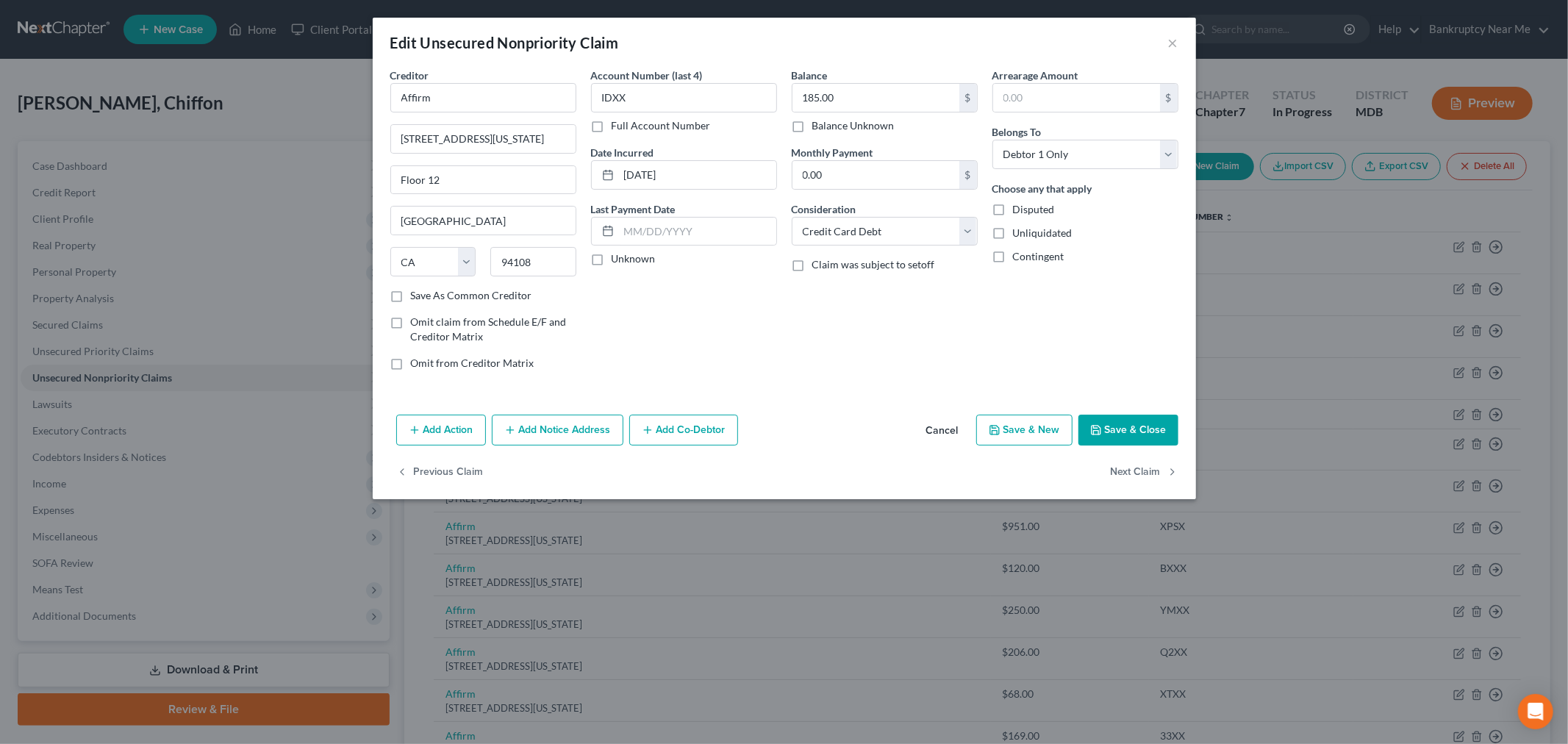
drag, startPoint x: 1118, startPoint y: 425, endPoint x: 1139, endPoint y: 425, distance: 21.0
click at [1118, 425] on button "Save & Close" at bounding box center [1128, 430] width 100 height 31
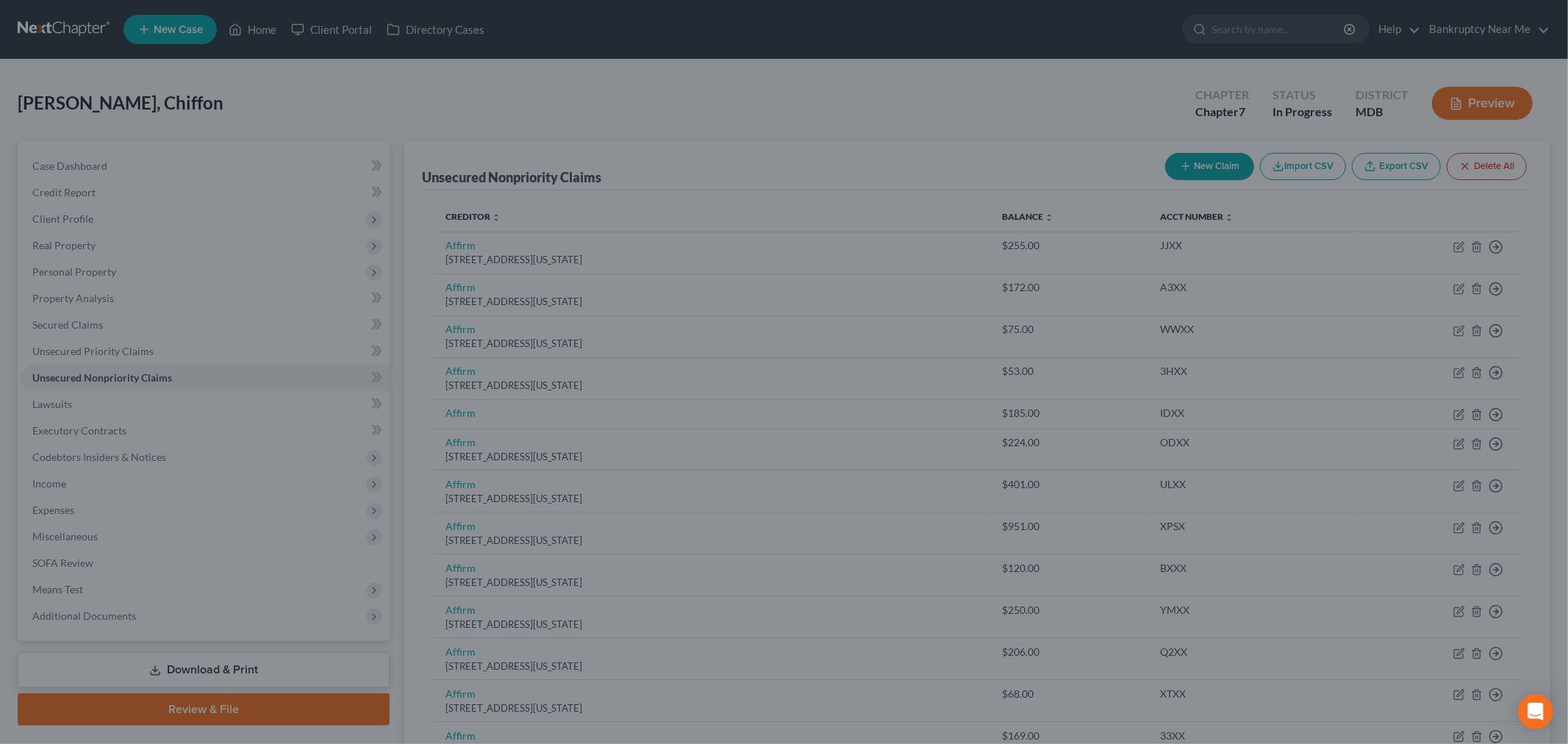
type input "0"
